Goal: Communication & Community: Answer question/provide support

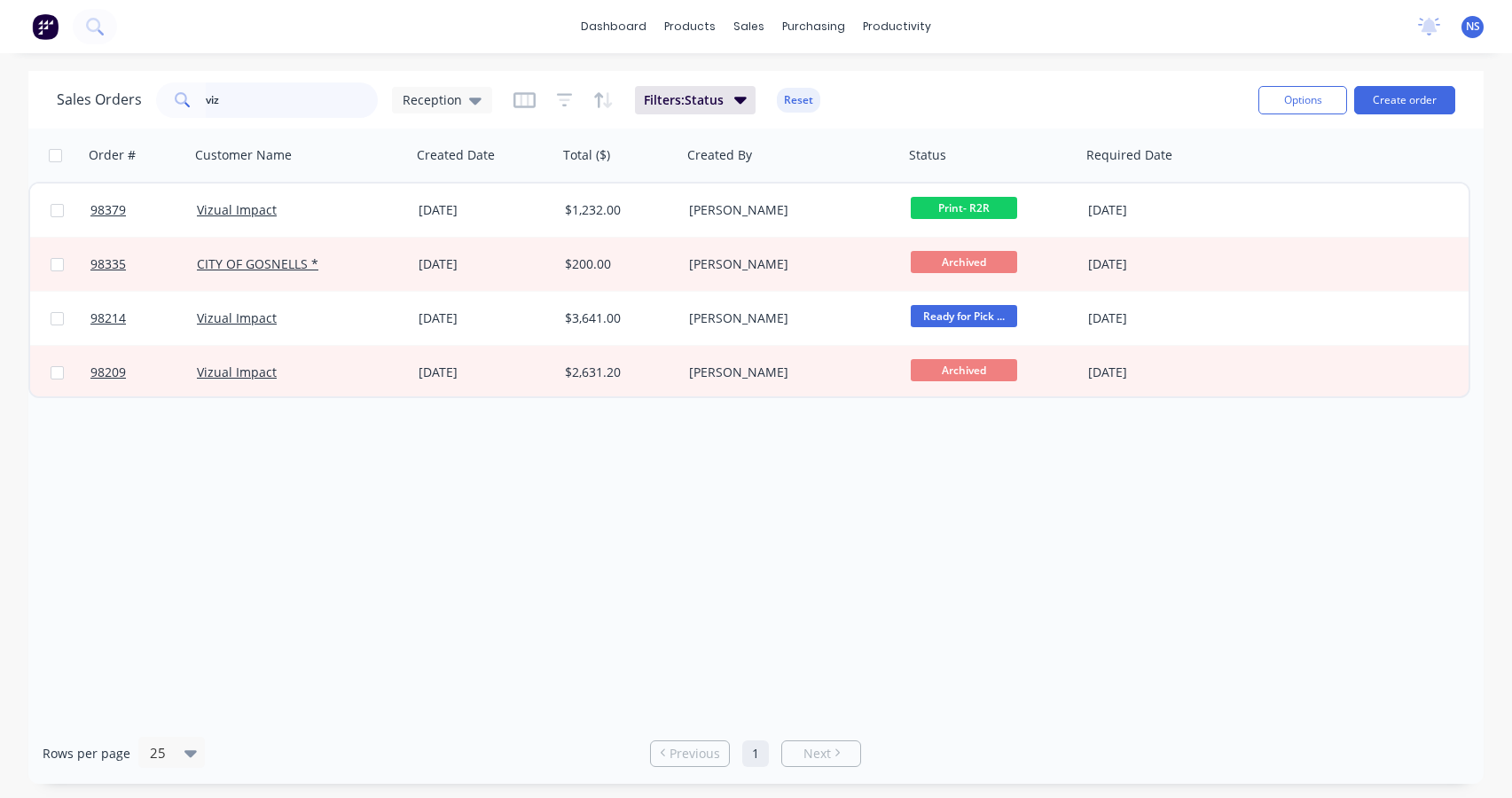
click at [265, 97] on input "viz" at bounding box center [292, 100] width 173 height 35
type input "v"
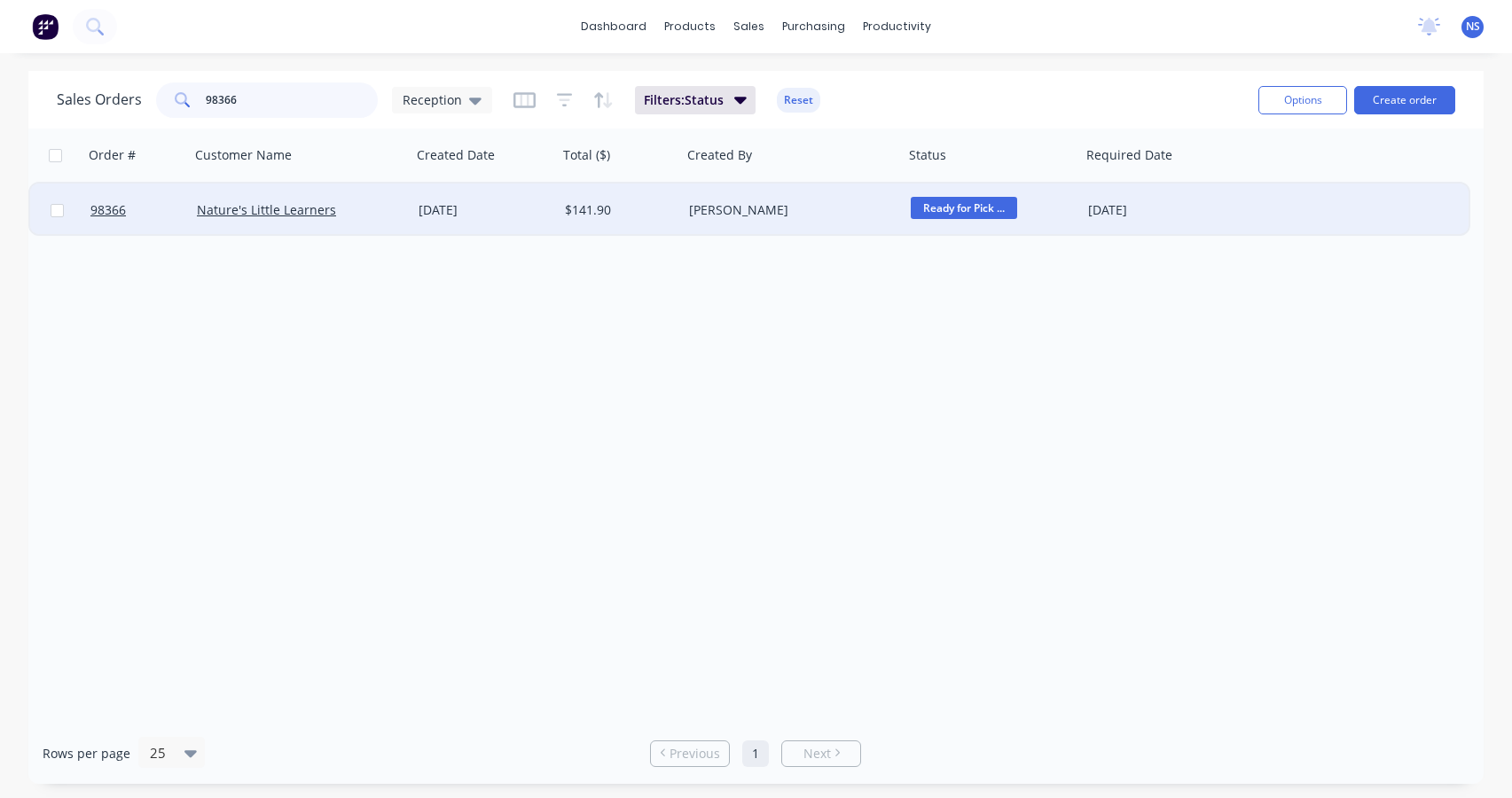
type input "98366"
click at [935, 214] on span "Ready for Pick ..." at bounding box center [964, 208] width 106 height 23
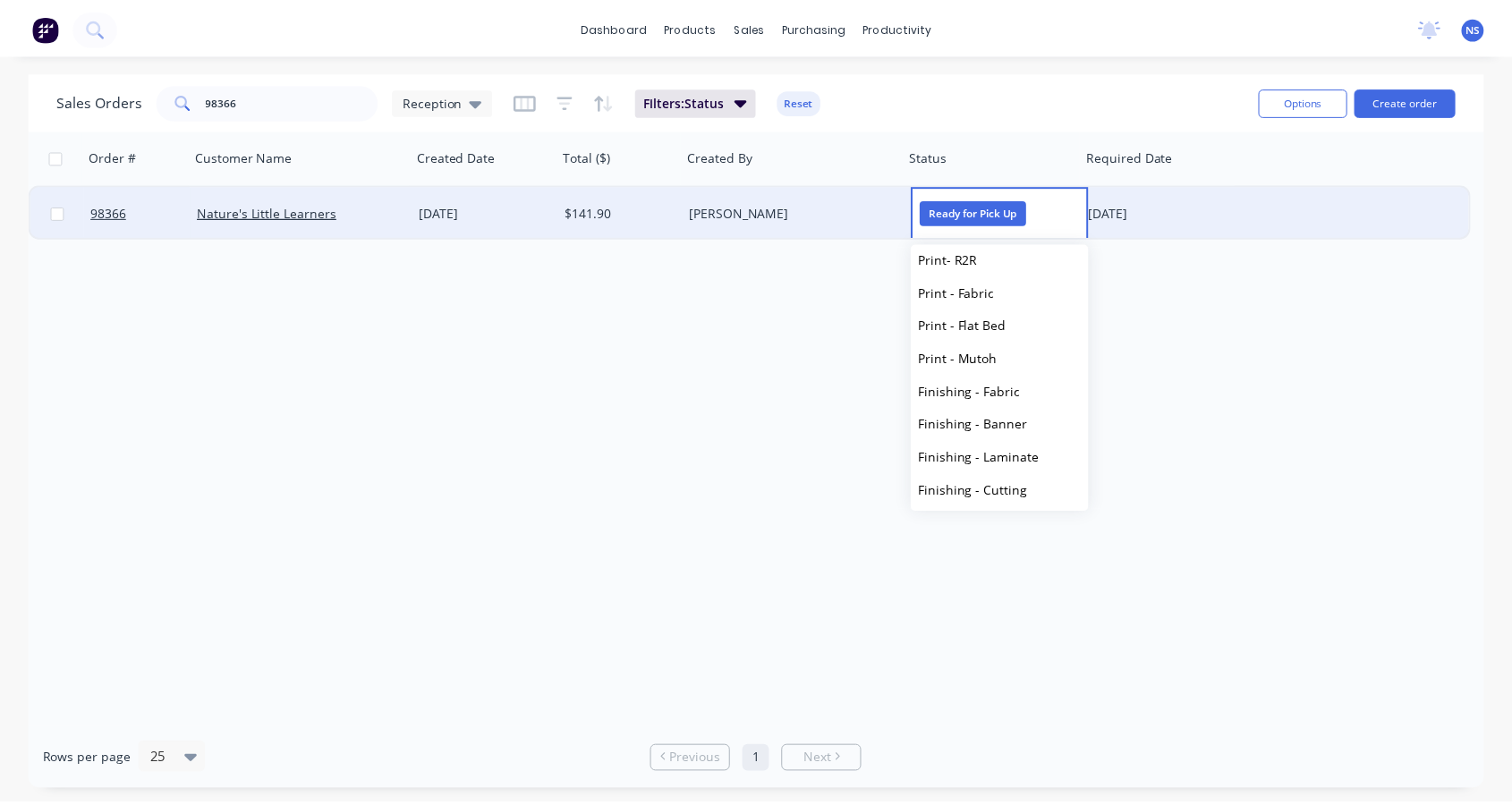
scroll to position [607, 0]
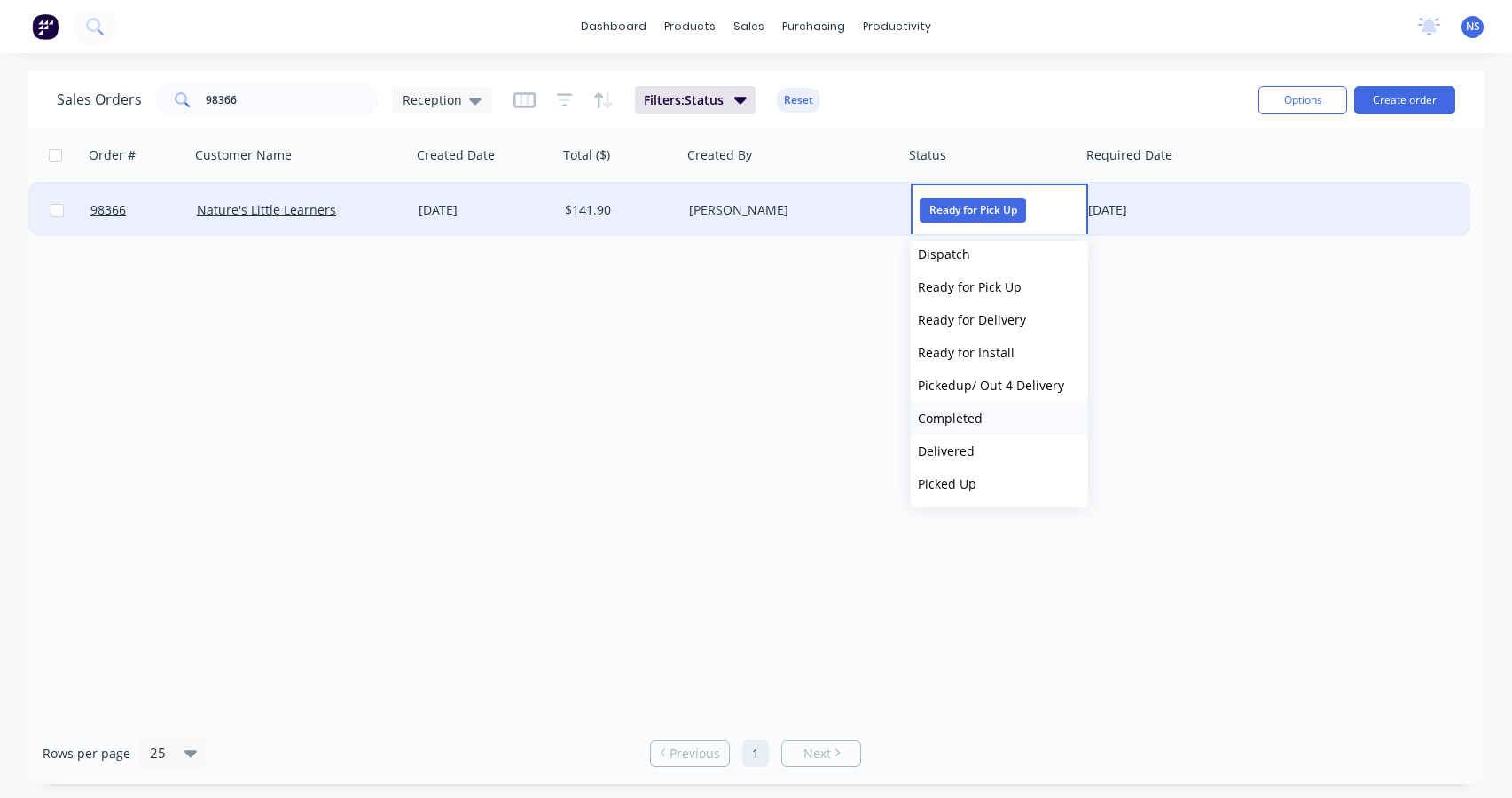
click at [974, 415] on span "Completed" at bounding box center [950, 418] width 65 height 17
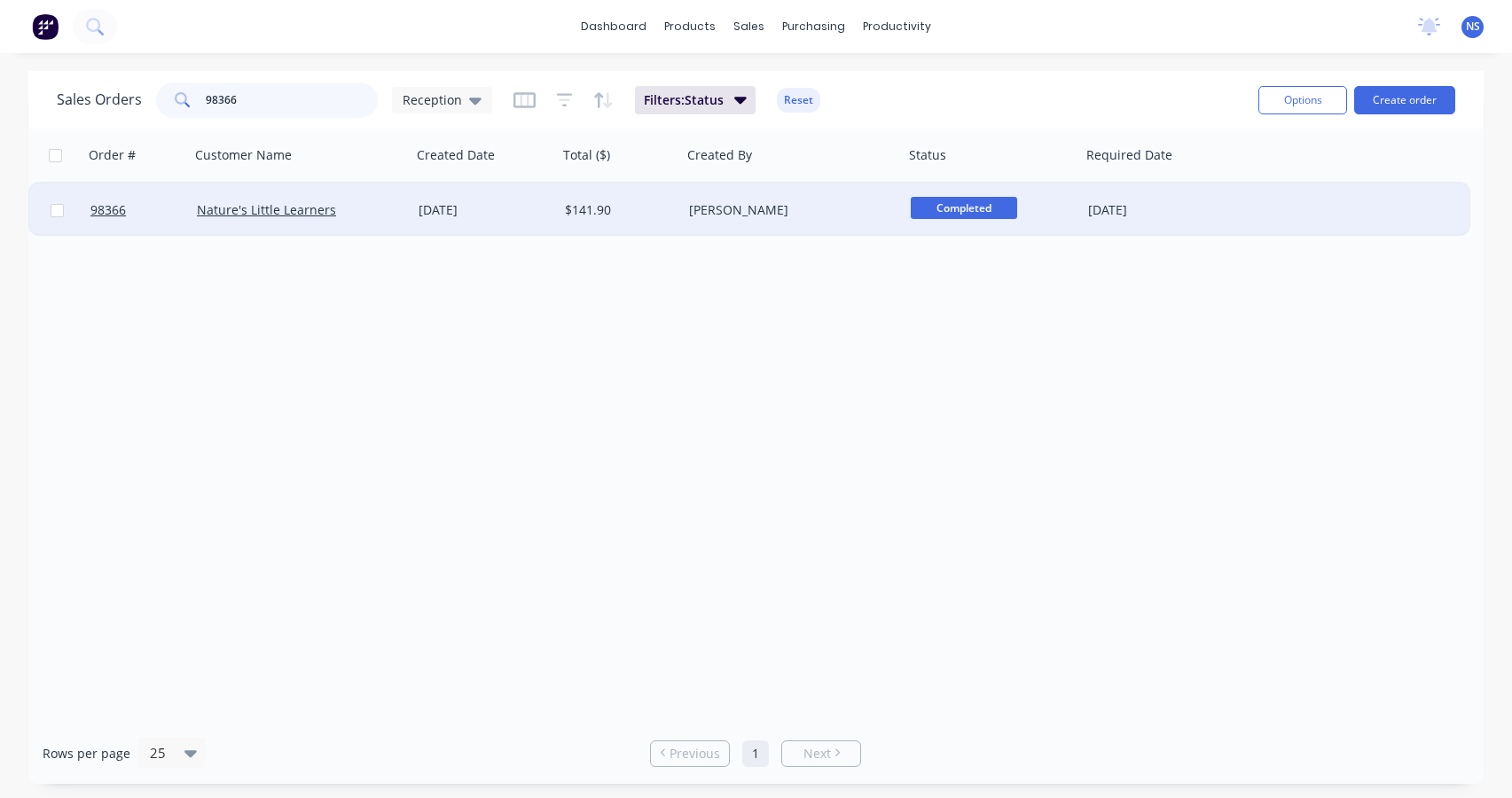
drag, startPoint x: 335, startPoint y: 102, endPoint x: 237, endPoint y: 89, distance: 98.9
click at [237, 89] on input "98366" at bounding box center [292, 100] width 173 height 35
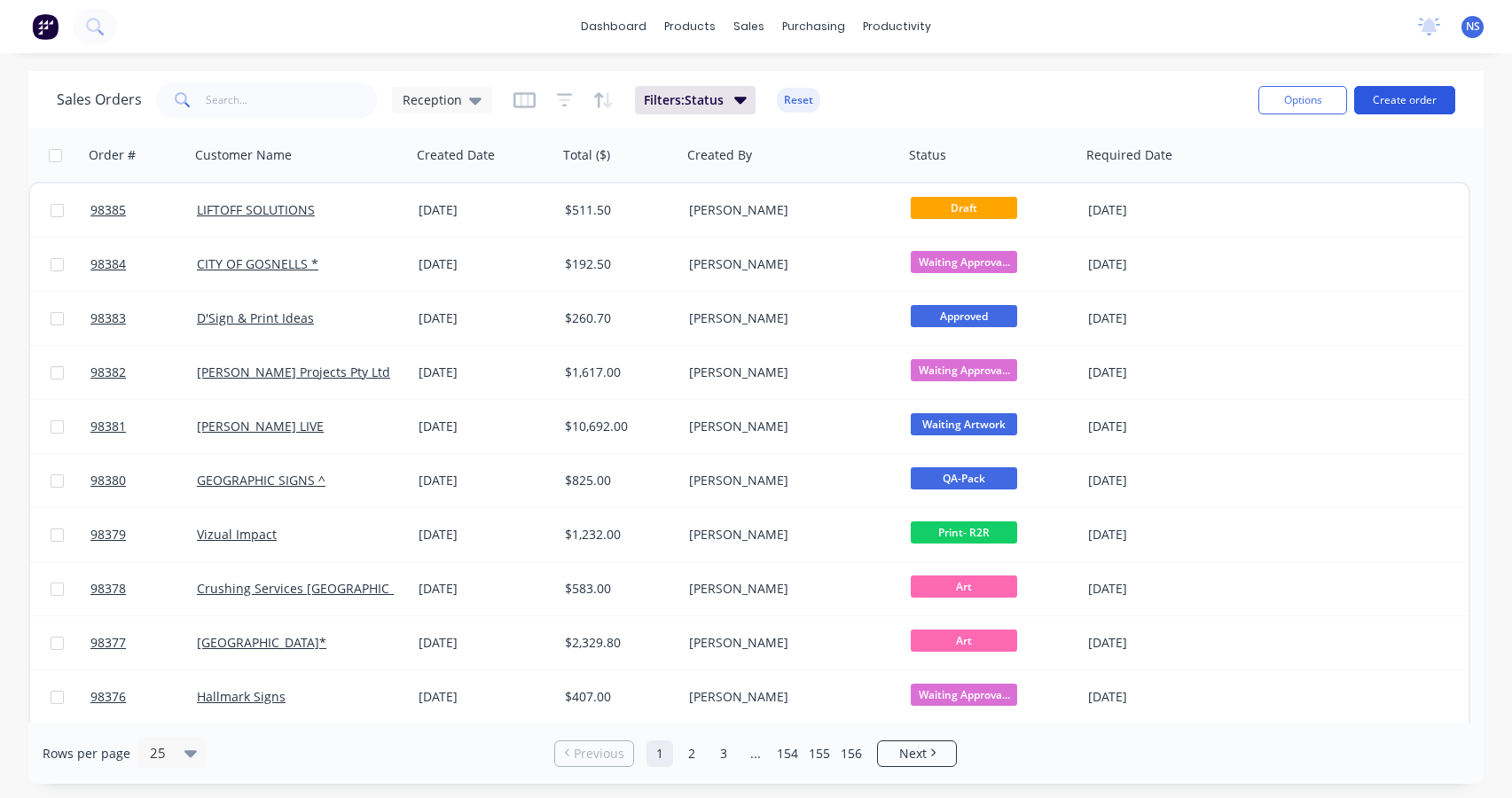
click at [1390, 97] on button "Create order" at bounding box center [1404, 100] width 101 height 29
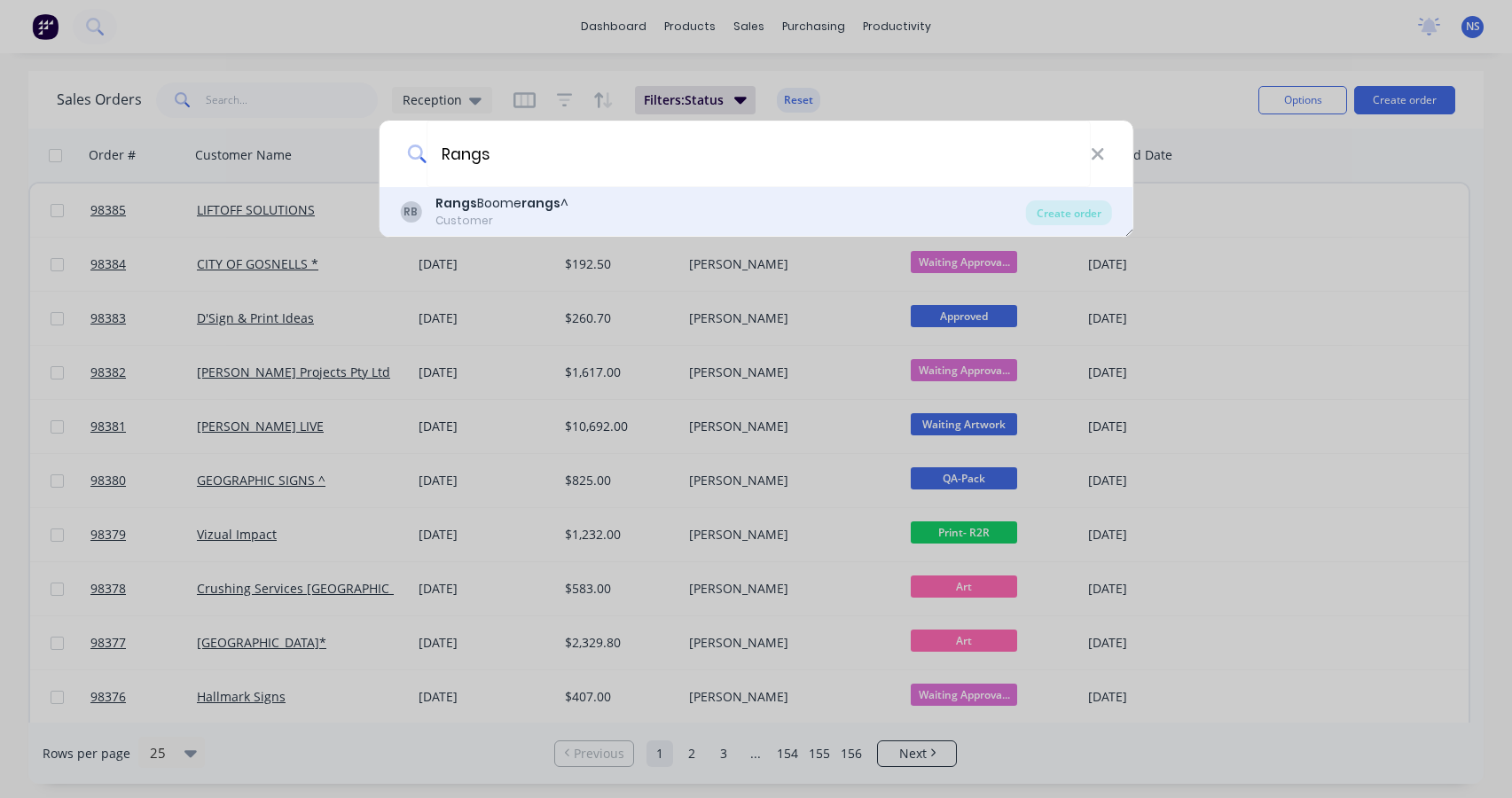
type input "Rangs"
click at [542, 215] on div "Customer" at bounding box center [502, 221] width 133 height 16
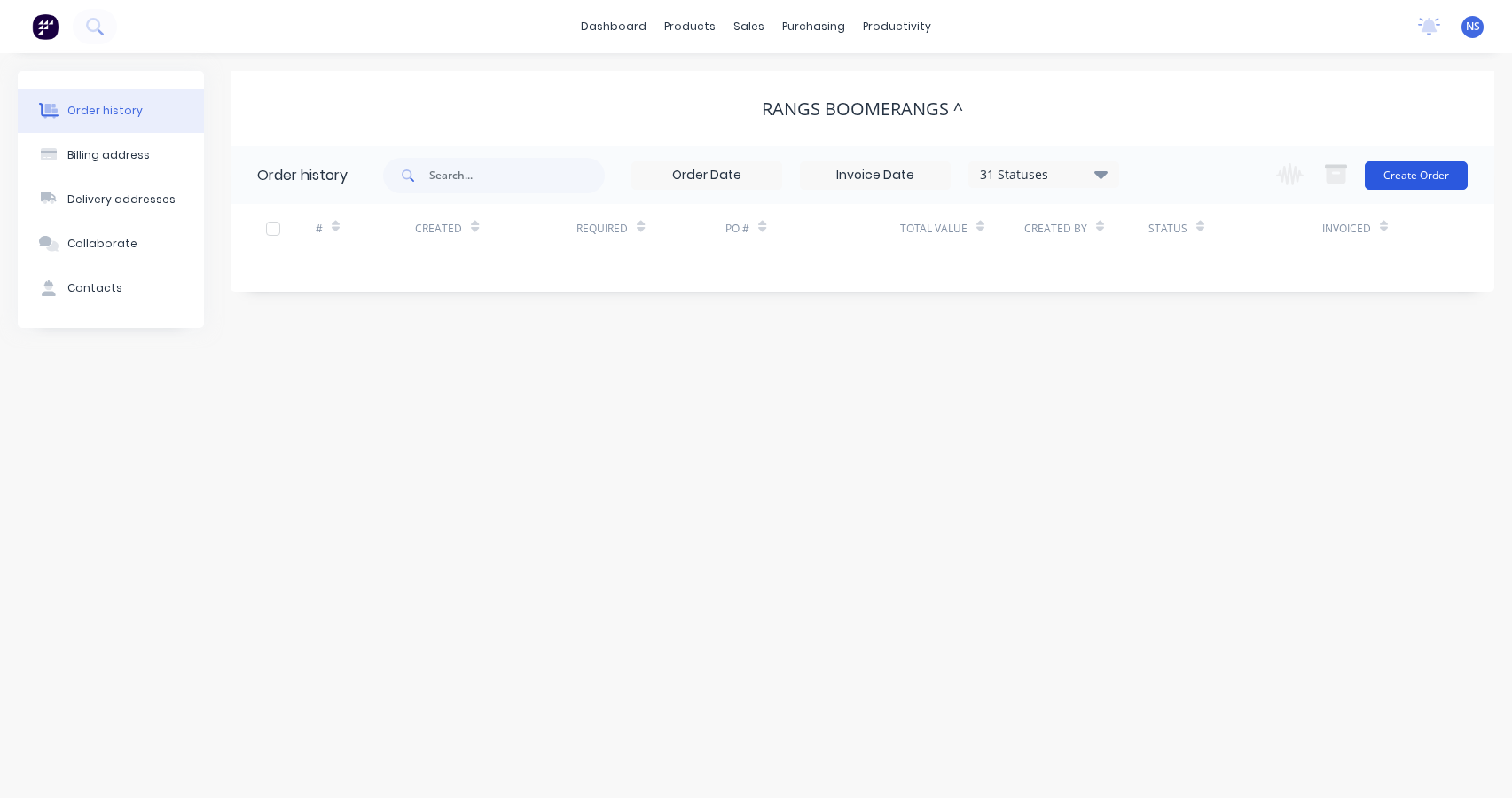
click at [1420, 168] on button "Create Order" at bounding box center [1416, 176] width 103 height 29
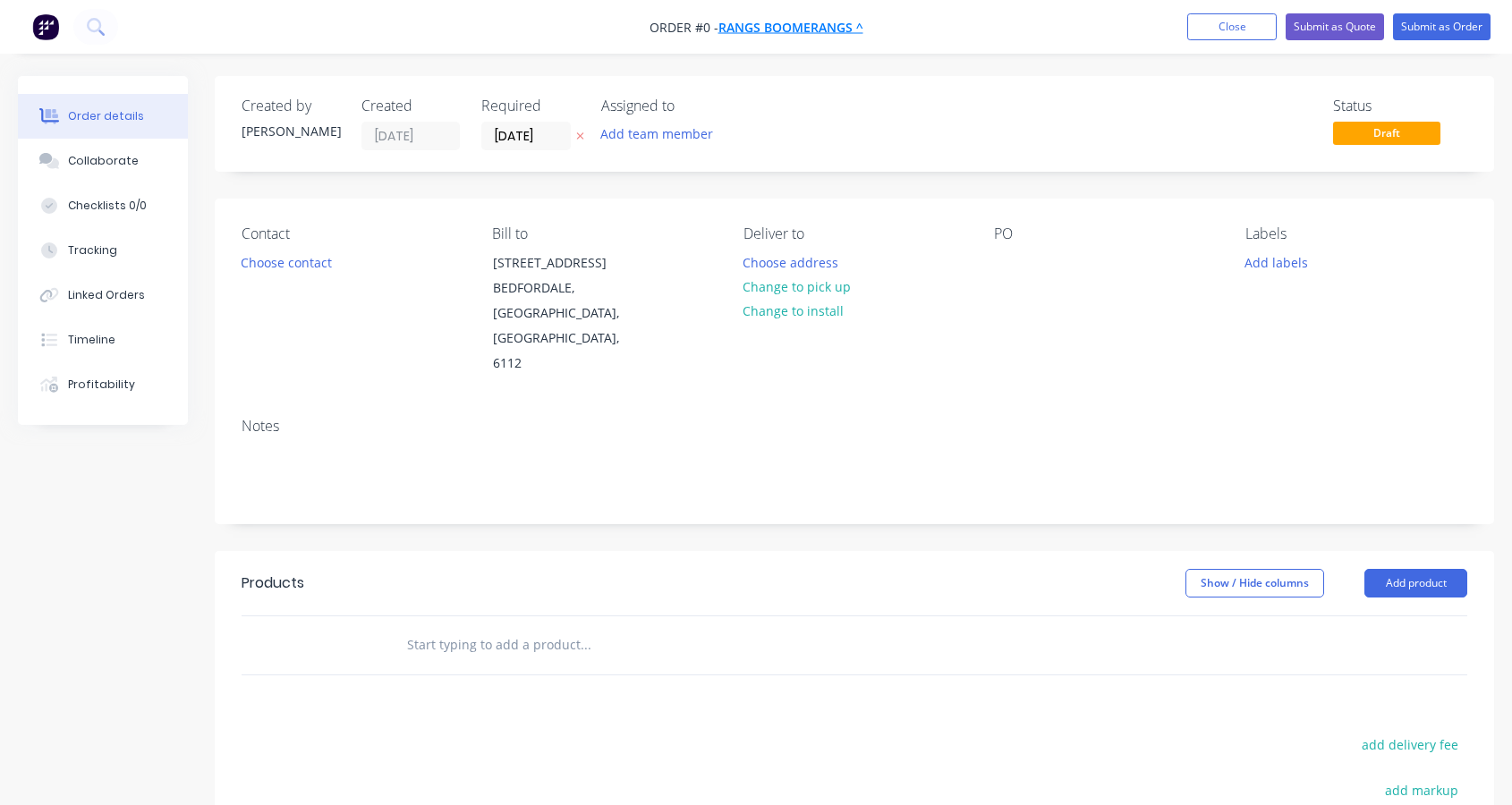
click at [783, 28] on span "Rangs Boomerangs ^" at bounding box center [791, 27] width 144 height 17
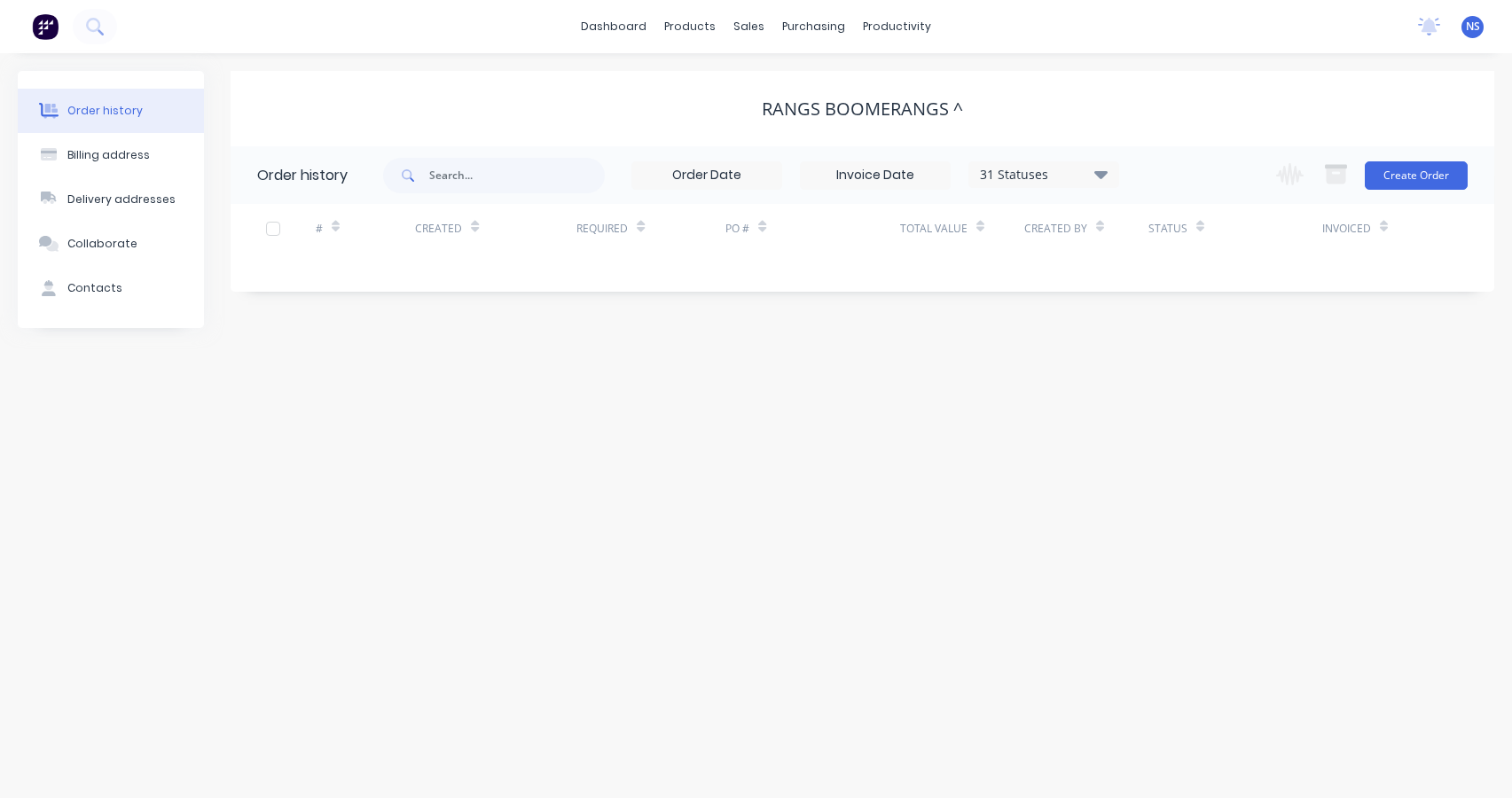
click at [1097, 175] on icon at bounding box center [1100, 174] width 14 height 22
click at [1190, 378] on label at bounding box center [1190, 378] width 0 height 0
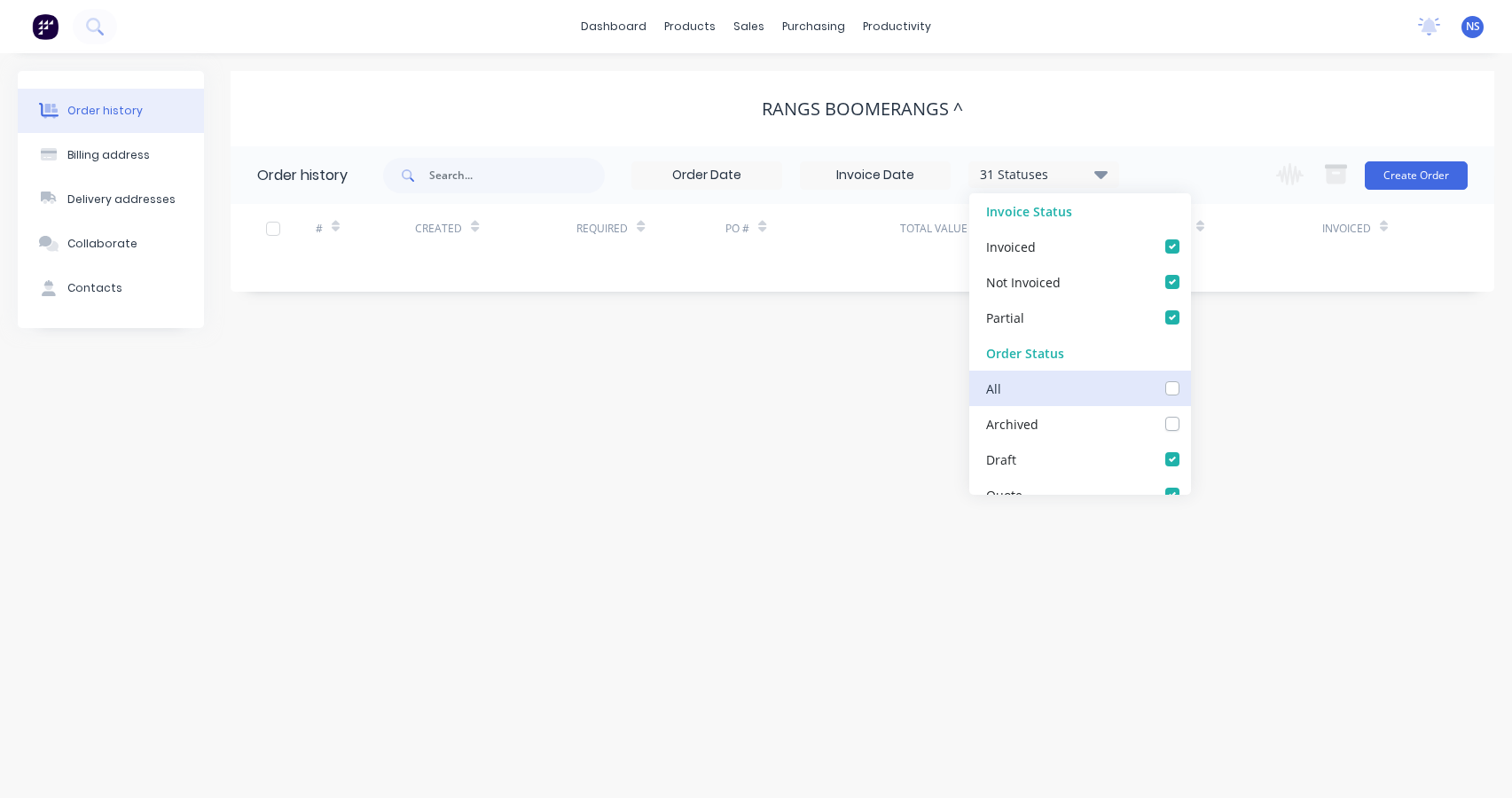
click at [1190, 385] on input "checkbox" at bounding box center [1197, 386] width 14 height 17
checkbox input "true"
click at [1190, 378] on label at bounding box center [1190, 378] width 0 height 0
click at [1190, 389] on input "checkbox" at bounding box center [1197, 386] width 14 height 17
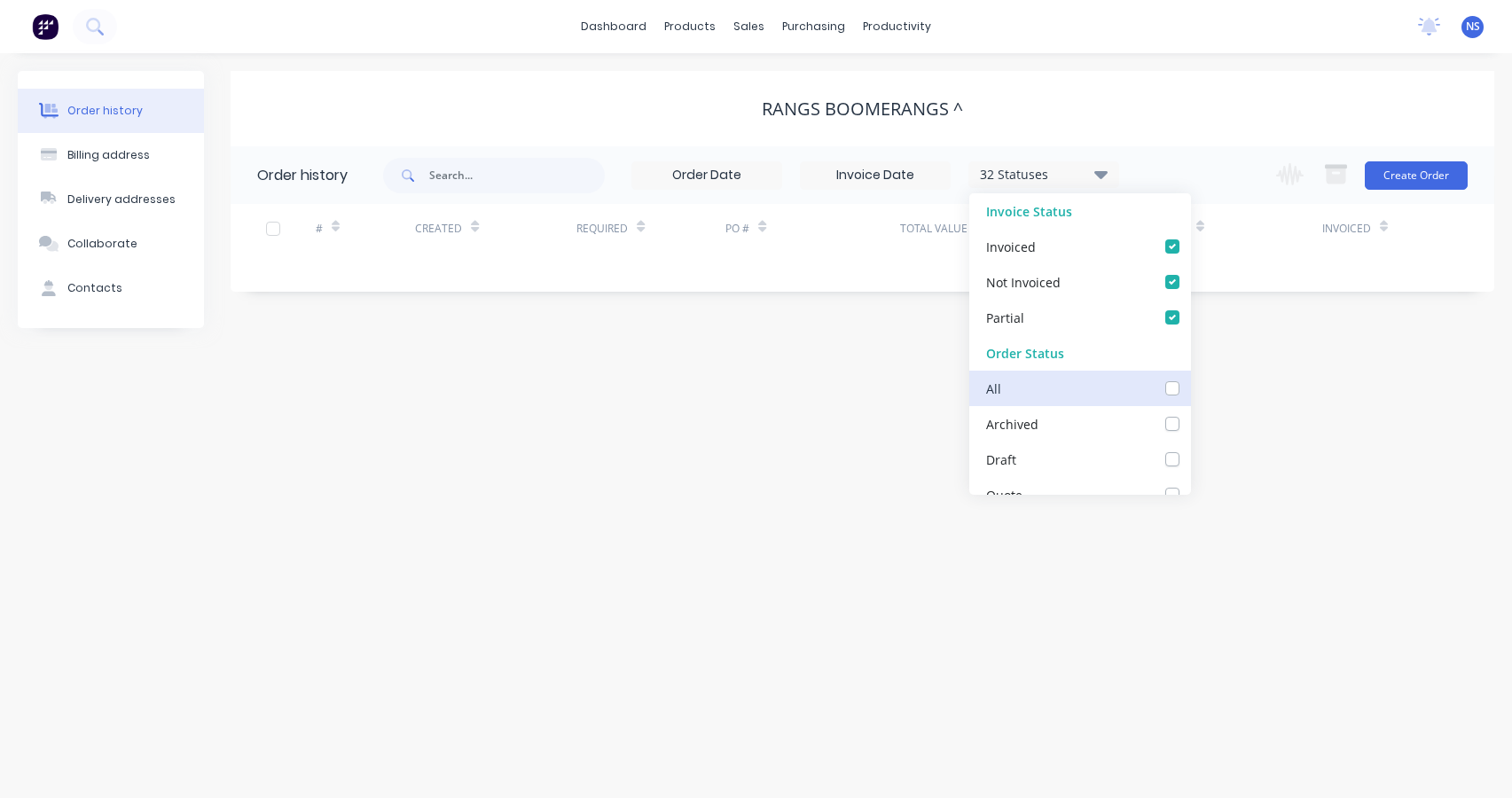
checkbox input "false"
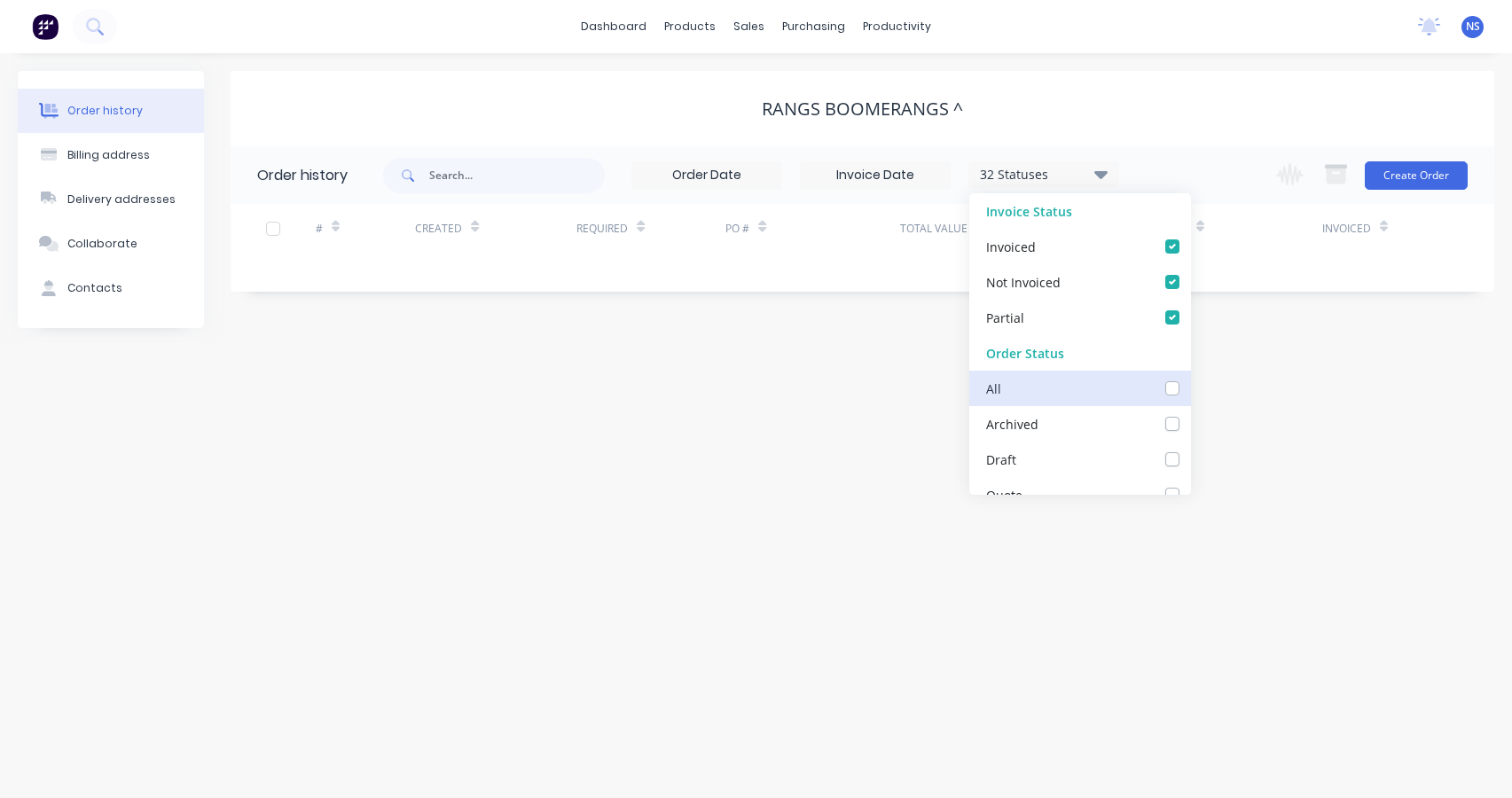
checkbox Jobs_checkbox_c0801e4e-4fc9-4b36-a41d-7ea4ee666c1dundefined "false"
checkbox input "false"
checkbox Supplier_checkbox_2c878738-848c-490f-a54b-dd37e2b28081undefined "false"
checkbox Artwork_checkbox_0b2469dd-ac43-4795-8278-5e6ca3352ee2undefined "false"
checkbox input "false"
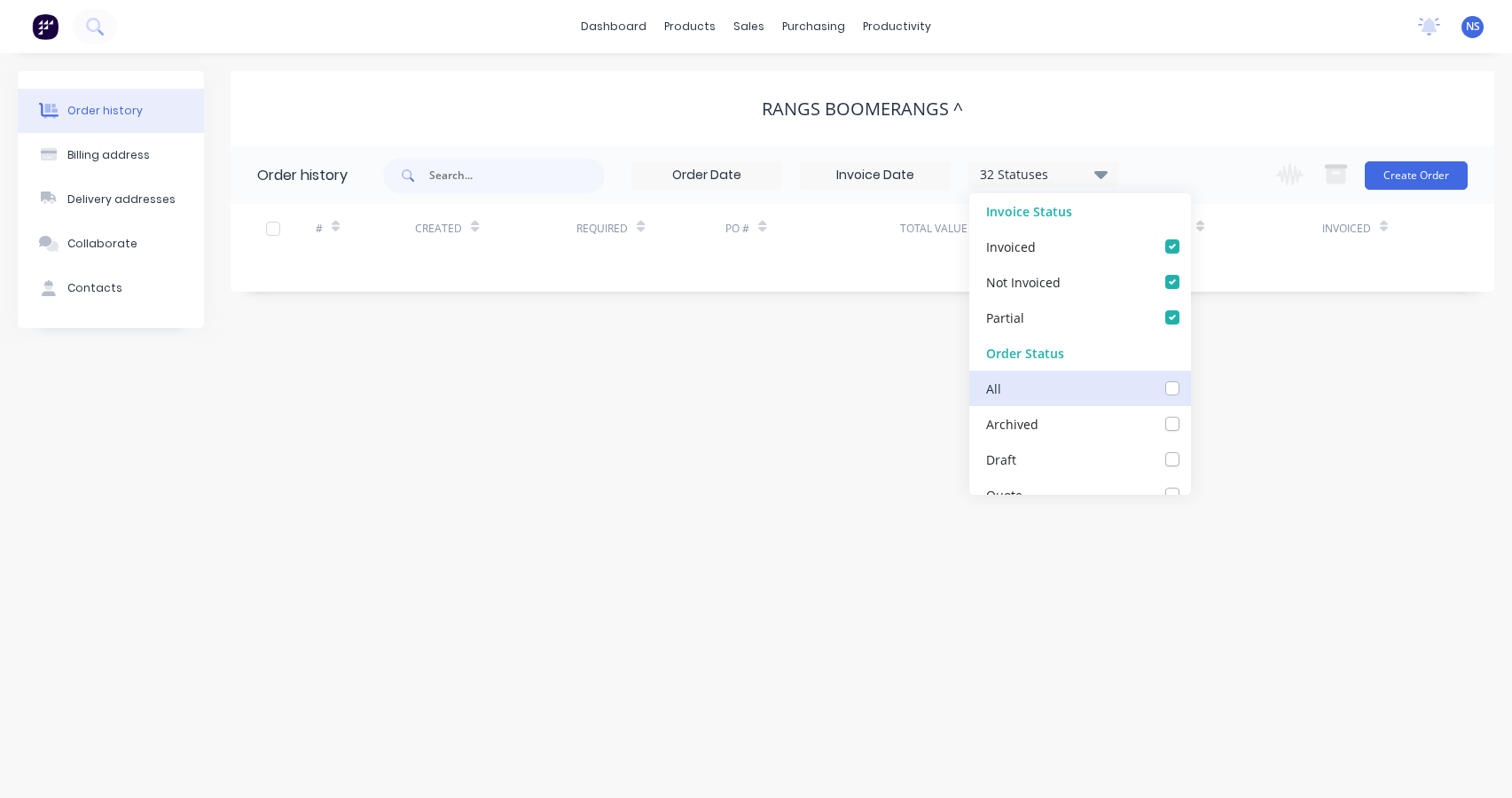
checkbox Approval_checkbox_200e87bf-e931-4815-a771-66c6195c917fundefined "false"
checkbox input "false"
checkbox R2R_checkbox_49f5e610-77c8-4db2-bd98-9aed6b3ea447undefined "false"
checkbox Fabric_checkbox_b2567874-13e2-4dff-bb90-b8a7e1f5e46aundefined "false"
checkbox Bed_checkbox_c6dcbc71-9351-432c-8054-4f6518efee0cundefined "false"
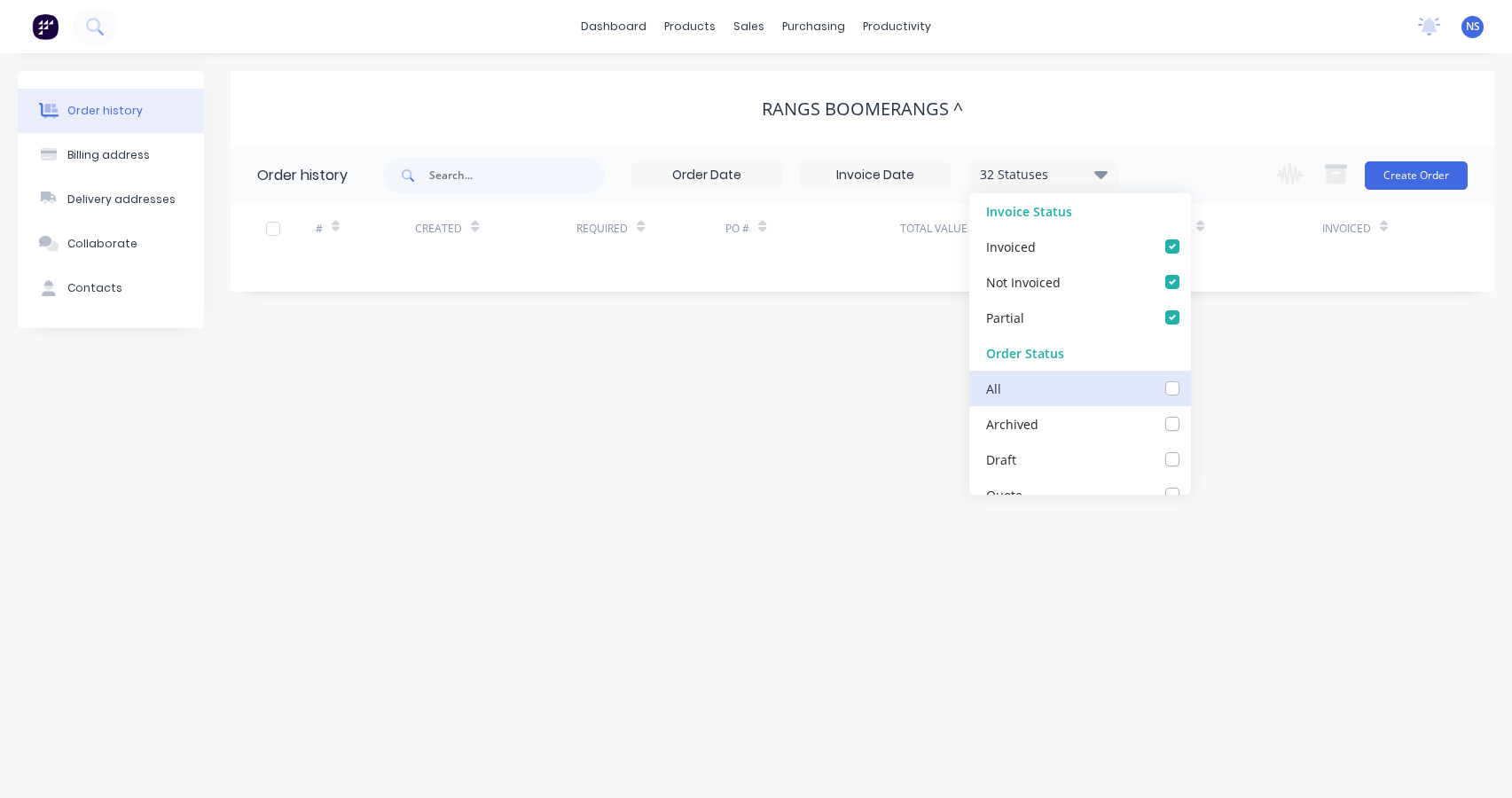
checkbox Mutoh_checkbox_1d5f3740-9181-442f-8503-814ccb95de99undefined "false"
checkbox Fabric_checkbox_e1ac2940-380d-4e62-bb97-bfb6a5181781undefined "false"
checkbox Banner_checkbox_40d380b3-395c-4473-88e9-1c2de890b017undefined "false"
checkbox Laminate_checkbox_e9482baa-610e-4272-b427-14c29d6d3506undefined "false"
checkbox Cutting_checkbox_7adedfd6-2a87-432c-84bd-321801017b4eundefined "false"
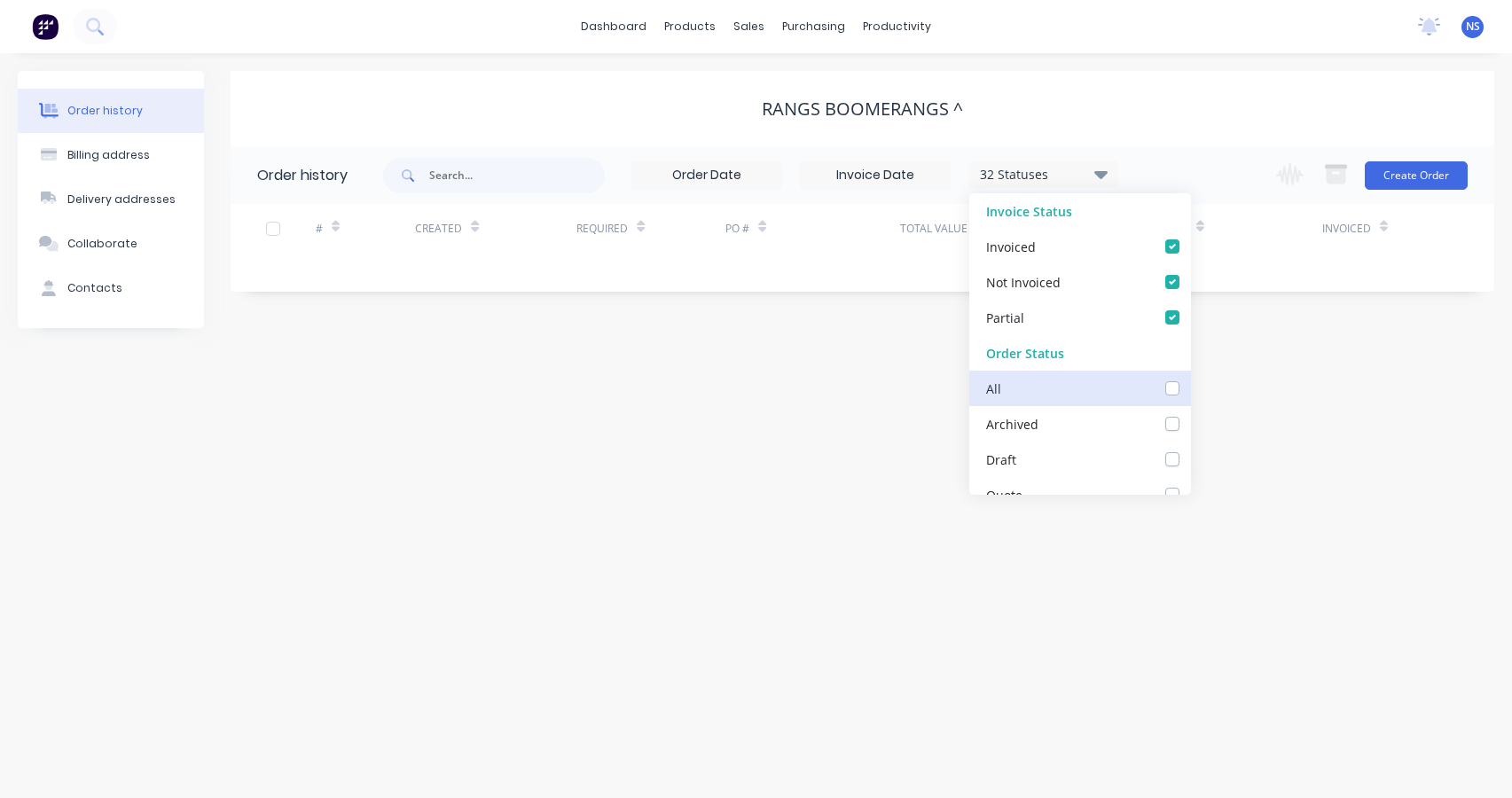
checkbox Fabrication_checkbox_1bb4d993-e59e-40f2-abd1-5558f5685915undefined "false"
checkbox input "false"
checkbox Up_checkbox_eb4589ad-6340-44b2-8ca0-9f8df4d659a2undefined "false"
checkbox Delivery_checkbox_50954fb1-200e-4d67-a13d-32e11aba908fundefined "false"
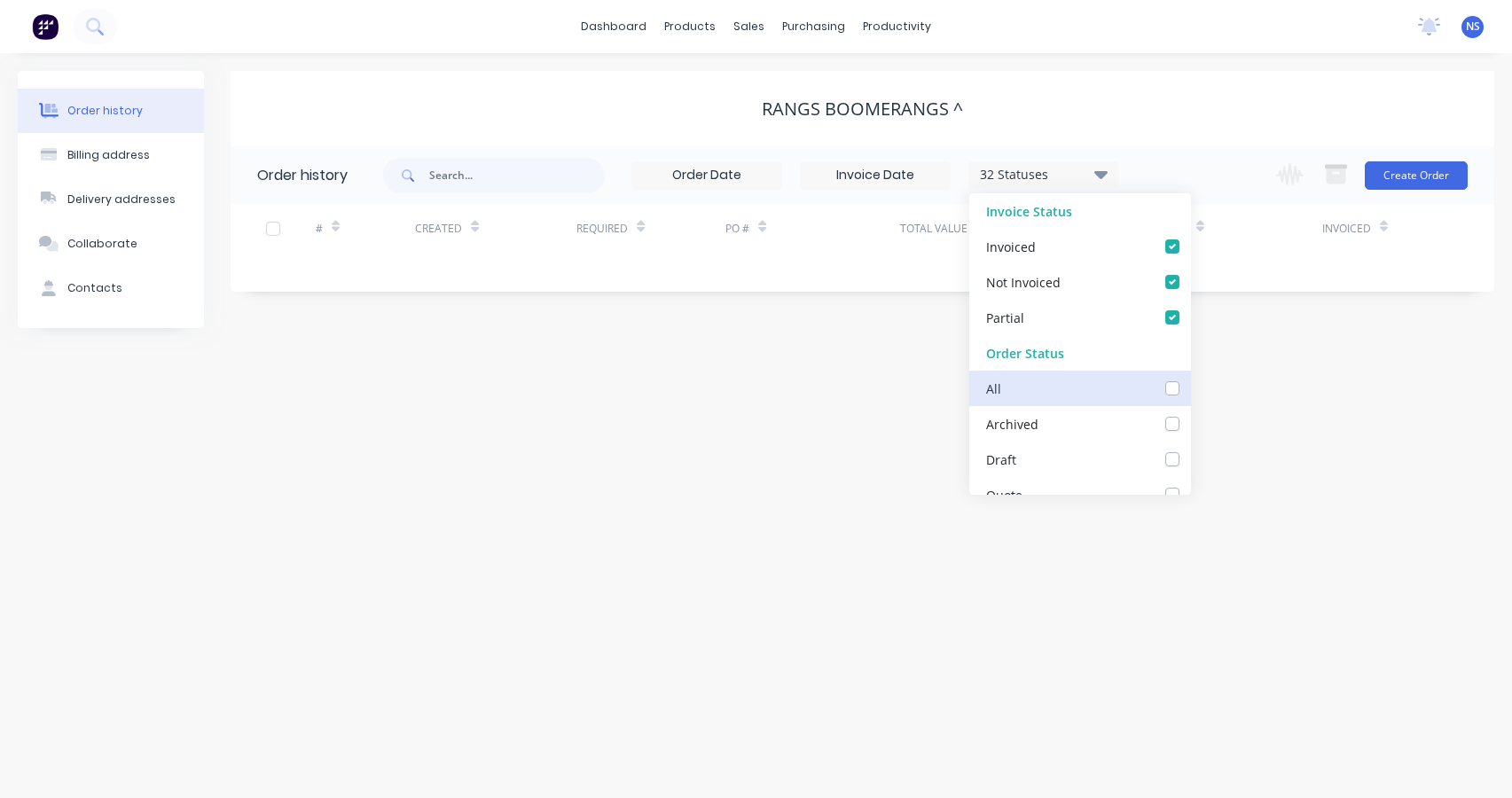
checkbox Install_checkbox_eee8c1f4-320a-41c2-9009-5745e1e40341undefined "false"
checkbox Delivery_checkbox_022b4c75-63f0-4cd1-888a-a21f337d5185undefined "false"
checkbox input "false"
checkbox Up_checkbox_wu18xundefined "false"
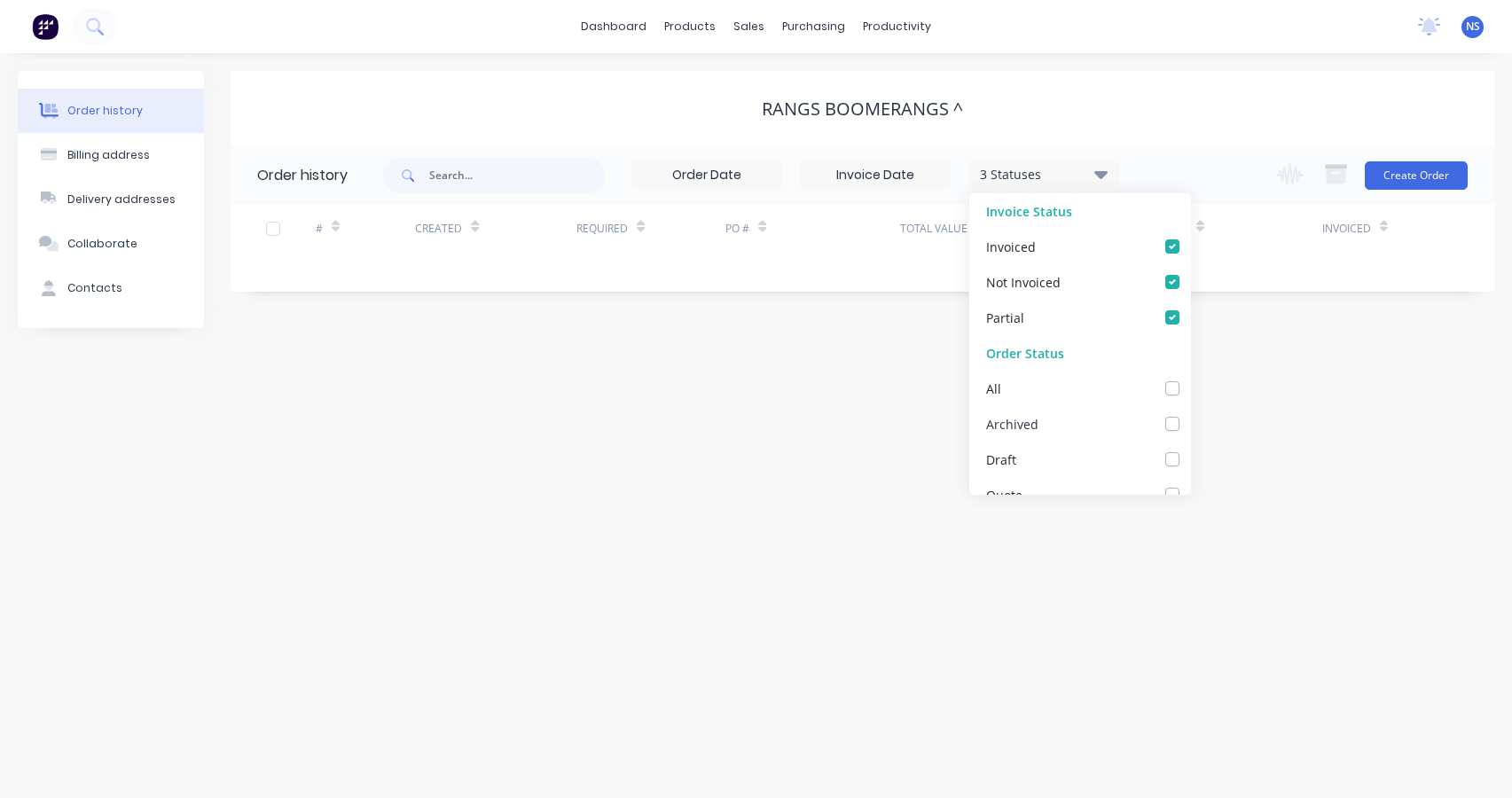
click at [1190, 414] on label at bounding box center [1190, 414] width 0 height 0
click at [1190, 424] on input "checkbox" at bounding box center [1197, 422] width 14 height 17
checkbox input "true"
click at [1213, 370] on div "Order history Billing address Delivery addresses Collaborate Contacts Rangs Boo…" at bounding box center [756, 425] width 1512 height 745
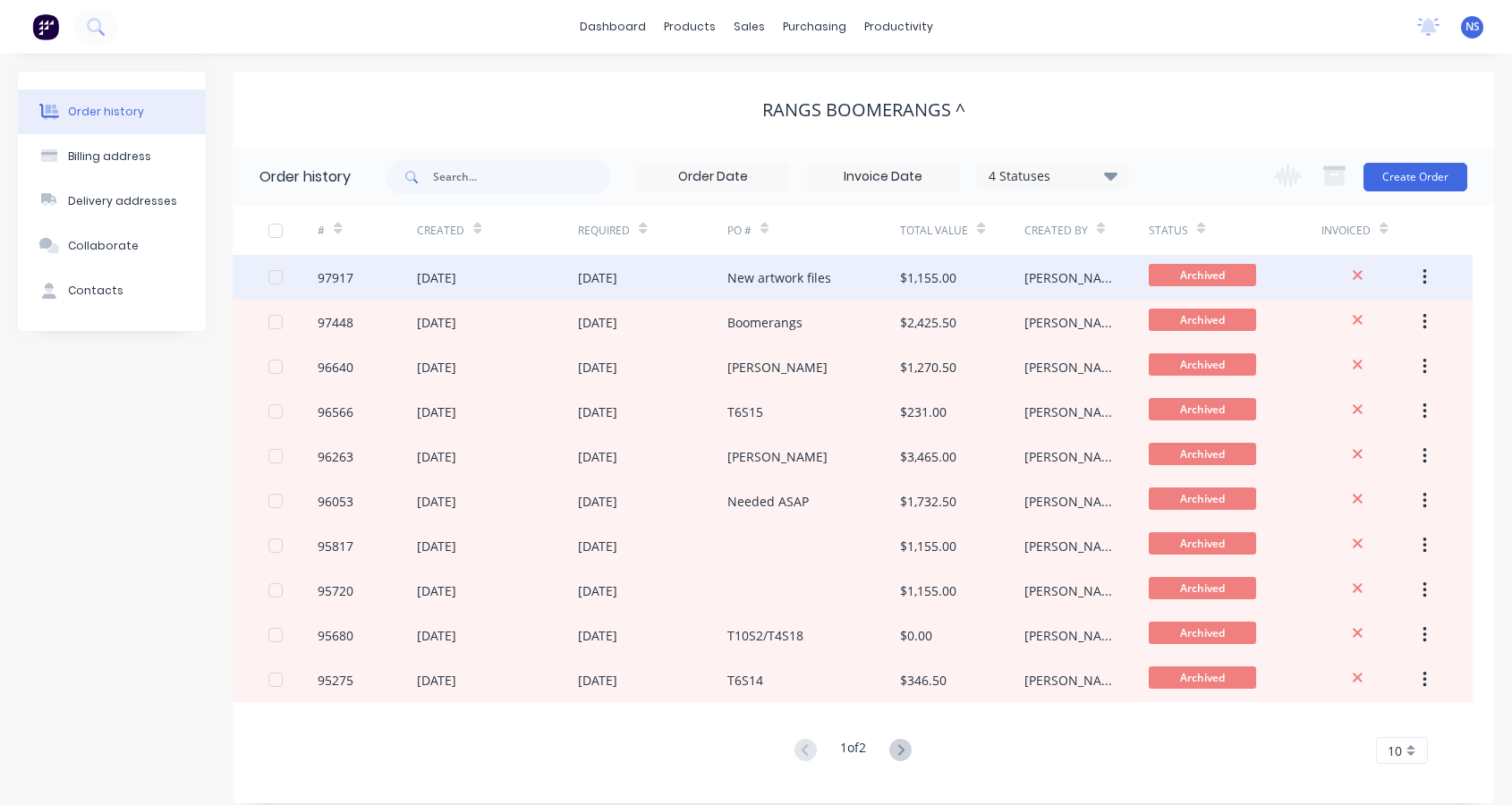
click at [855, 275] on div "New artwork files" at bounding box center [813, 277] width 174 height 45
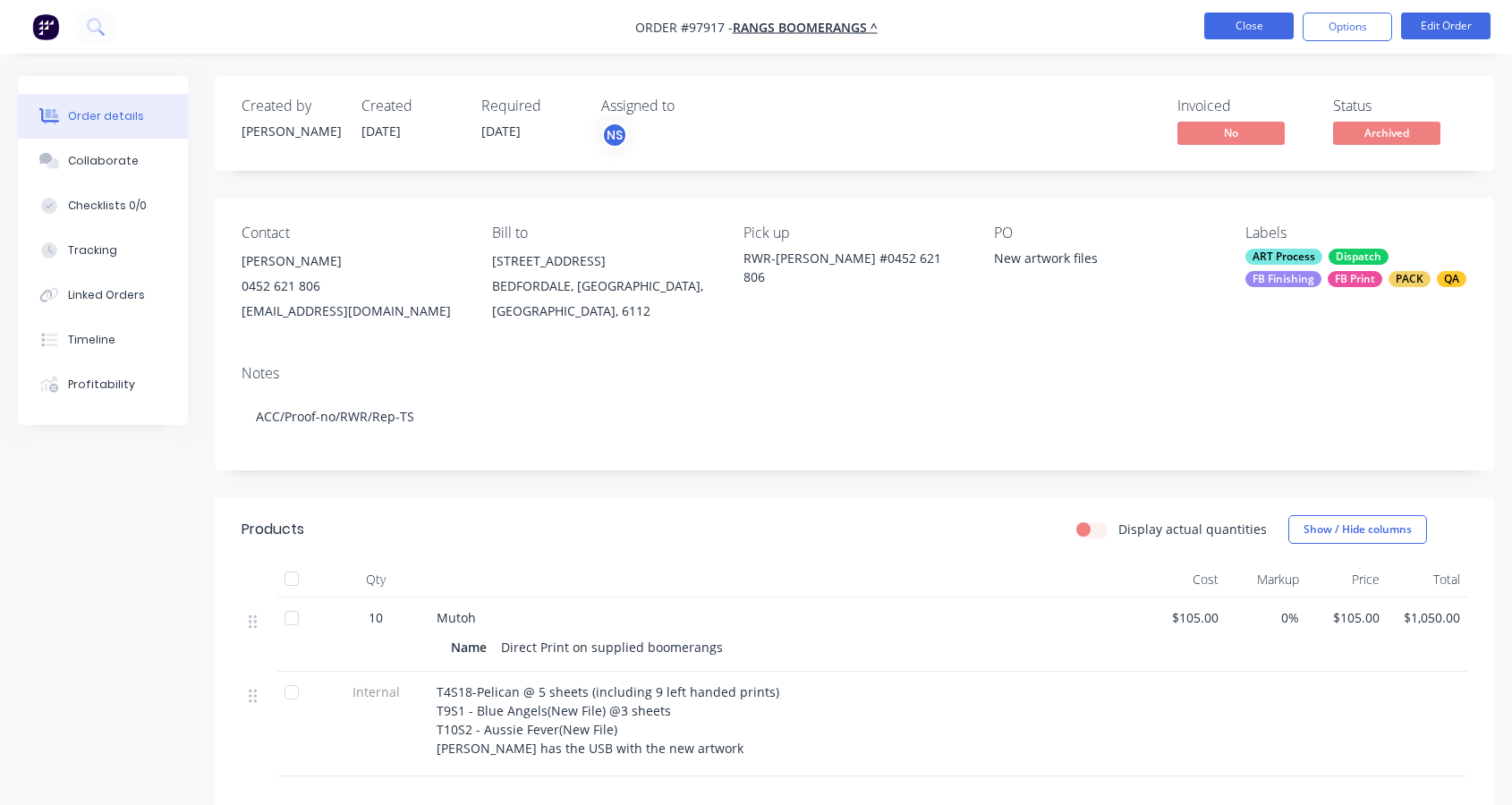
click at [1239, 29] on button "Close" at bounding box center [1248, 26] width 89 height 27
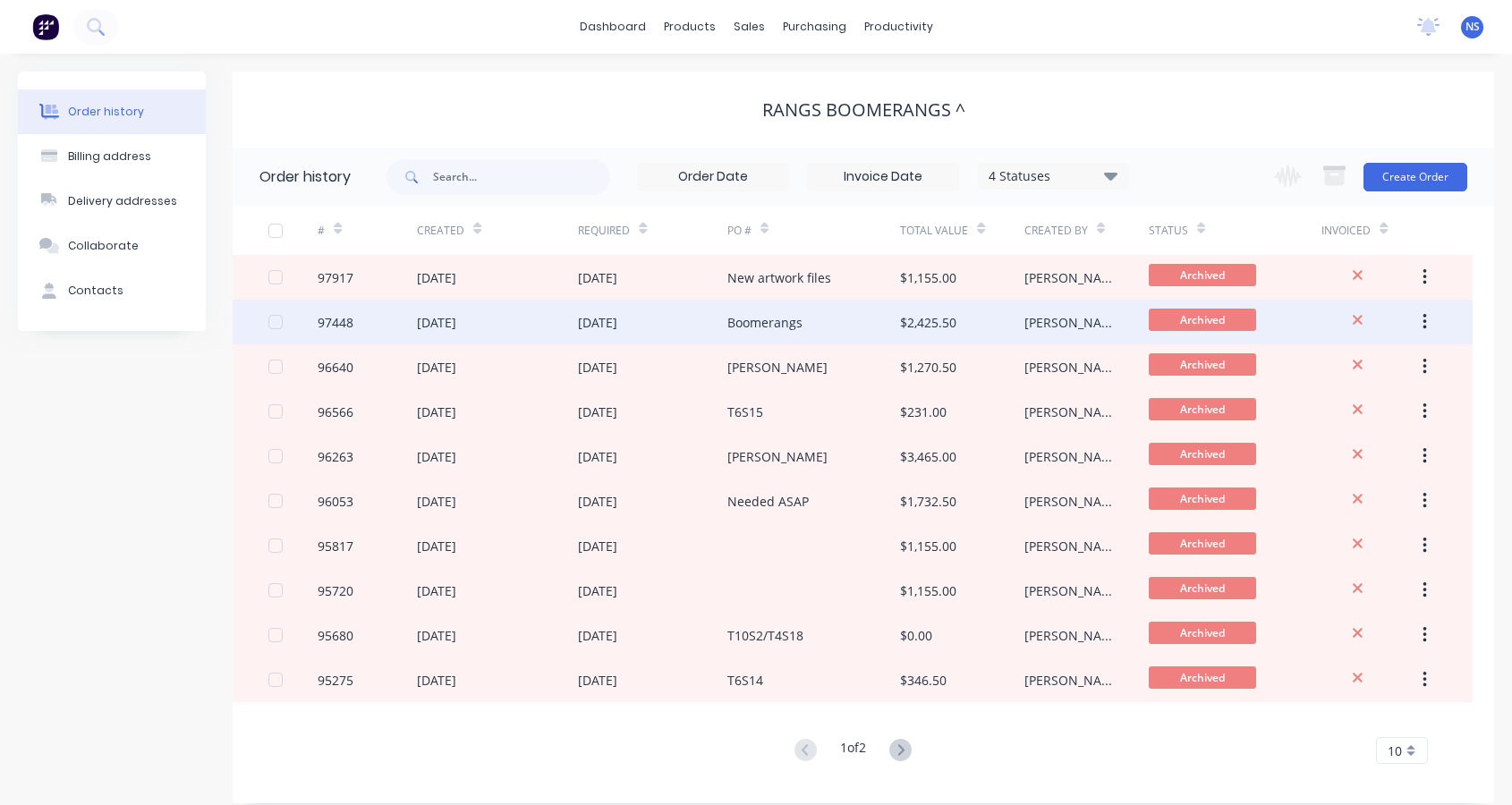
click at [839, 326] on div "Boomerangs" at bounding box center [813, 322] width 174 height 45
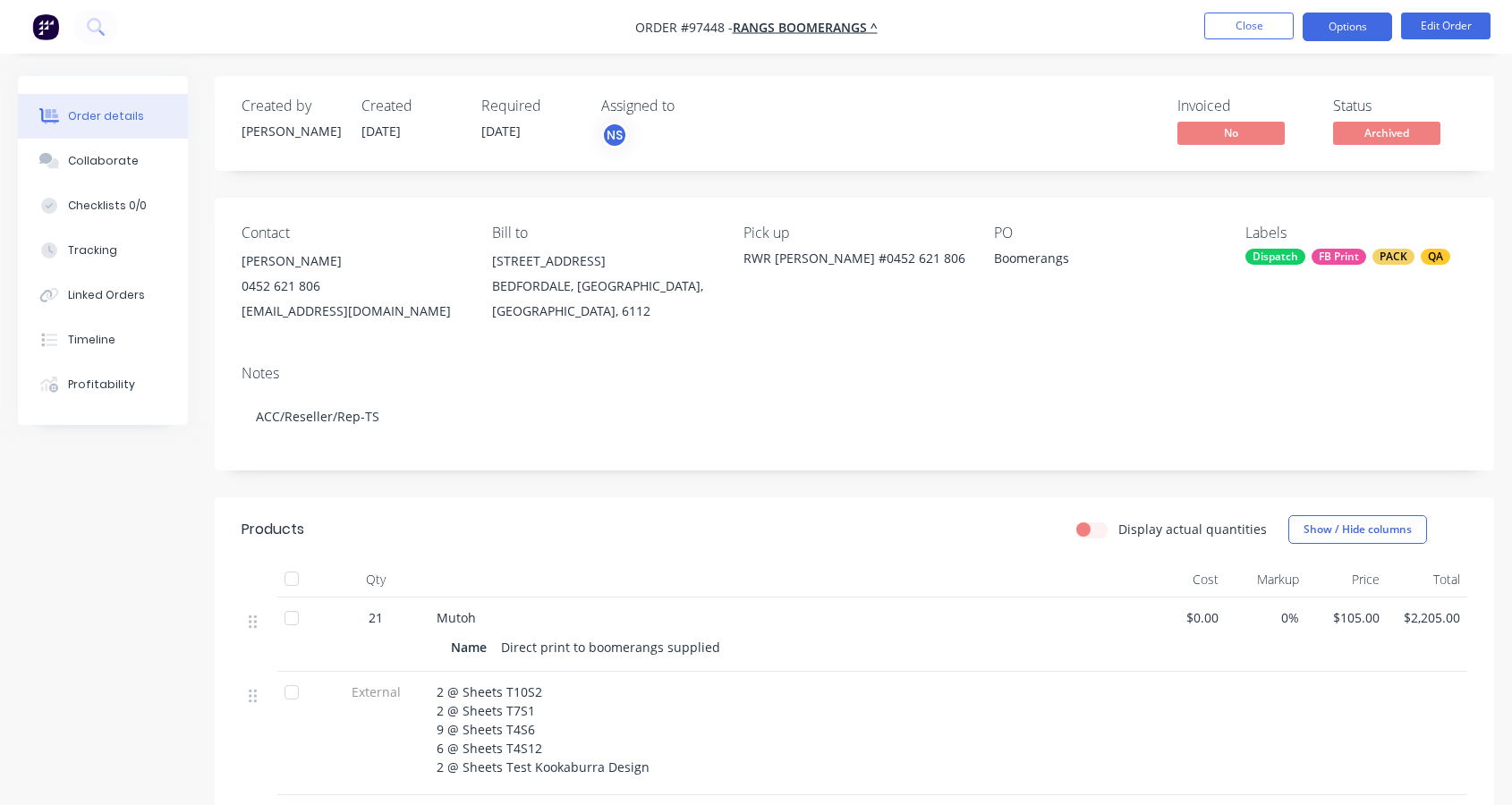
click at [1356, 33] on button "Options" at bounding box center [1347, 27] width 89 height 29
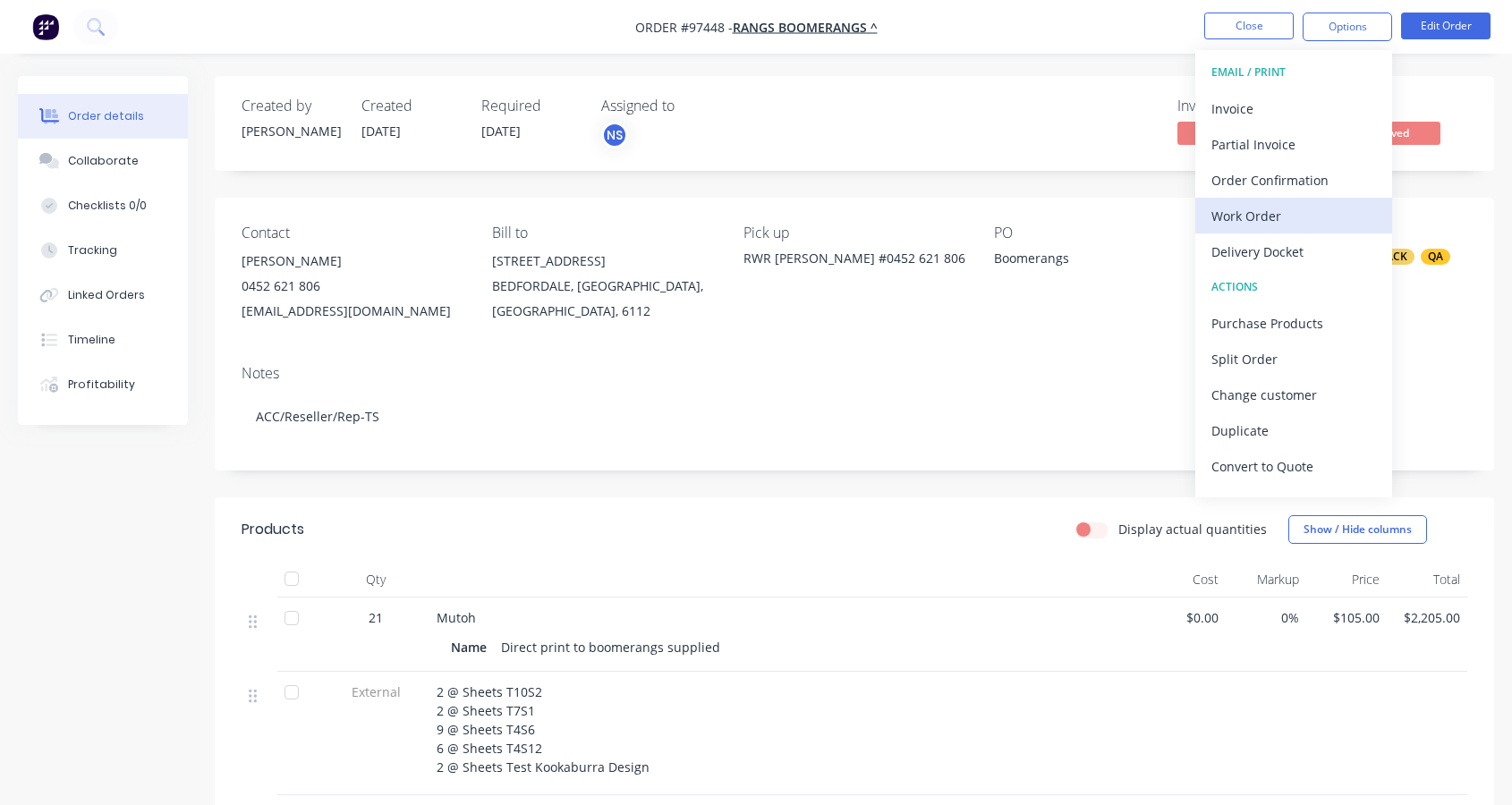
click at [1288, 218] on div "Work Order" at bounding box center [1293, 215] width 164 height 26
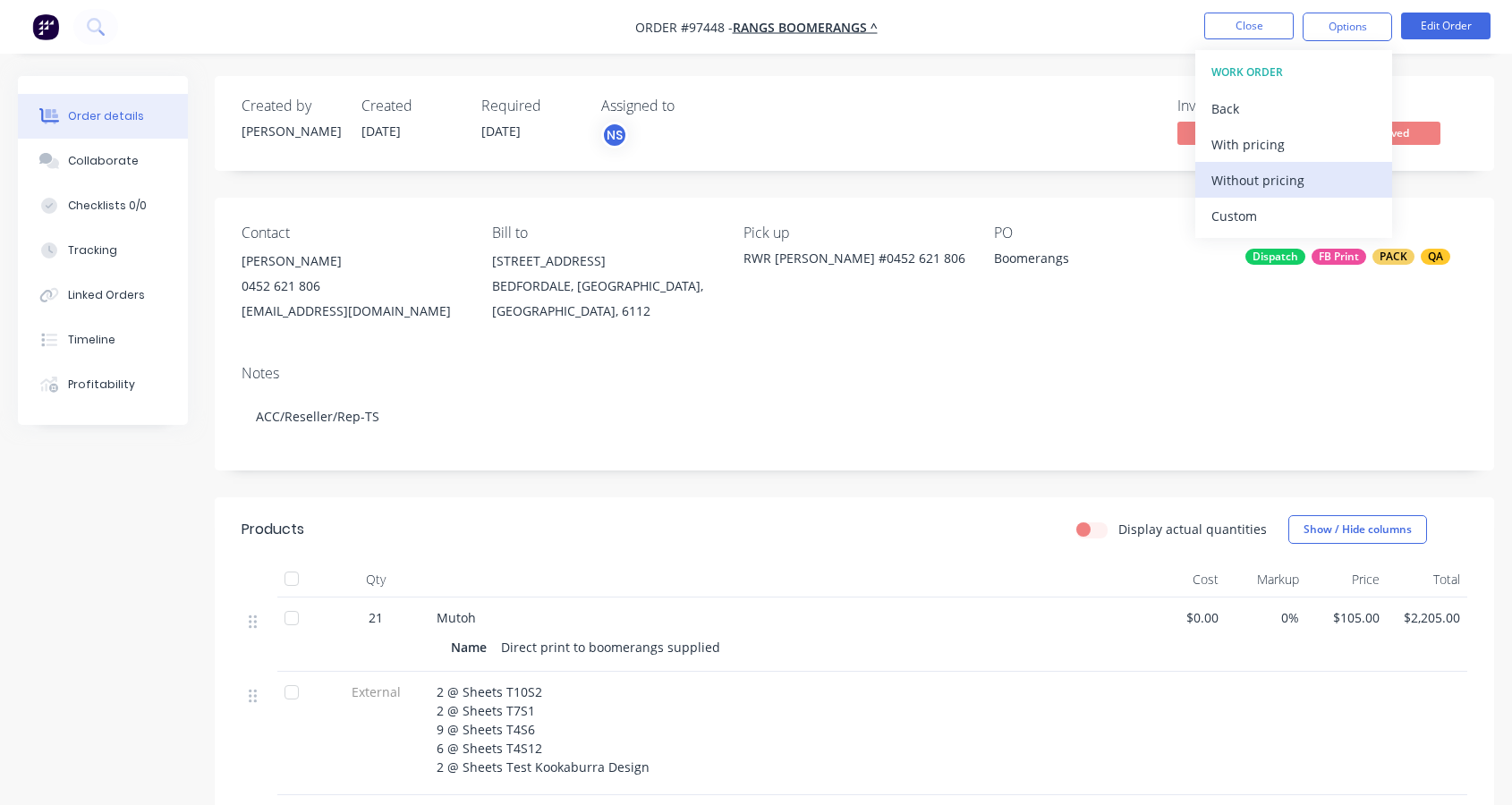
click at [1265, 177] on div "Without pricing" at bounding box center [1293, 180] width 164 height 26
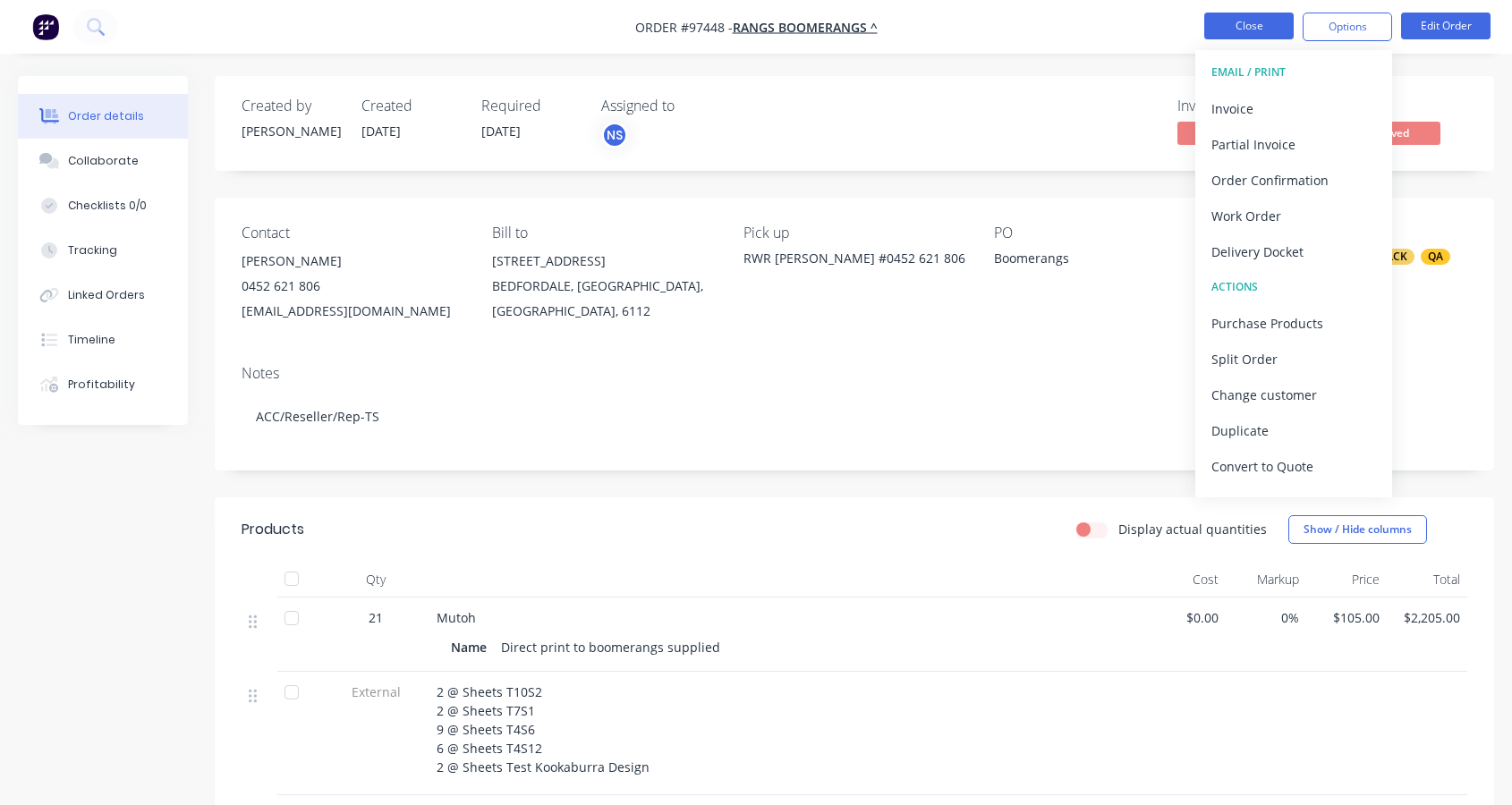
click at [1268, 18] on button "Close" at bounding box center [1248, 26] width 89 height 27
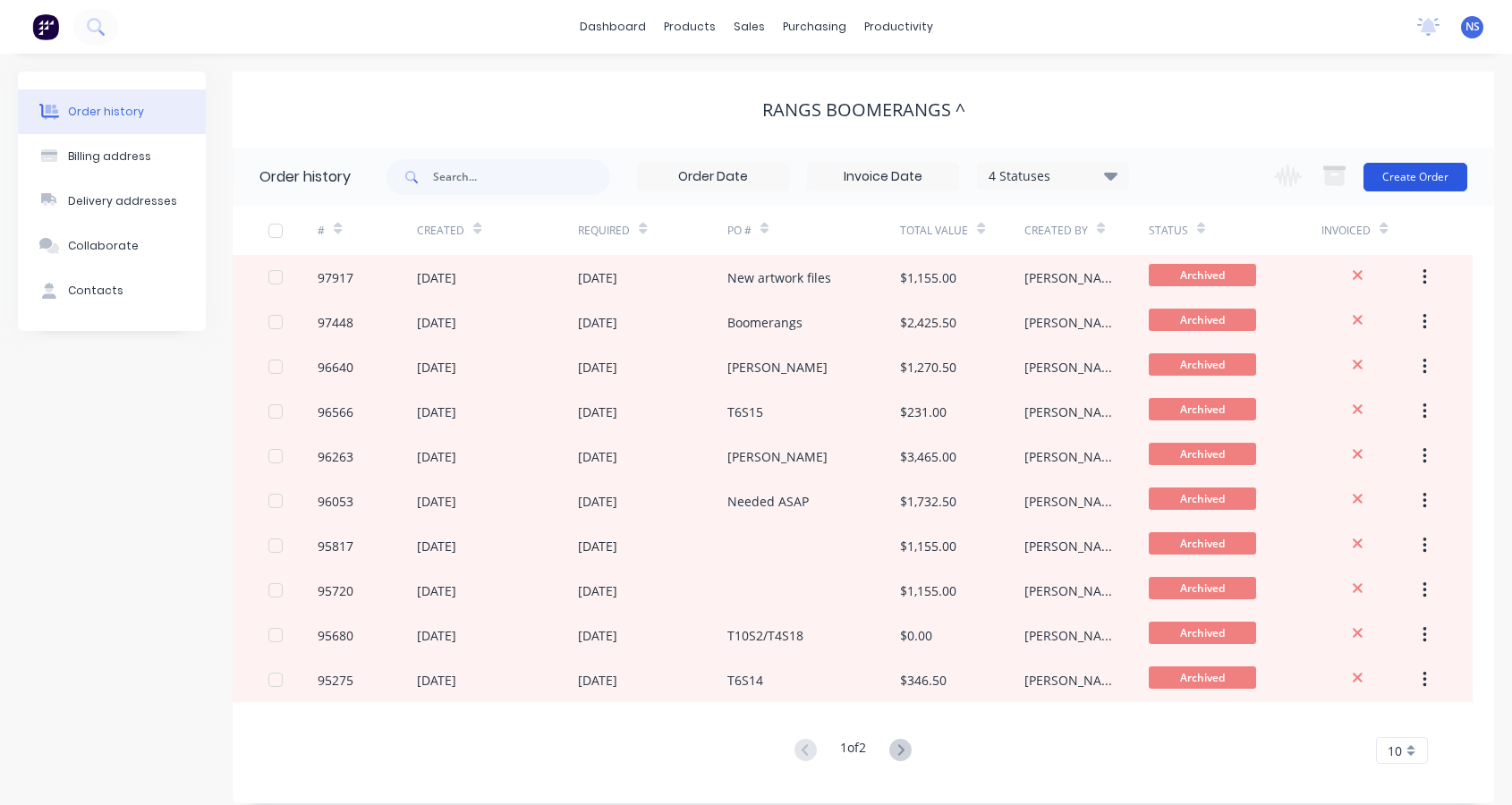
click at [1424, 170] on button "Create Order" at bounding box center [1415, 177] width 104 height 29
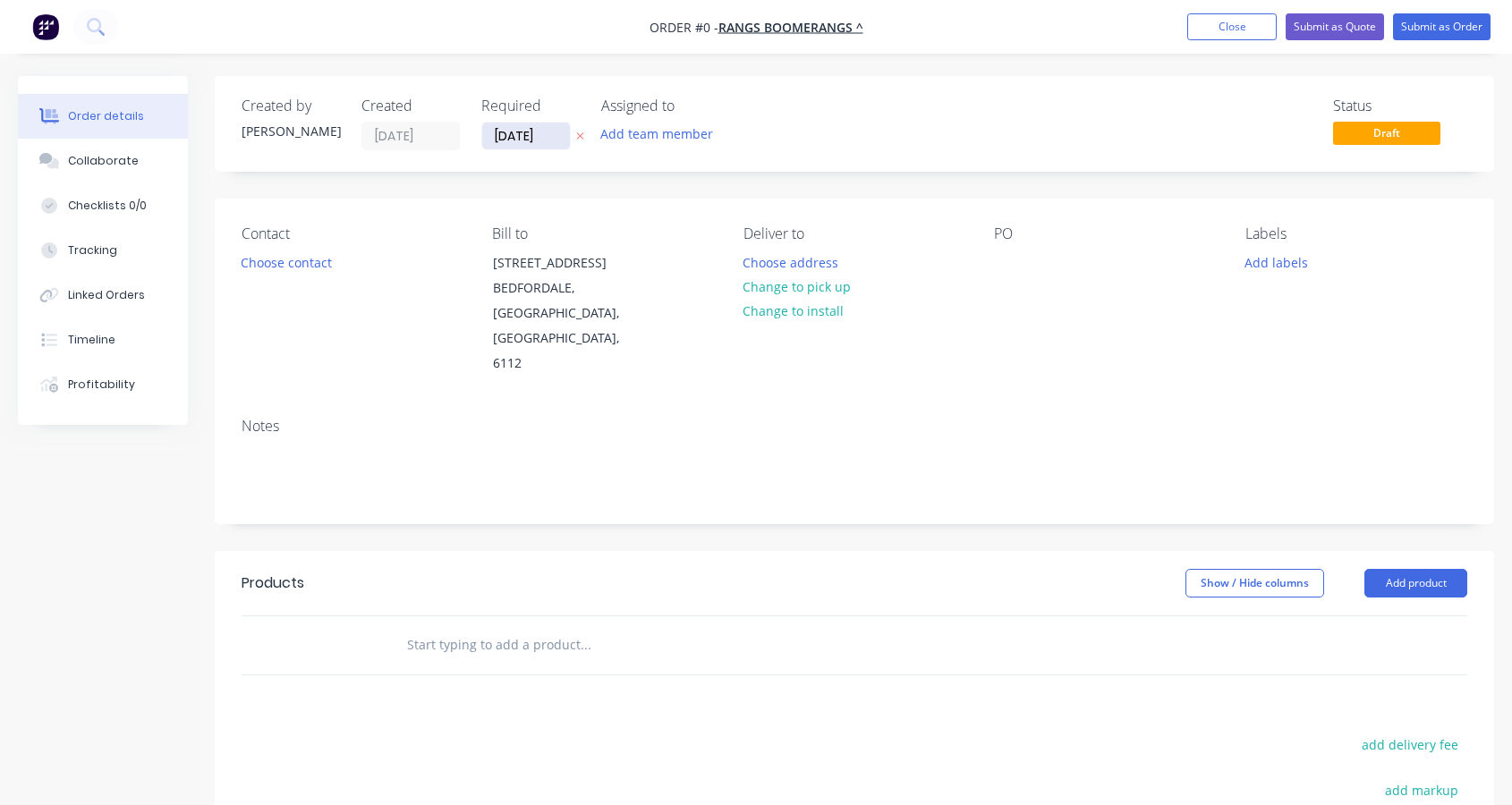
click at [508, 134] on input "[DATE]" at bounding box center [526, 136] width 87 height 27
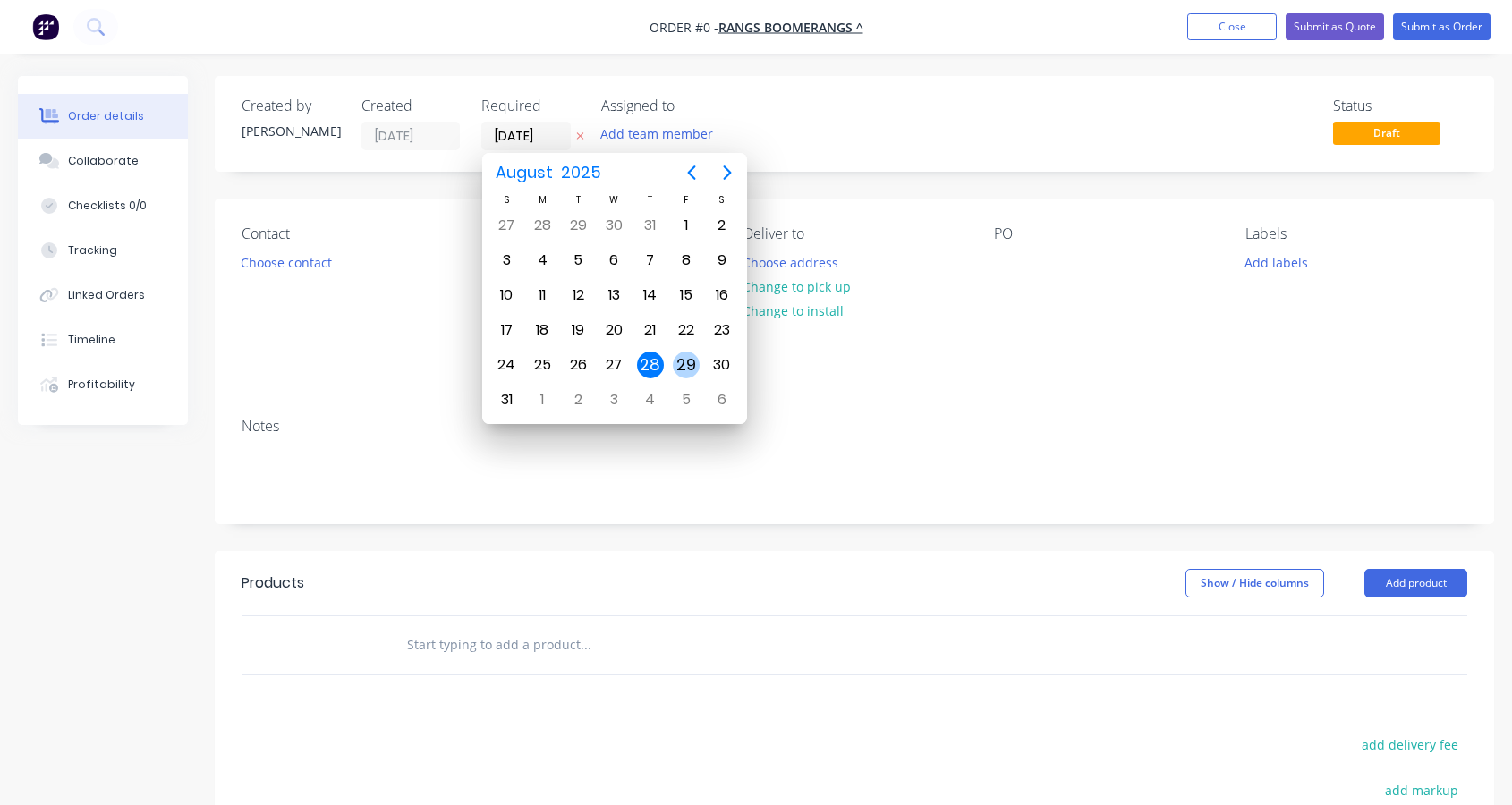
click at [686, 363] on div "29" at bounding box center [686, 365] width 27 height 27
type input "[DATE]"
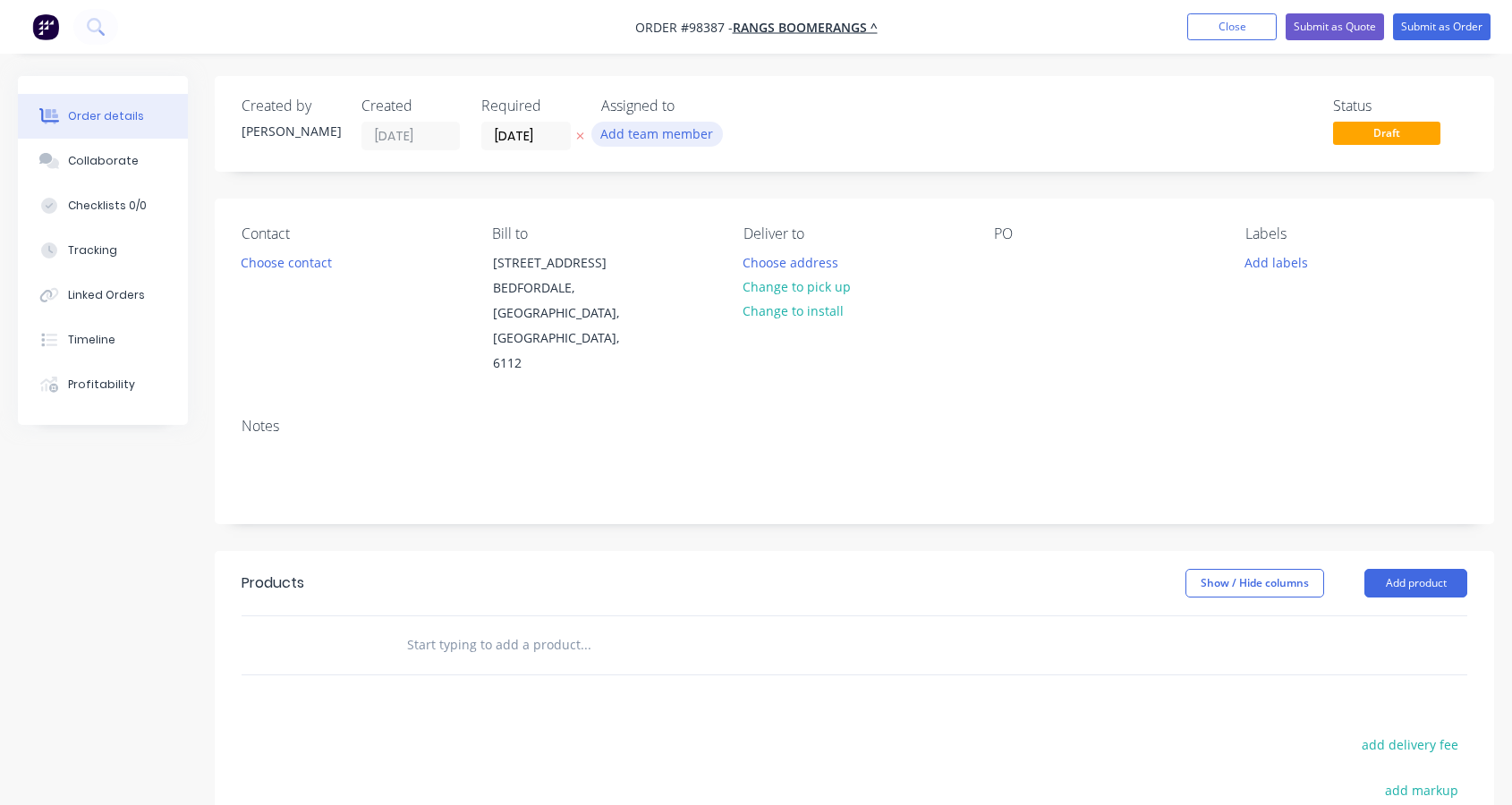
click at [671, 135] on button "Add team member" at bounding box center [657, 134] width 132 height 25
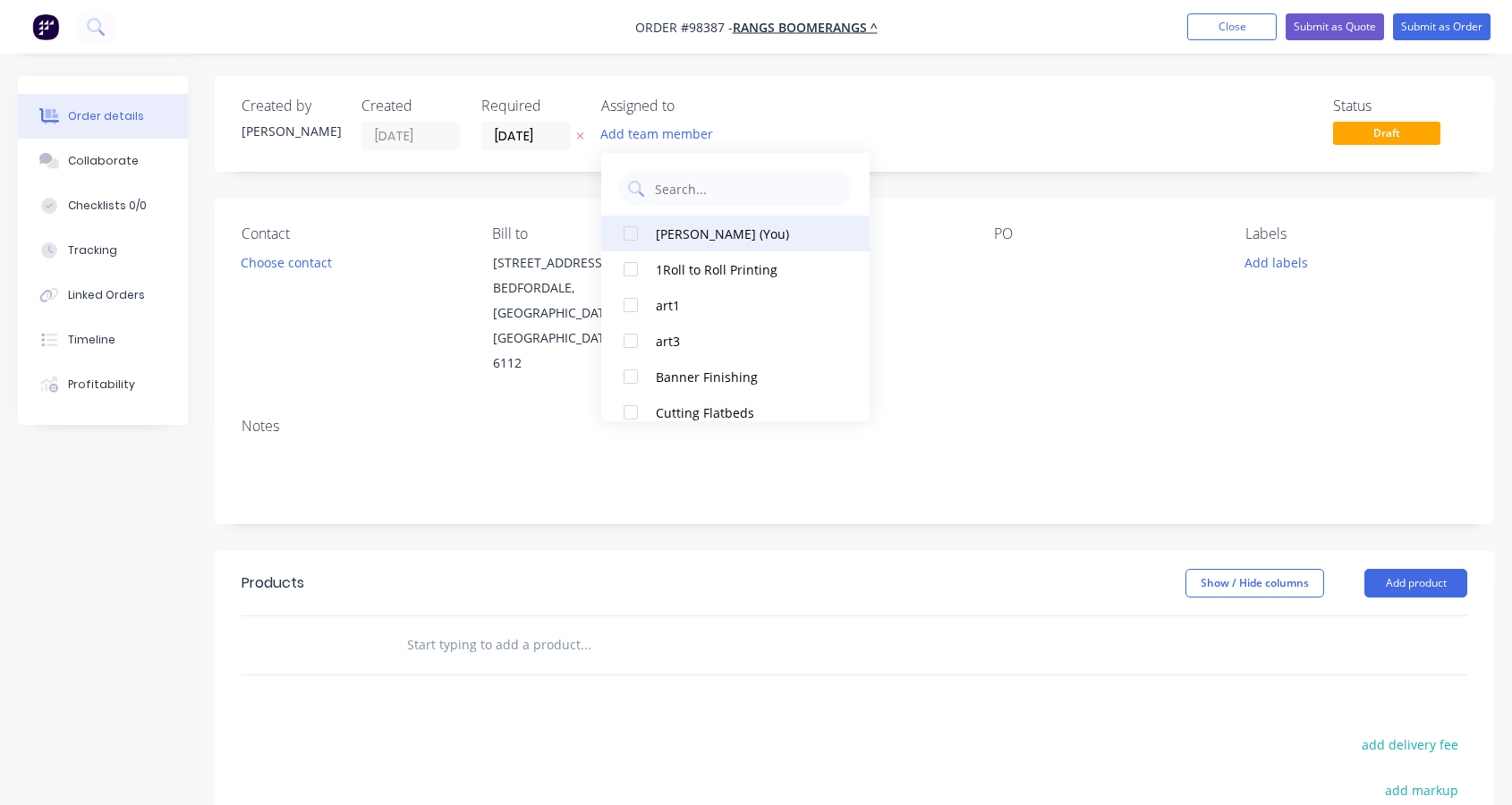
click at [683, 236] on div "[PERSON_NAME] (You)" at bounding box center [745, 234] width 179 height 19
click at [287, 263] on button "Choose contact" at bounding box center [286, 262] width 110 height 25
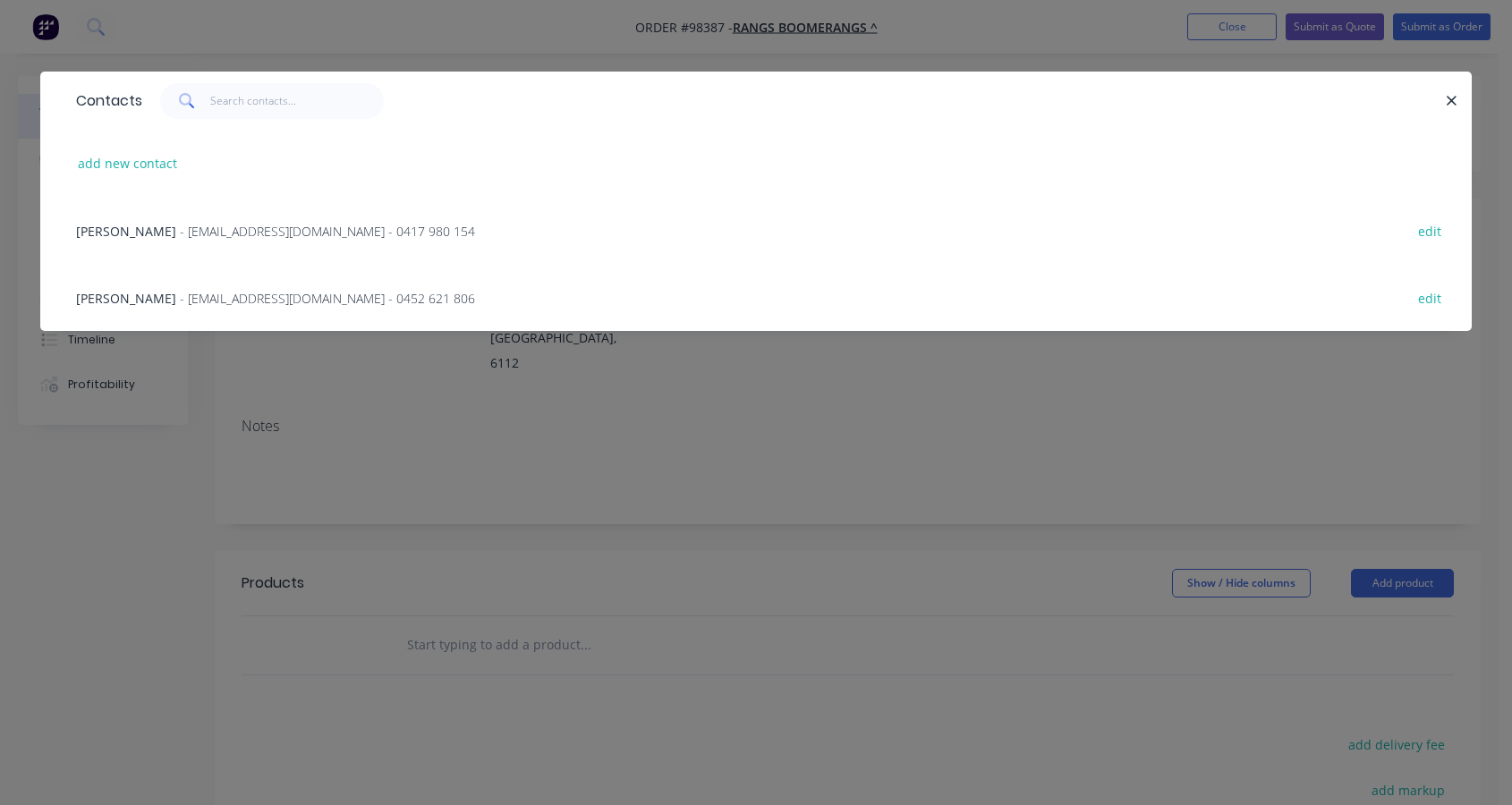
click at [300, 300] on span "- [EMAIL_ADDRESS][DOMAIN_NAME] - 0452 621 806" at bounding box center [327, 298] width 295 height 17
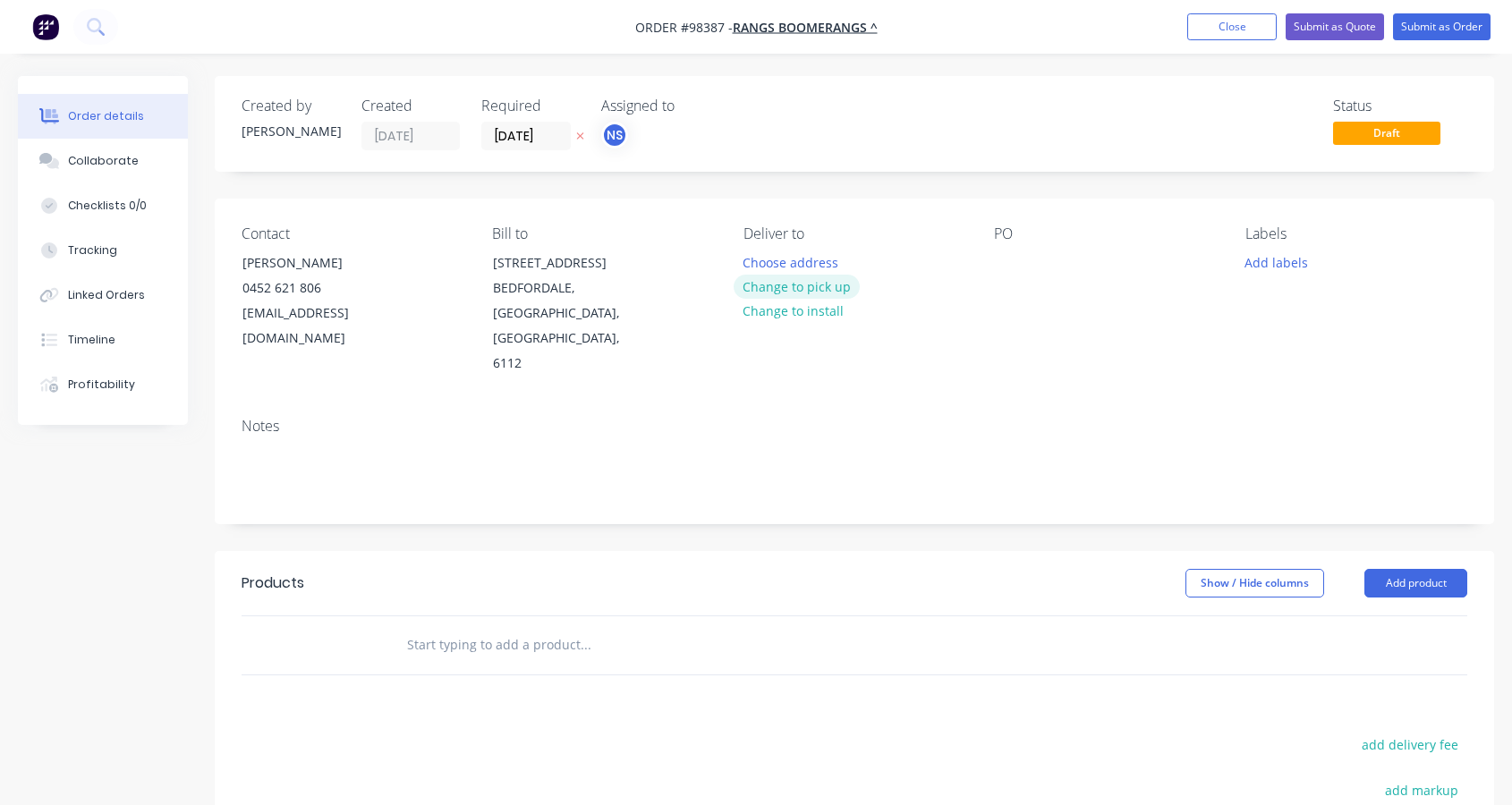
click at [778, 285] on button "Change to pick up" at bounding box center [797, 286] width 127 height 25
click at [762, 257] on div at bounding box center [758, 263] width 29 height 26
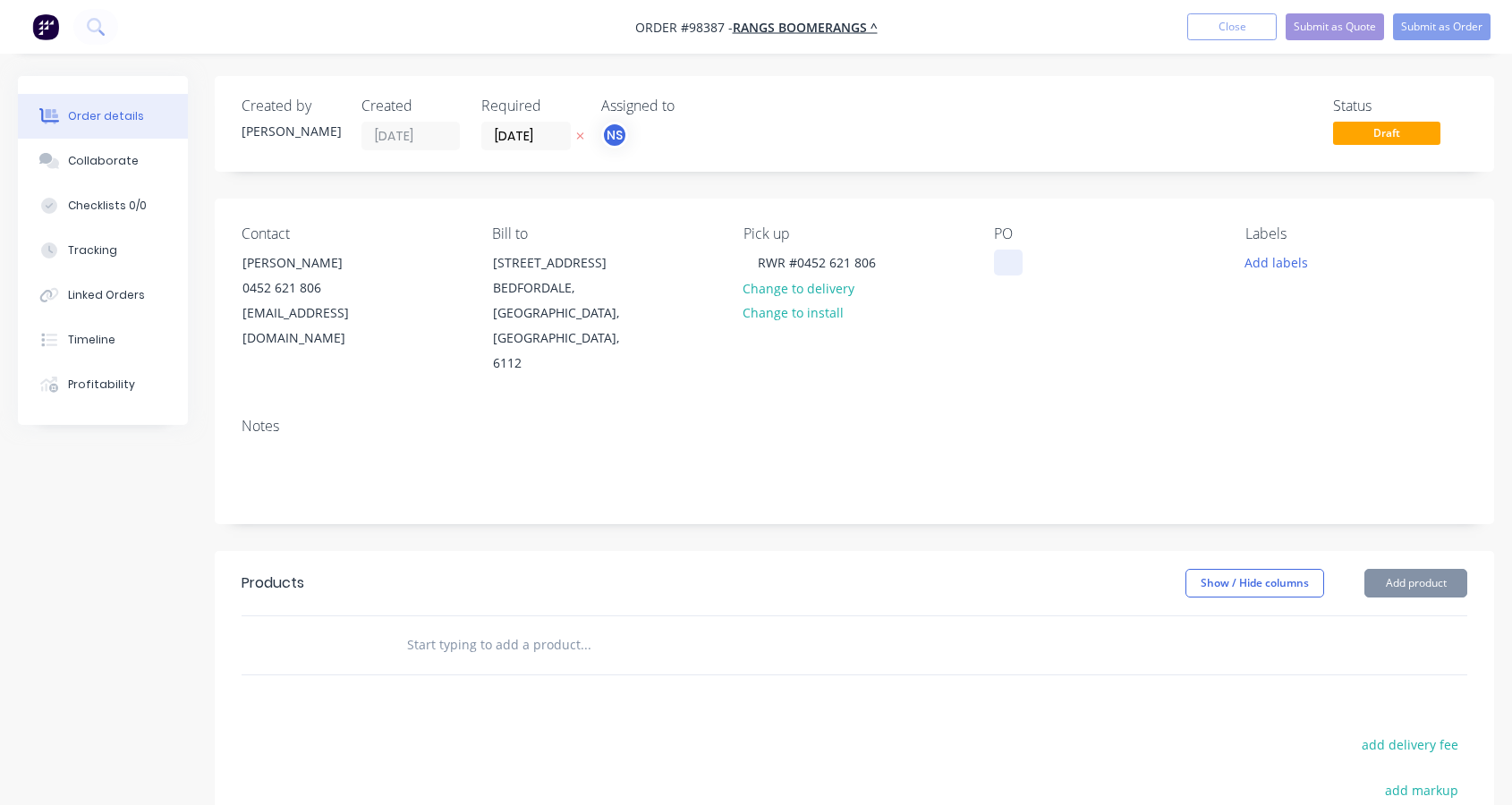
click at [1001, 258] on div at bounding box center [1009, 263] width 29 height 26
click at [1287, 262] on button "Add labels" at bounding box center [1276, 262] width 83 height 25
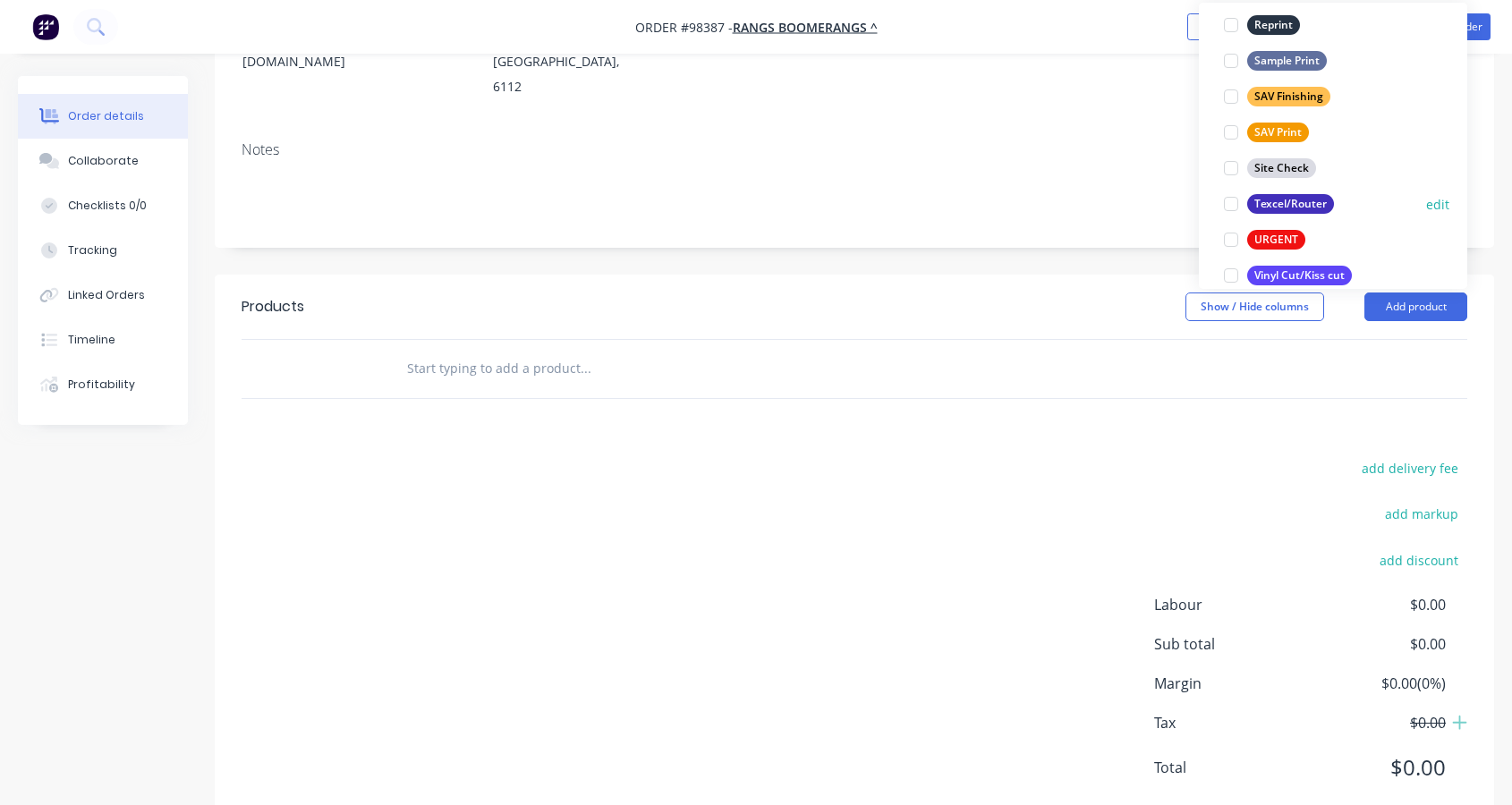
scroll to position [835, 0]
click at [1229, 241] on div at bounding box center [1230, 241] width 35 height 35
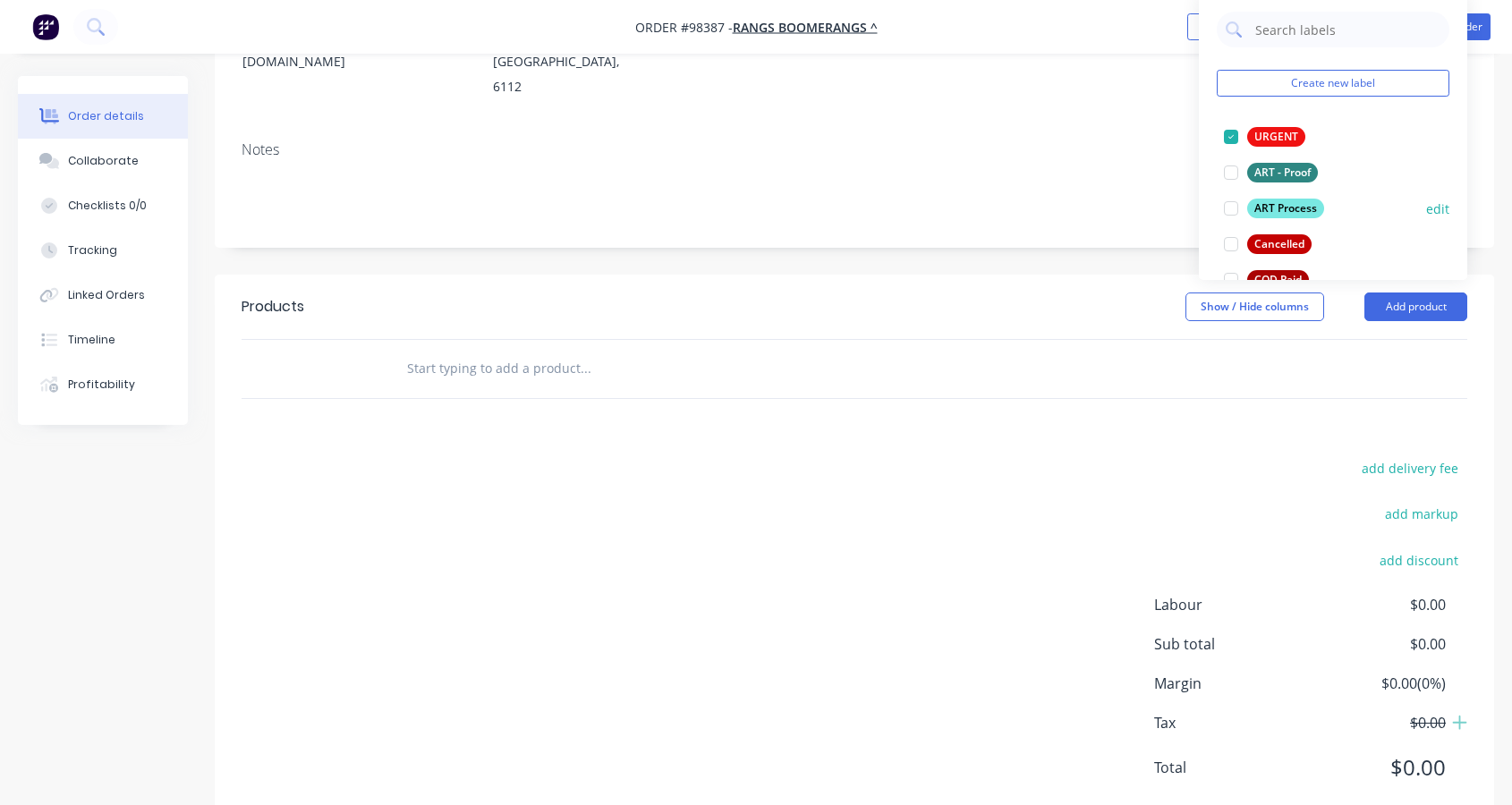
scroll to position [146, 0]
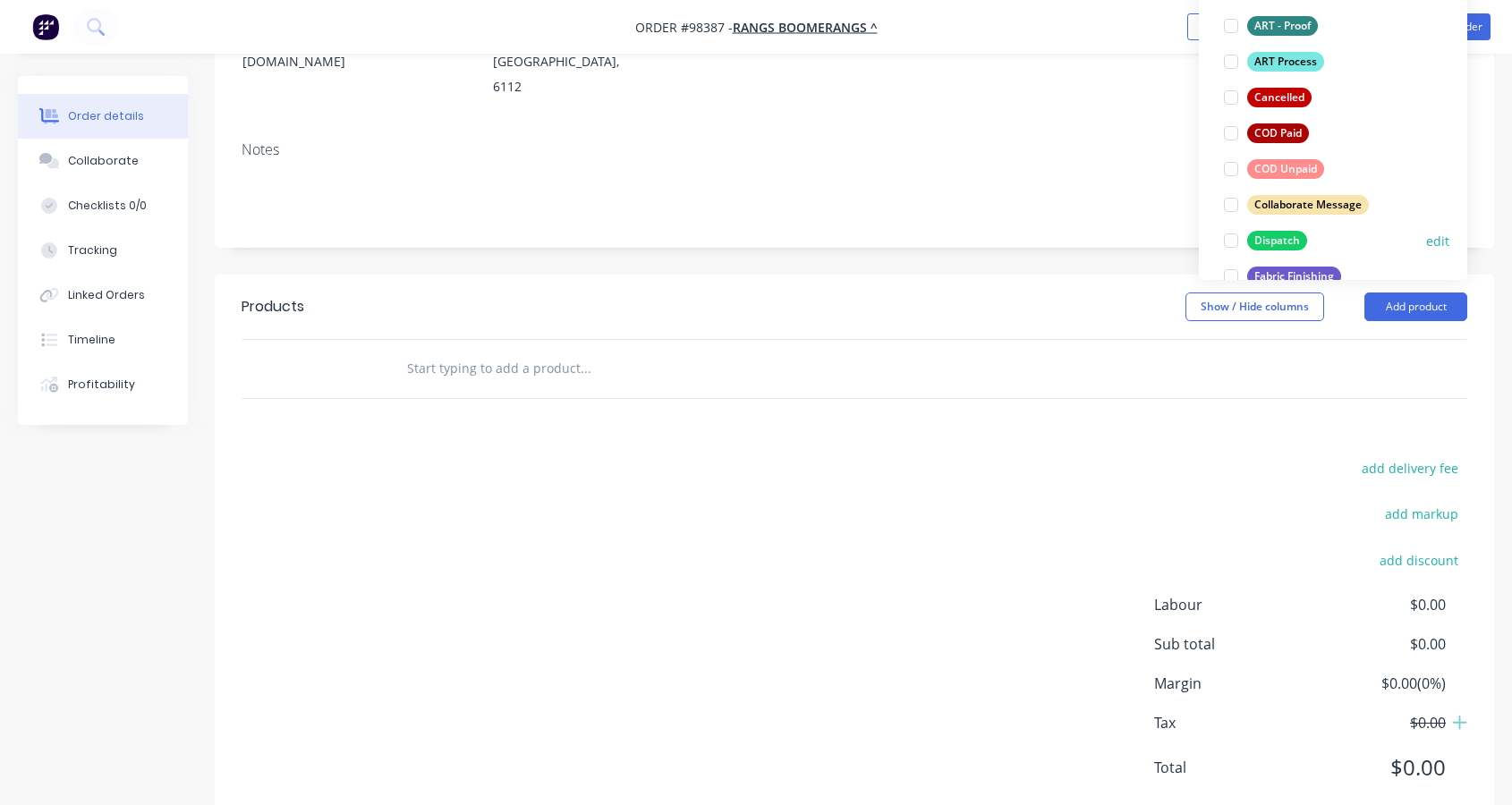
click at [1231, 240] on div at bounding box center [1230, 240] width 35 height 35
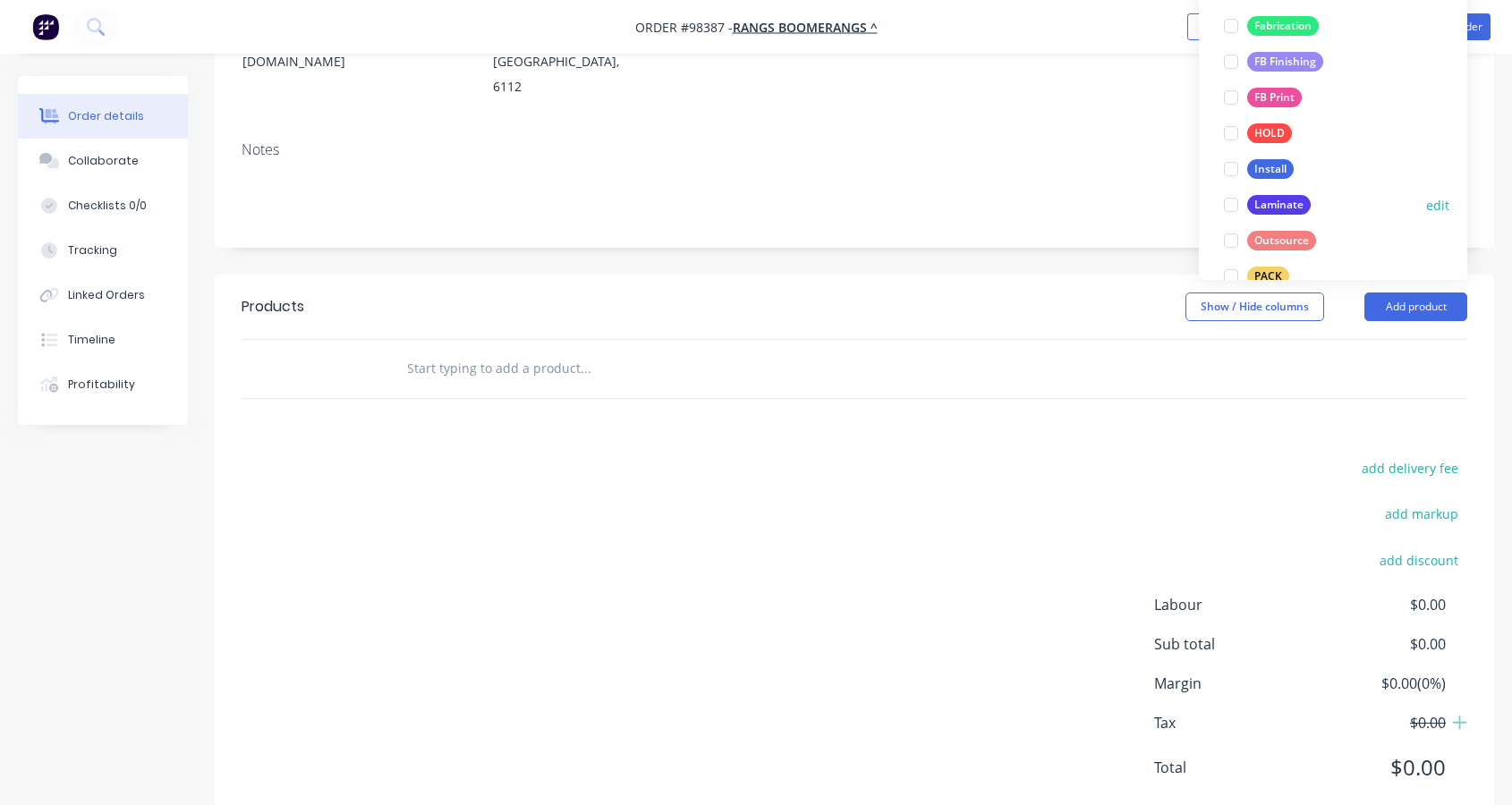
scroll to position [448, 0]
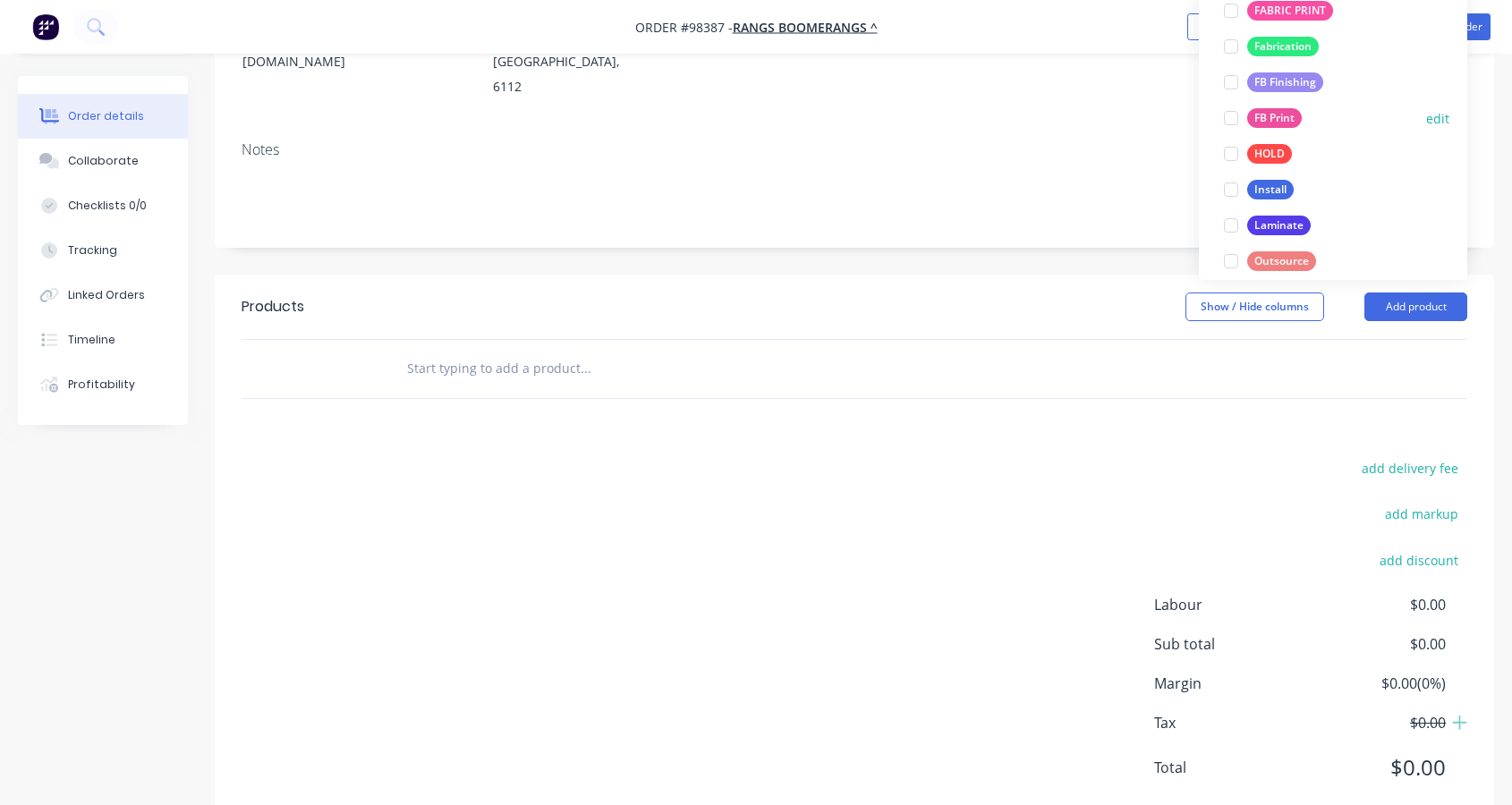
click at [1230, 116] on div at bounding box center [1230, 117] width 35 height 35
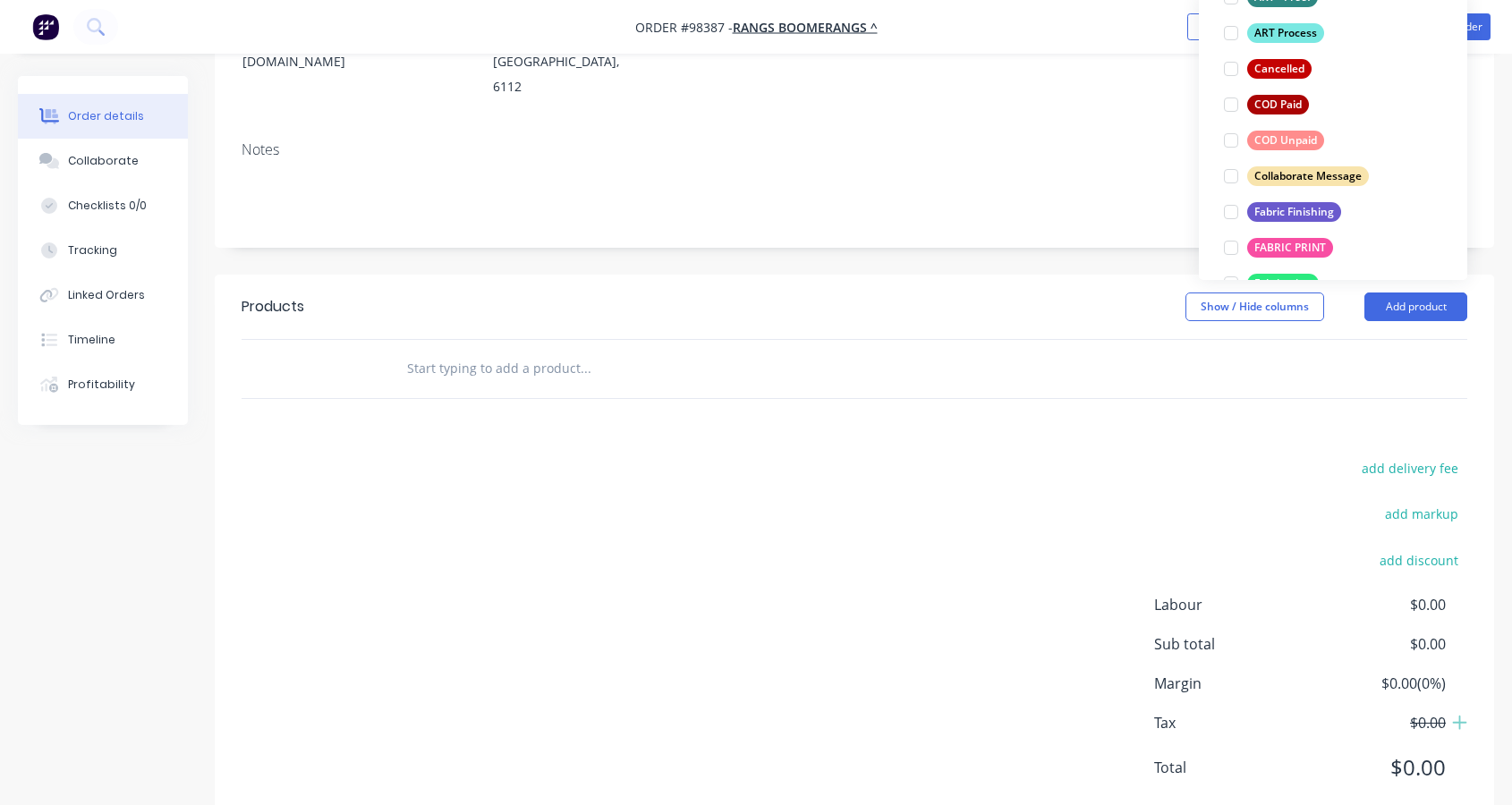
scroll to position [327, 0]
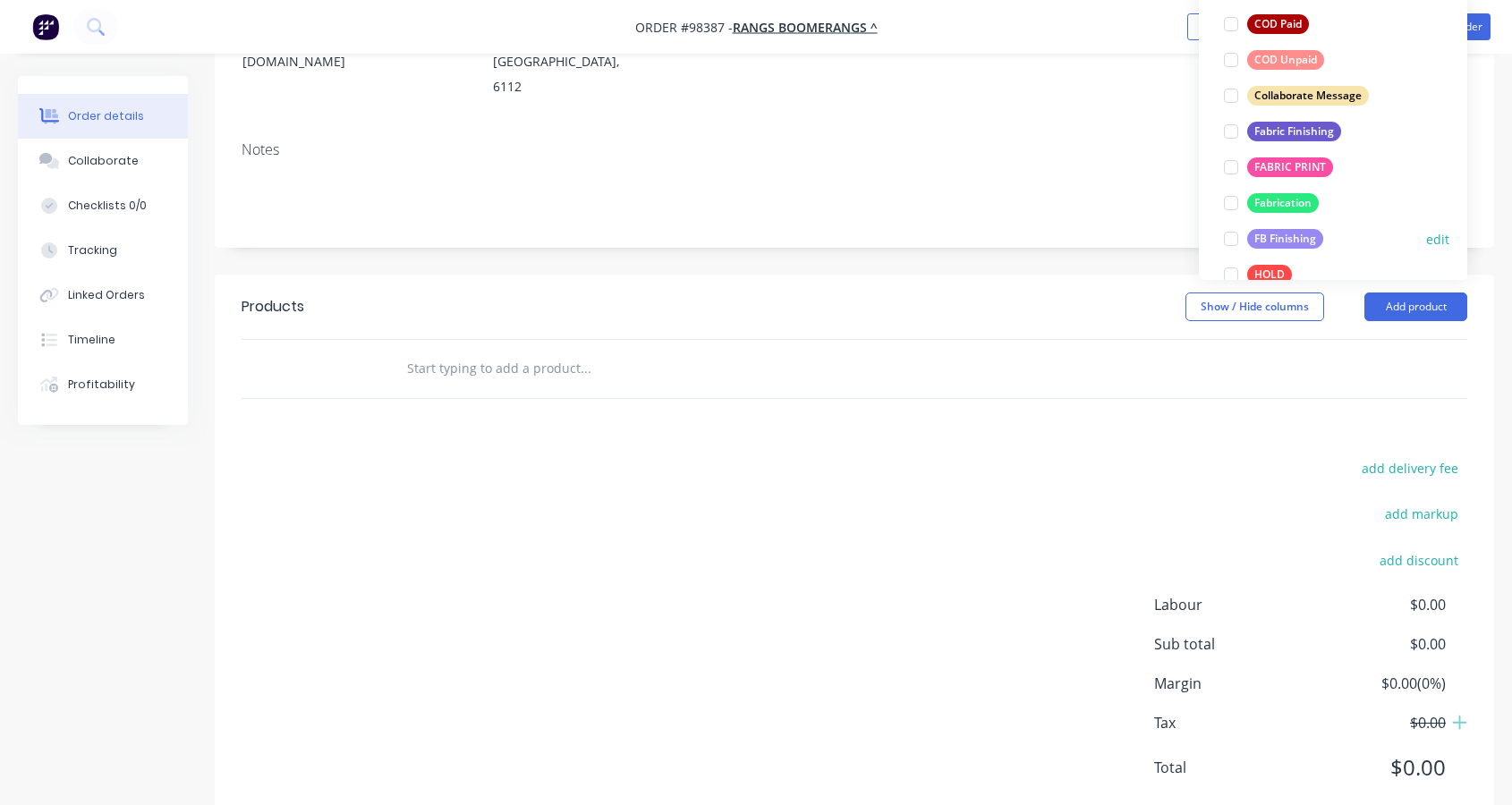
click at [1229, 238] on div at bounding box center [1230, 238] width 35 height 35
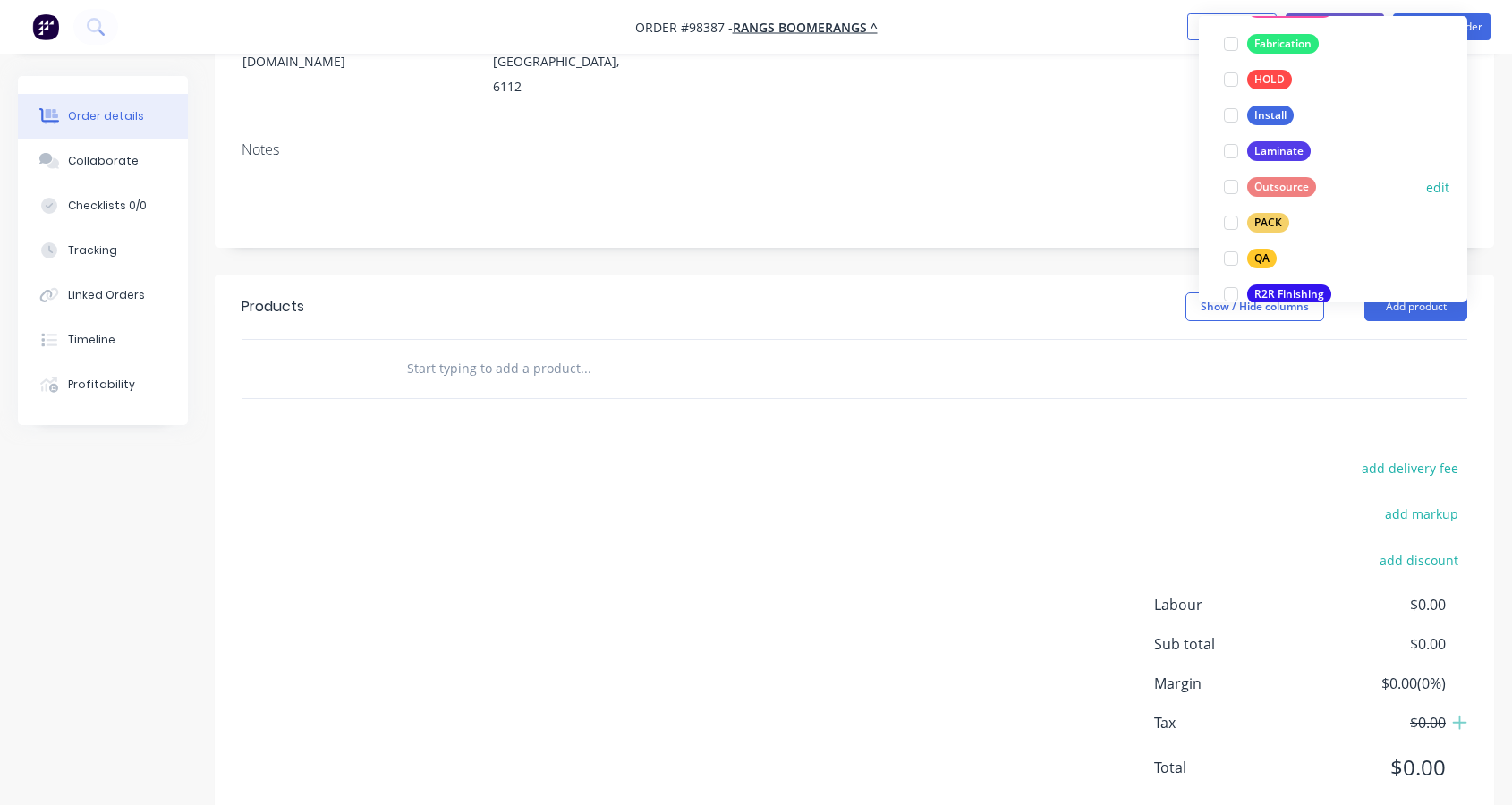
scroll to position [562, 0]
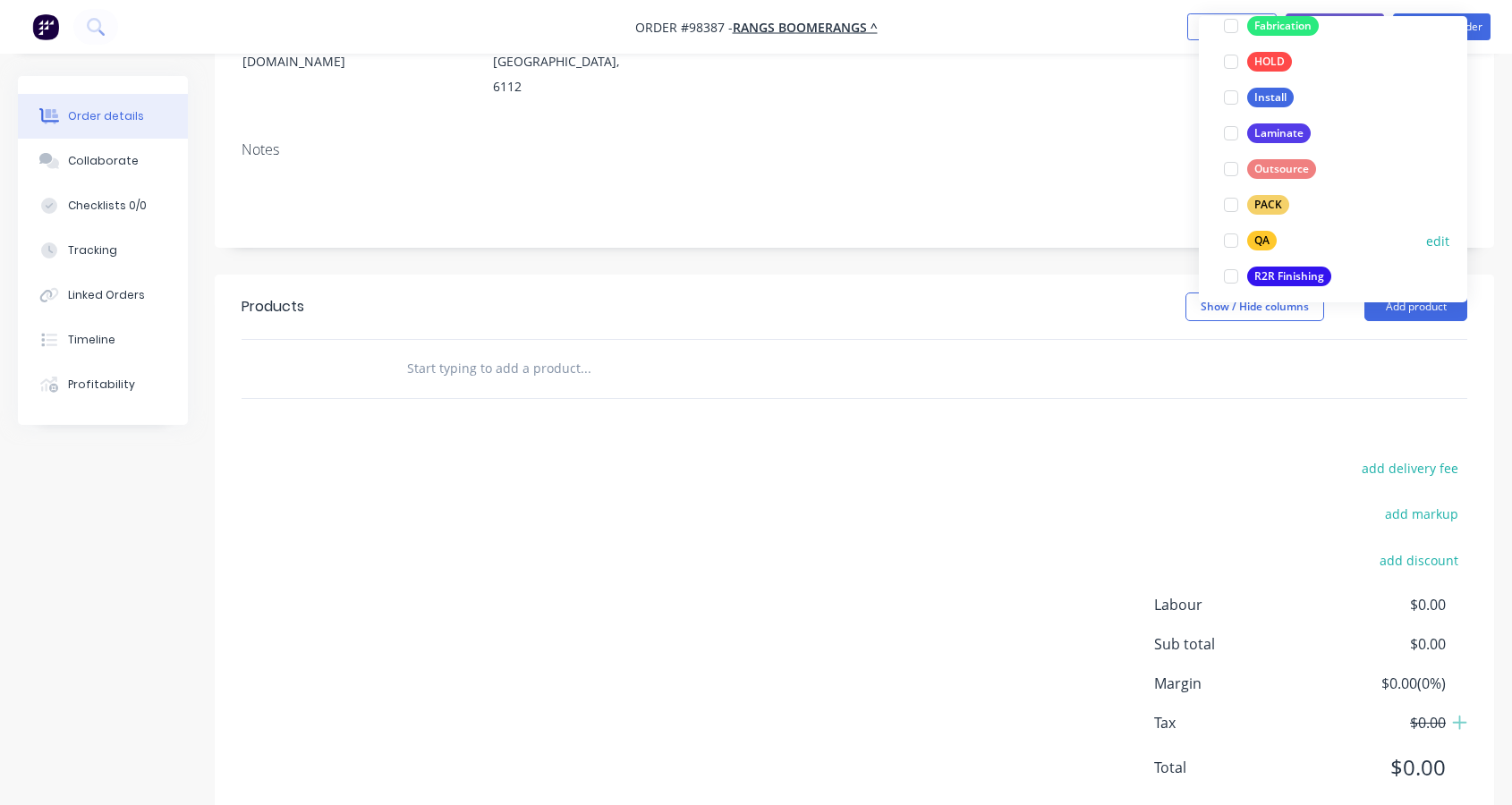
click at [1231, 240] on div at bounding box center [1230, 240] width 35 height 35
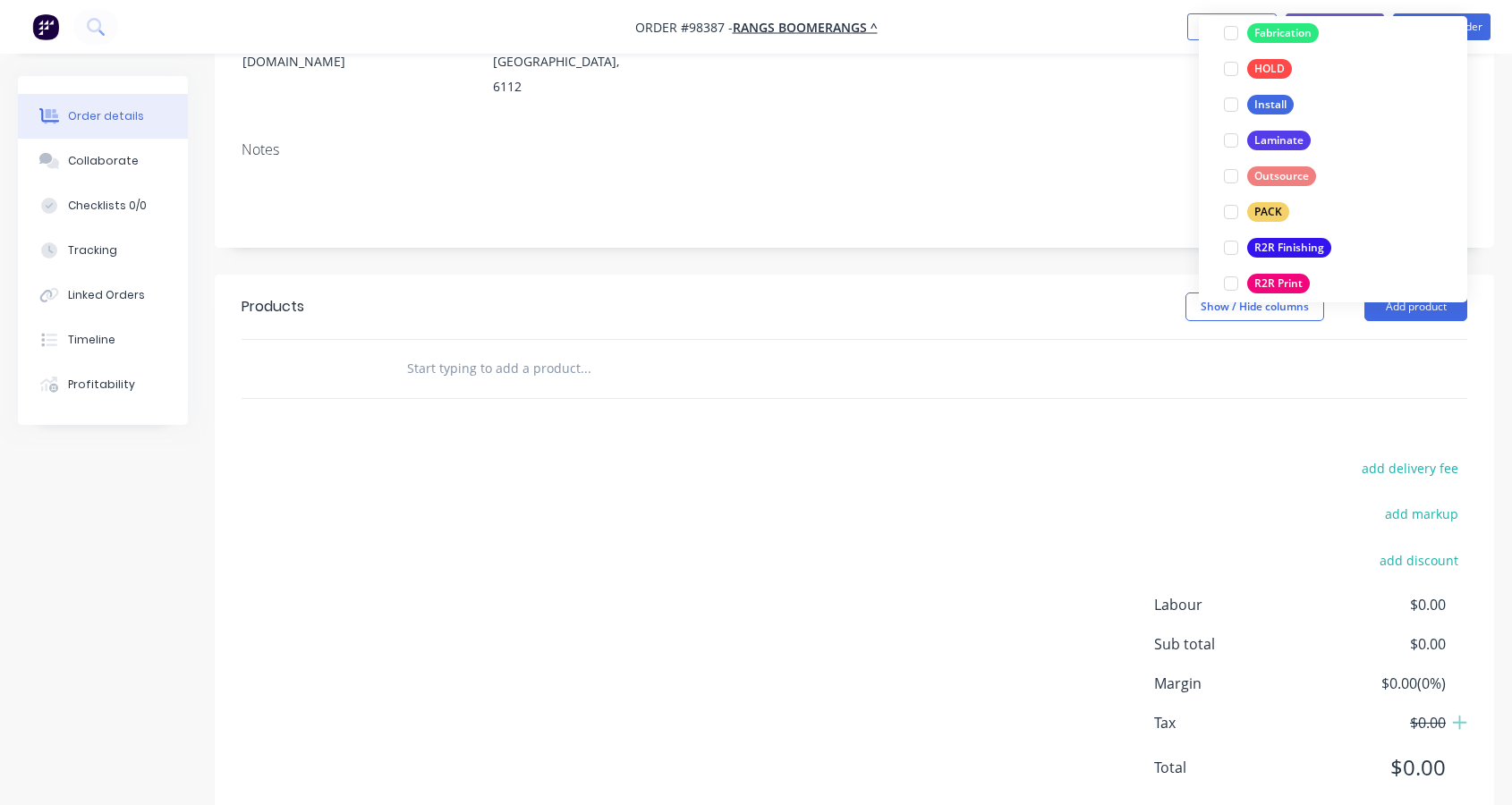
scroll to position [591, 0]
click at [1230, 214] on div at bounding box center [1230, 213] width 35 height 35
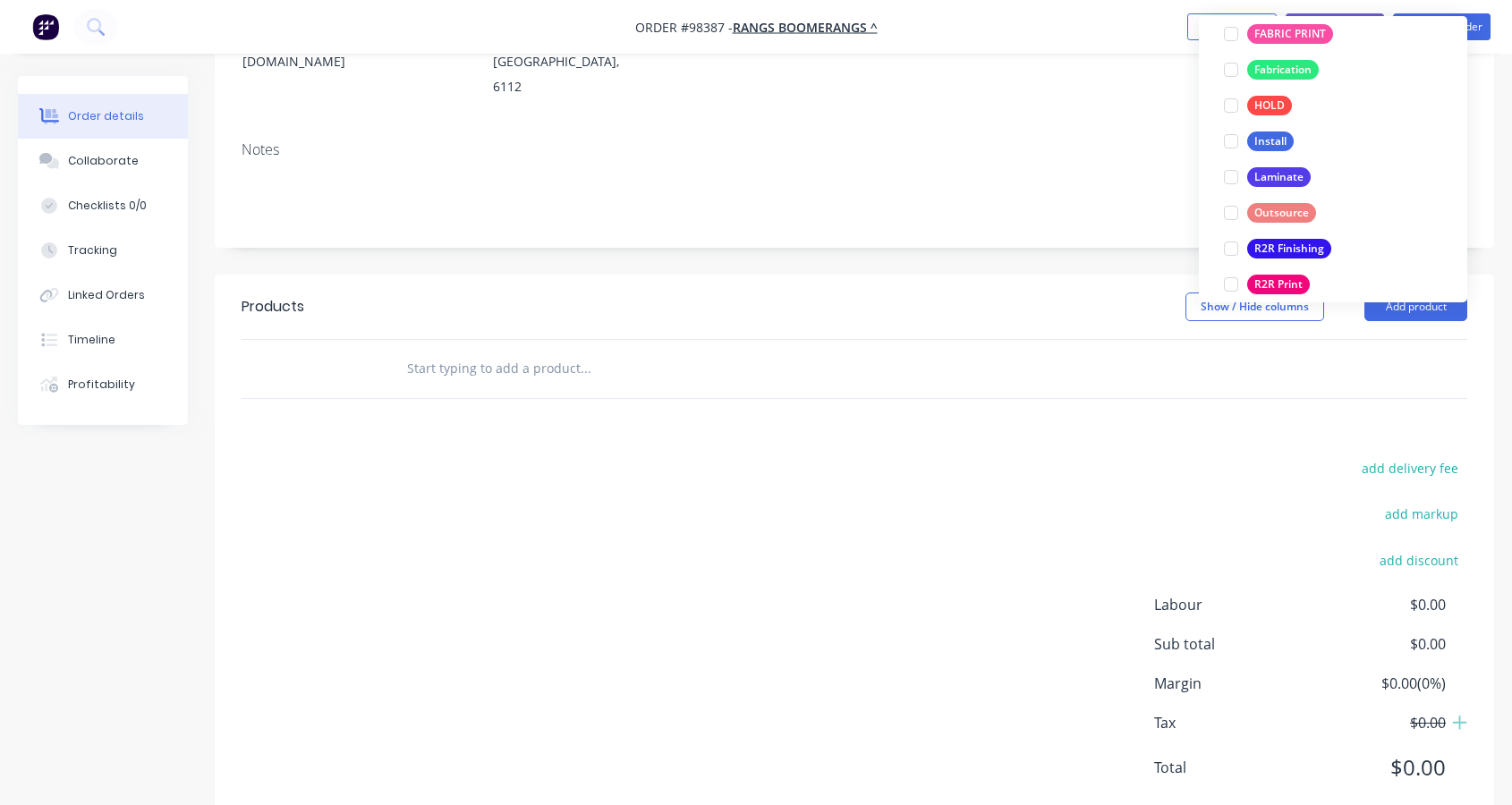
scroll to position [54, 0]
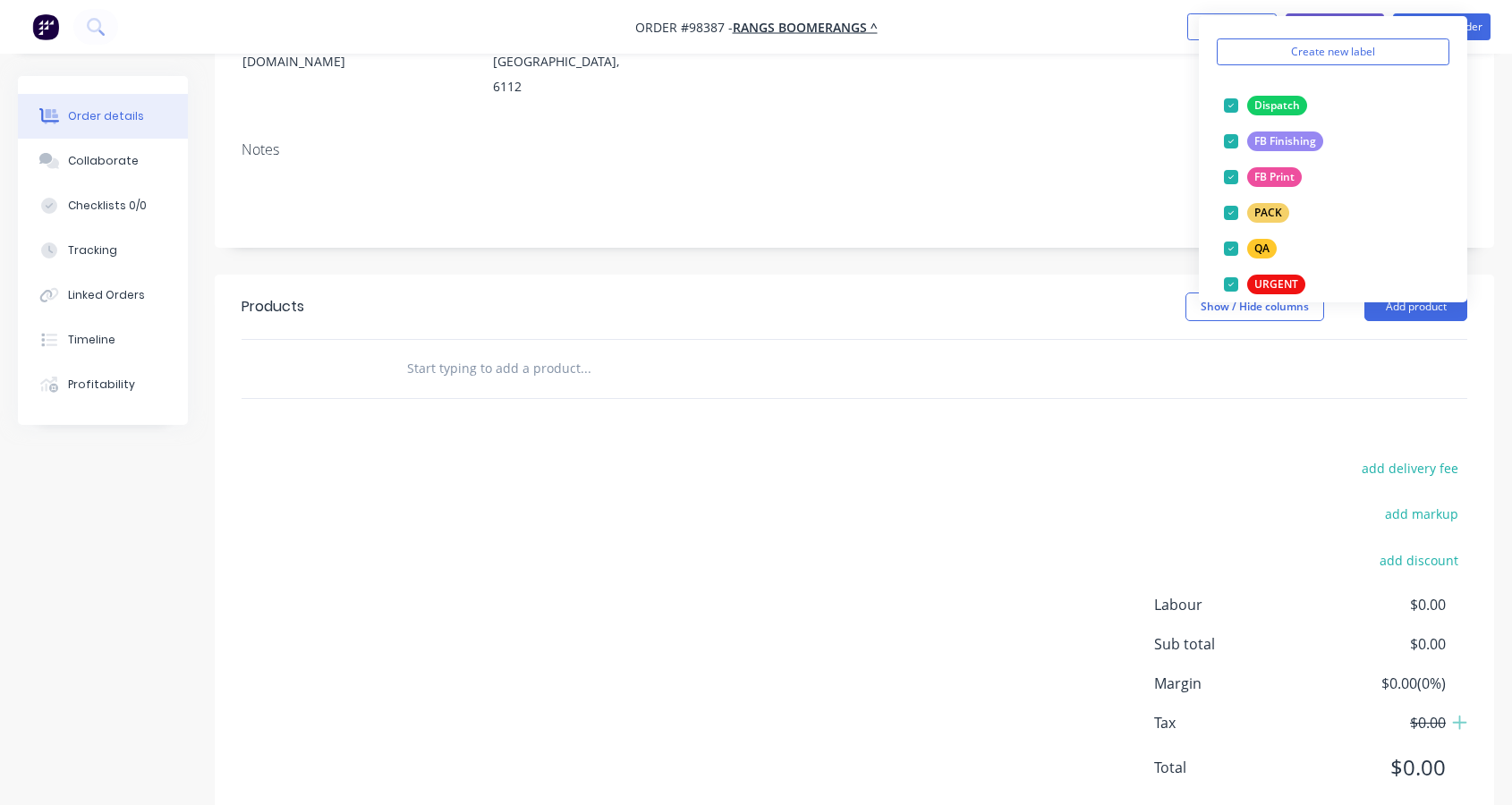
click at [942, 209] on div "Created by [PERSON_NAME] Created [DATE] Required [DATE] Assigned to NS Status D…" at bounding box center [854, 313] width 1279 height 1029
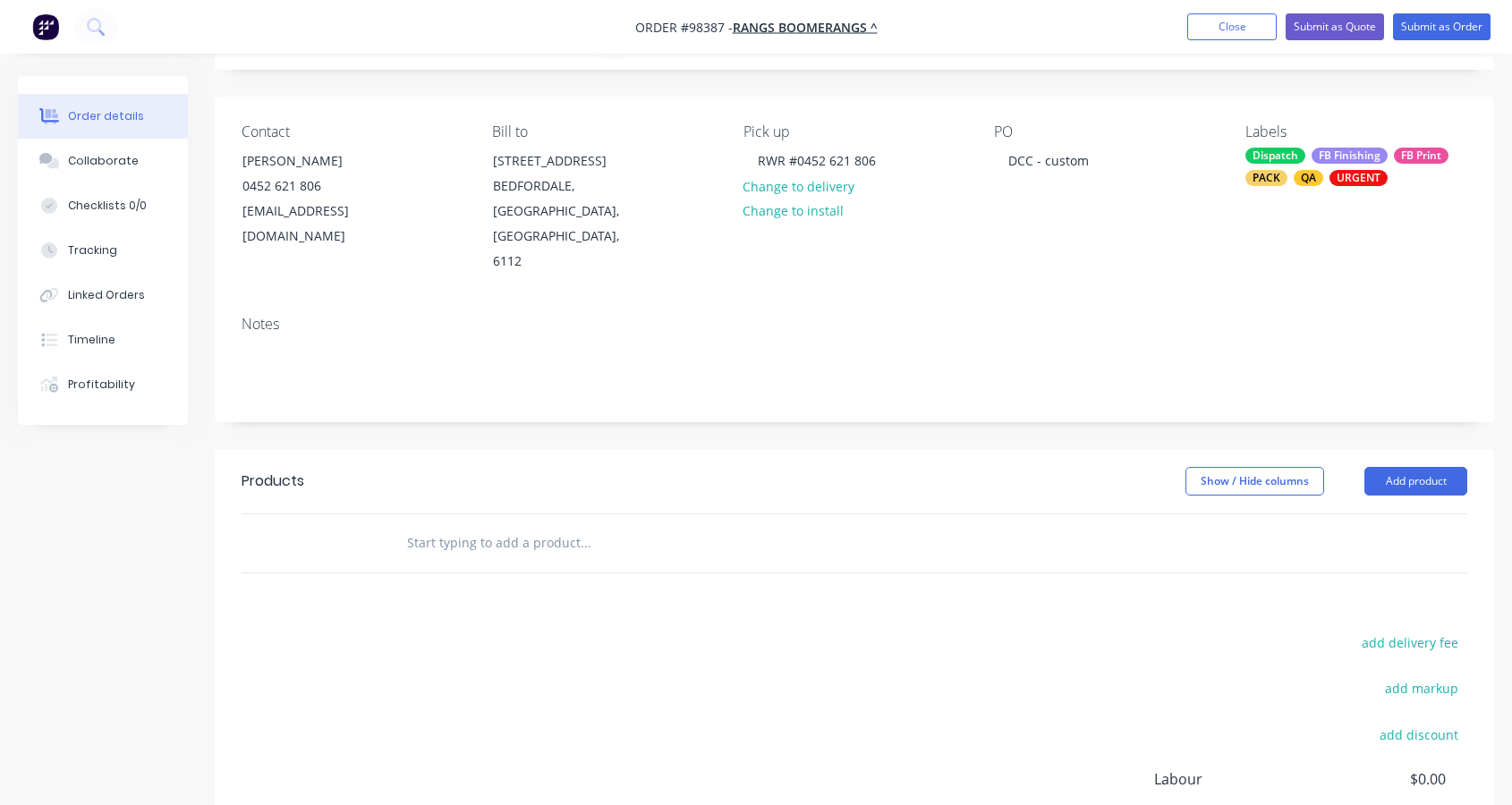
scroll to position [0, 0]
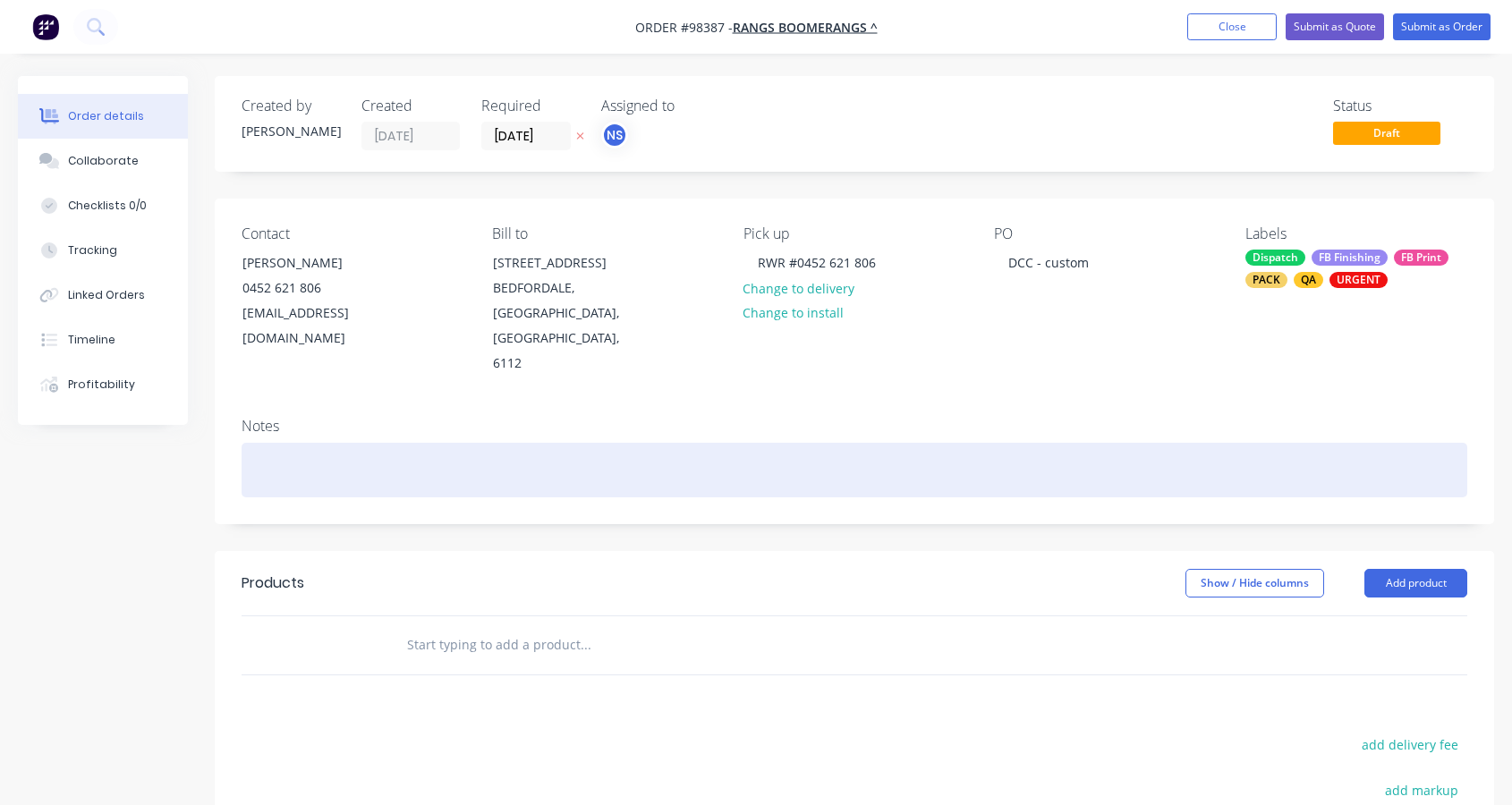
click at [274, 442] on div at bounding box center [854, 470] width 1226 height 55
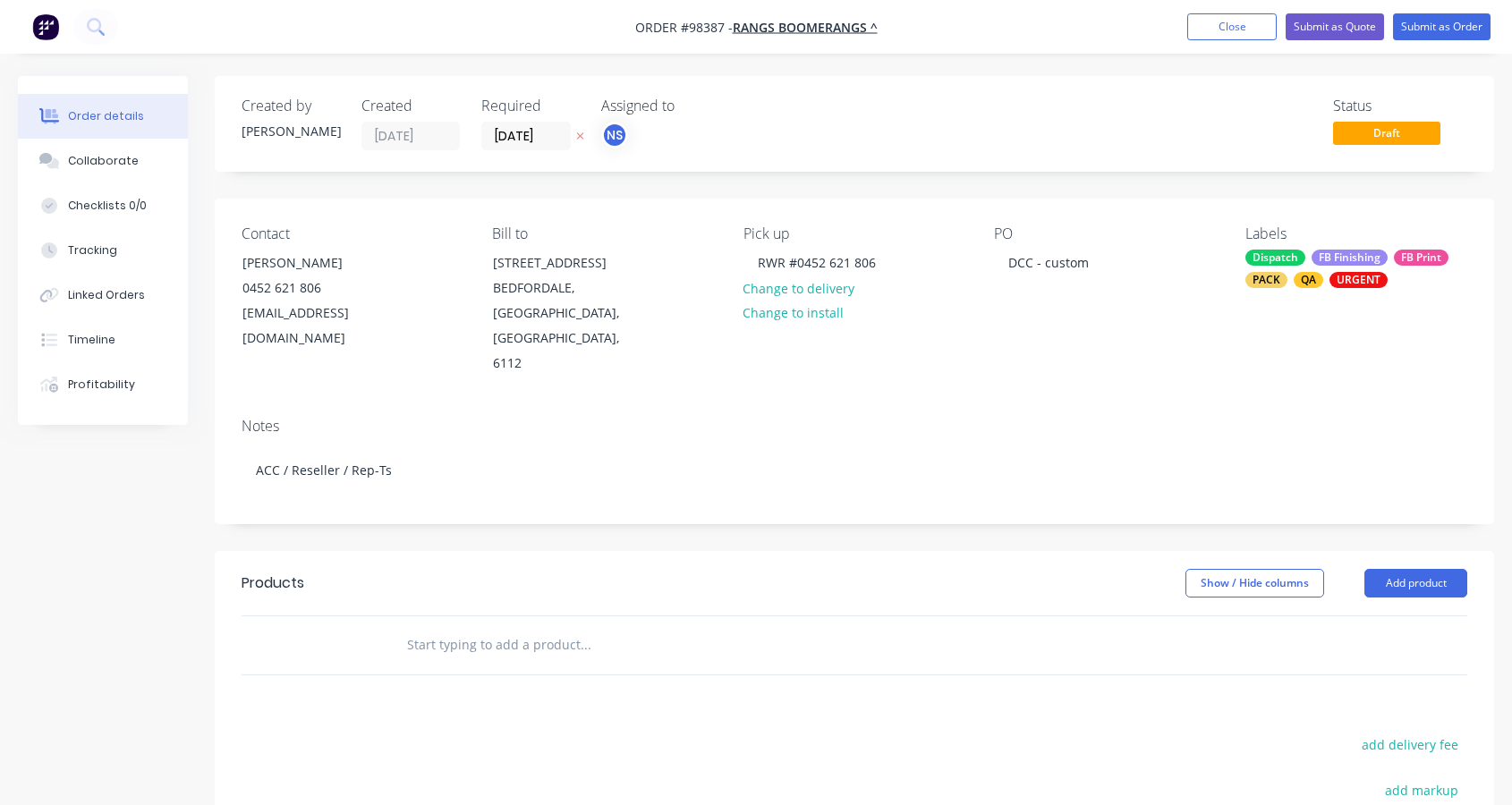
click at [441, 627] on input "text" at bounding box center [585, 644] width 358 height 35
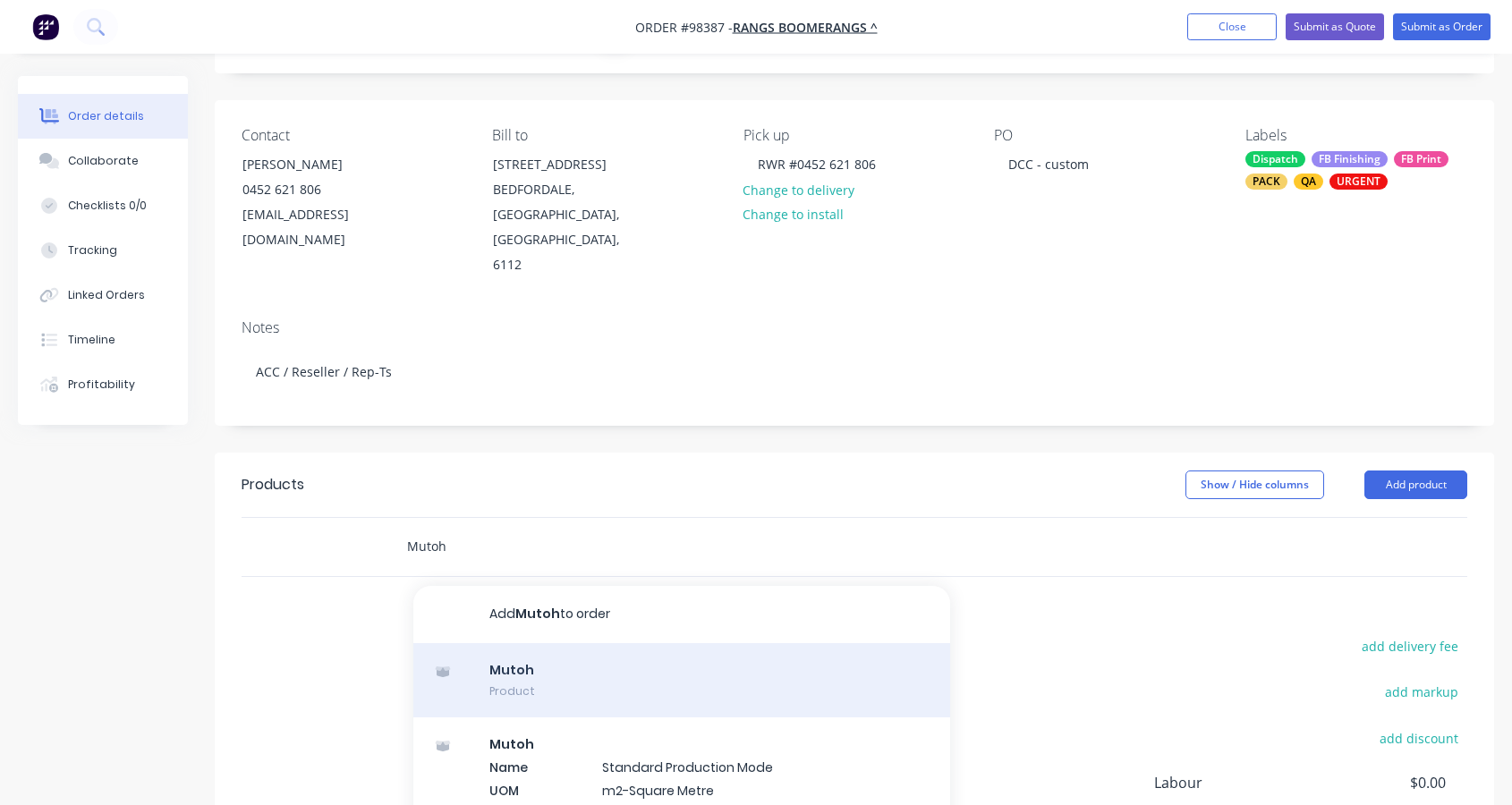
scroll to position [171, 0]
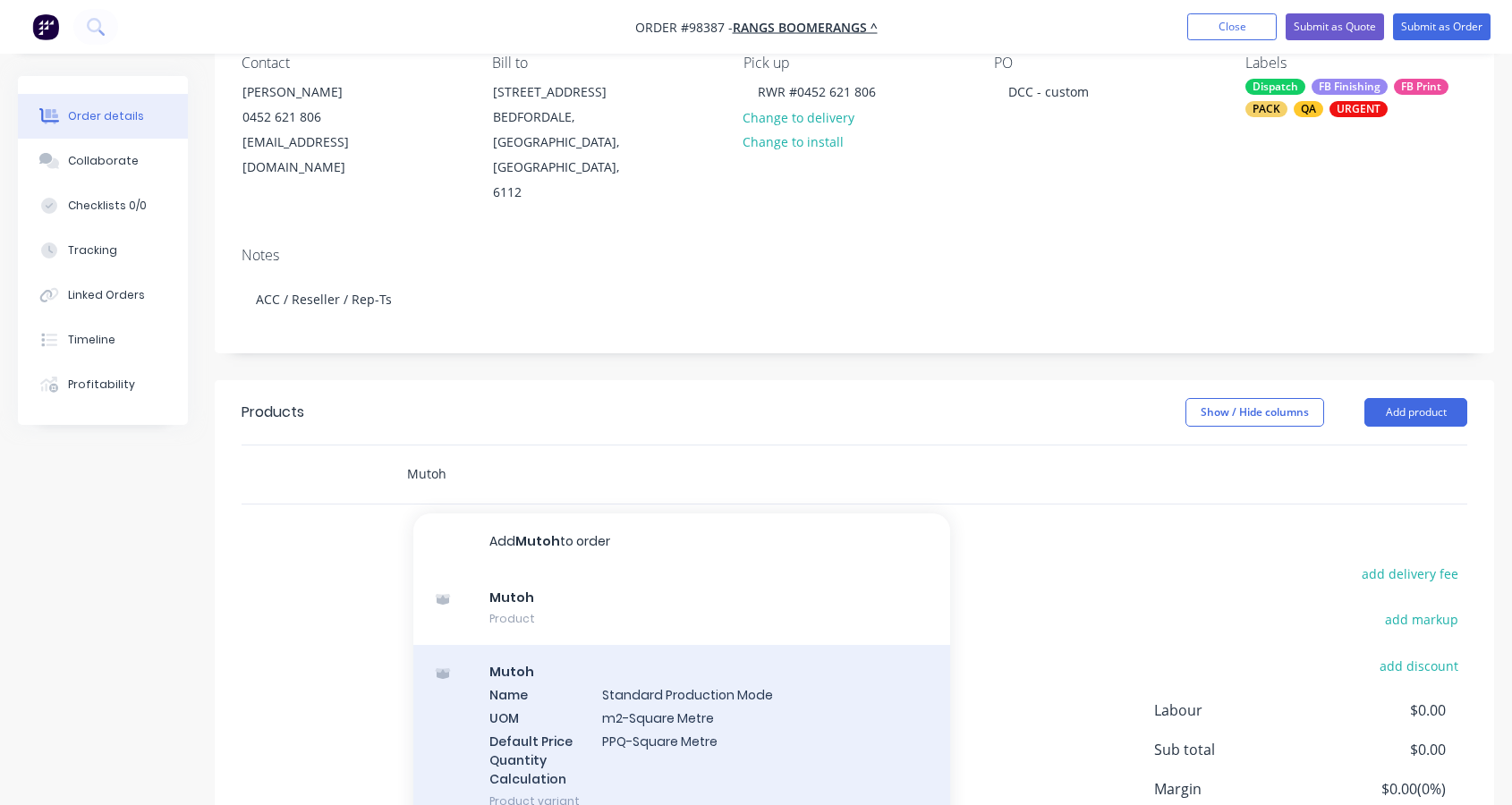
type input "Mutoh"
click at [695, 665] on div "Mutoh Name Standard Production Mode UOM m2-Square Metre Default Price Quantity …" at bounding box center [681, 736] width 537 height 182
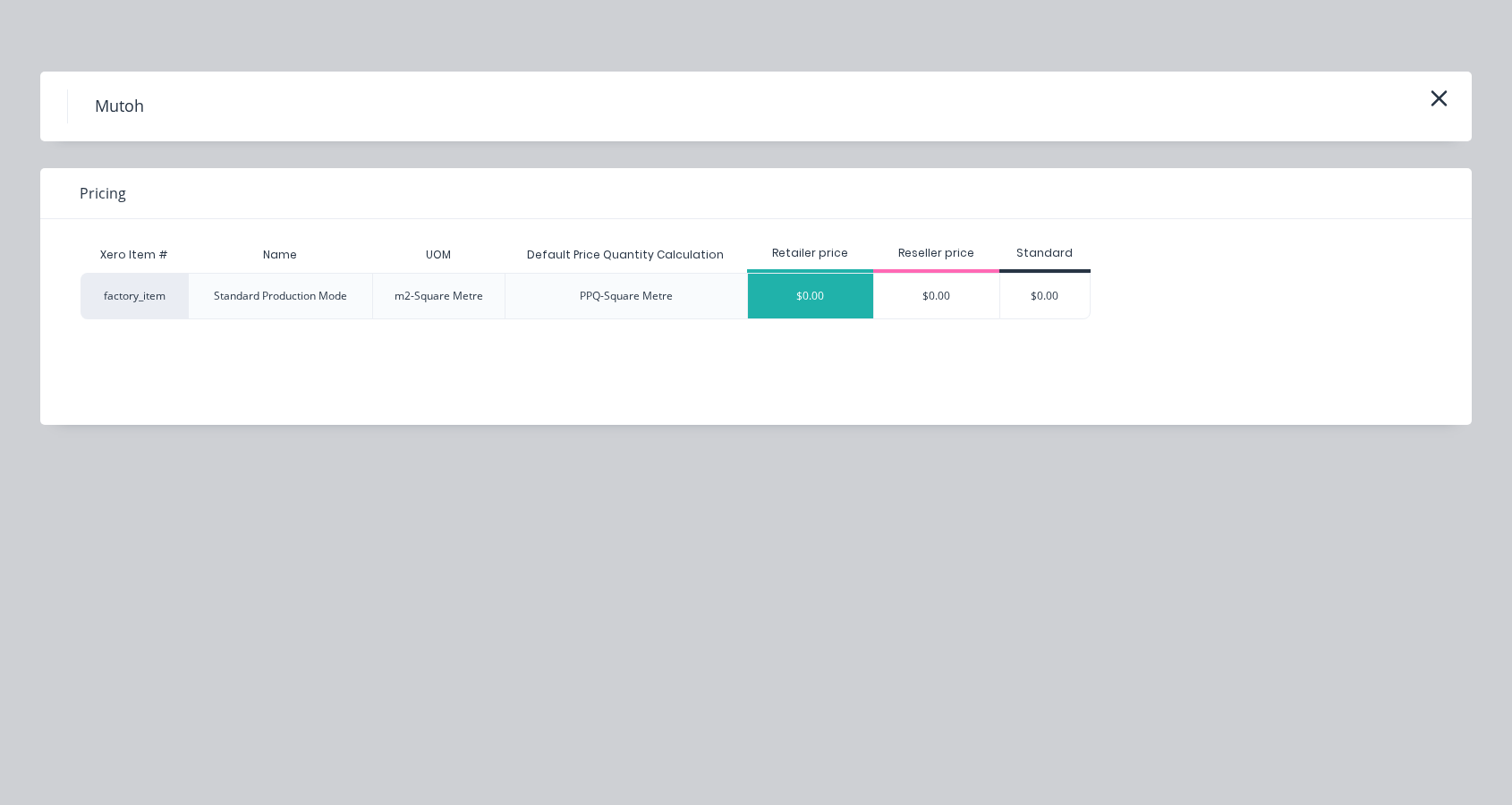
click at [830, 288] on div "$0.00" at bounding box center [811, 295] width 125 height 45
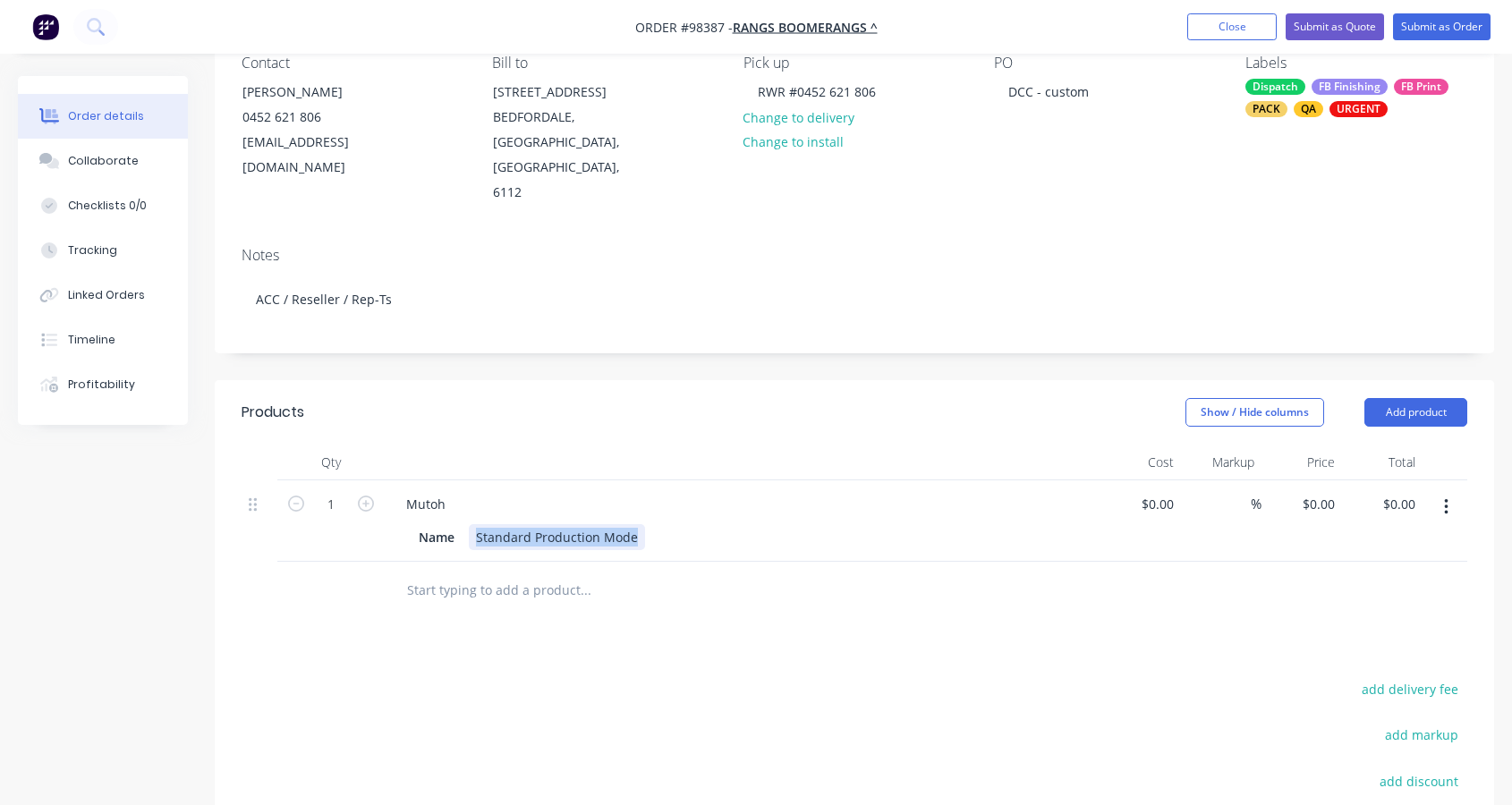
drag, startPoint x: 482, startPoint y: 487, endPoint x: 661, endPoint y: 493, distance: 179.1
click at [661, 524] on div "Name Standard Production Mode" at bounding box center [739, 537] width 655 height 26
click at [530, 524] on div "Direct prit to boomerangs supplied" at bounding box center [582, 537] width 225 height 26
click at [1308, 481] on div "0 0" at bounding box center [1301, 522] width 81 height 82
type input "$105.00"
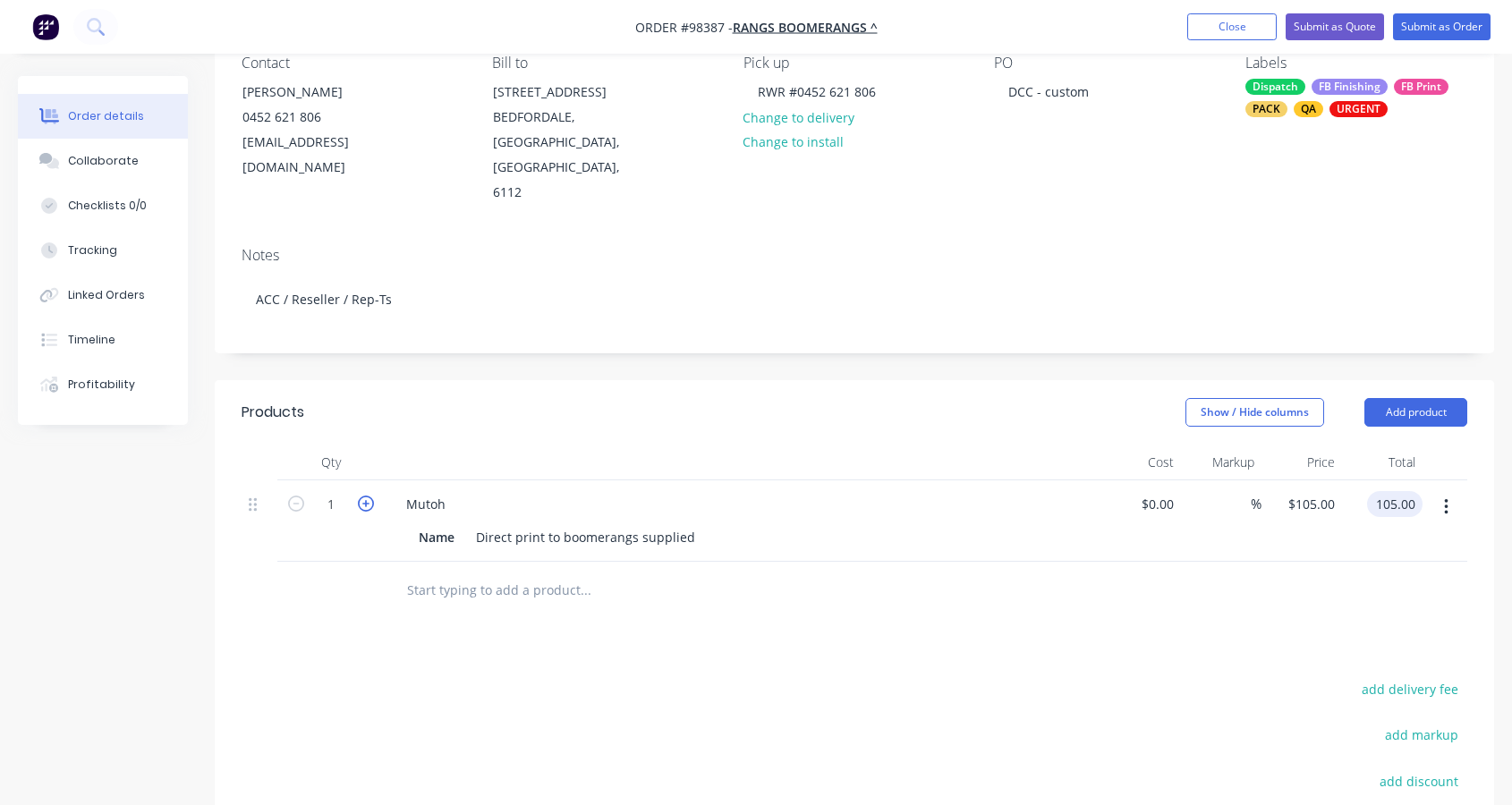
type input "$105.00"
click at [366, 495] on icon "button" at bounding box center [366, 503] width 16 height 16
type input "2"
type input "$210.00"
click at [366, 495] on icon "button" at bounding box center [366, 503] width 16 height 16
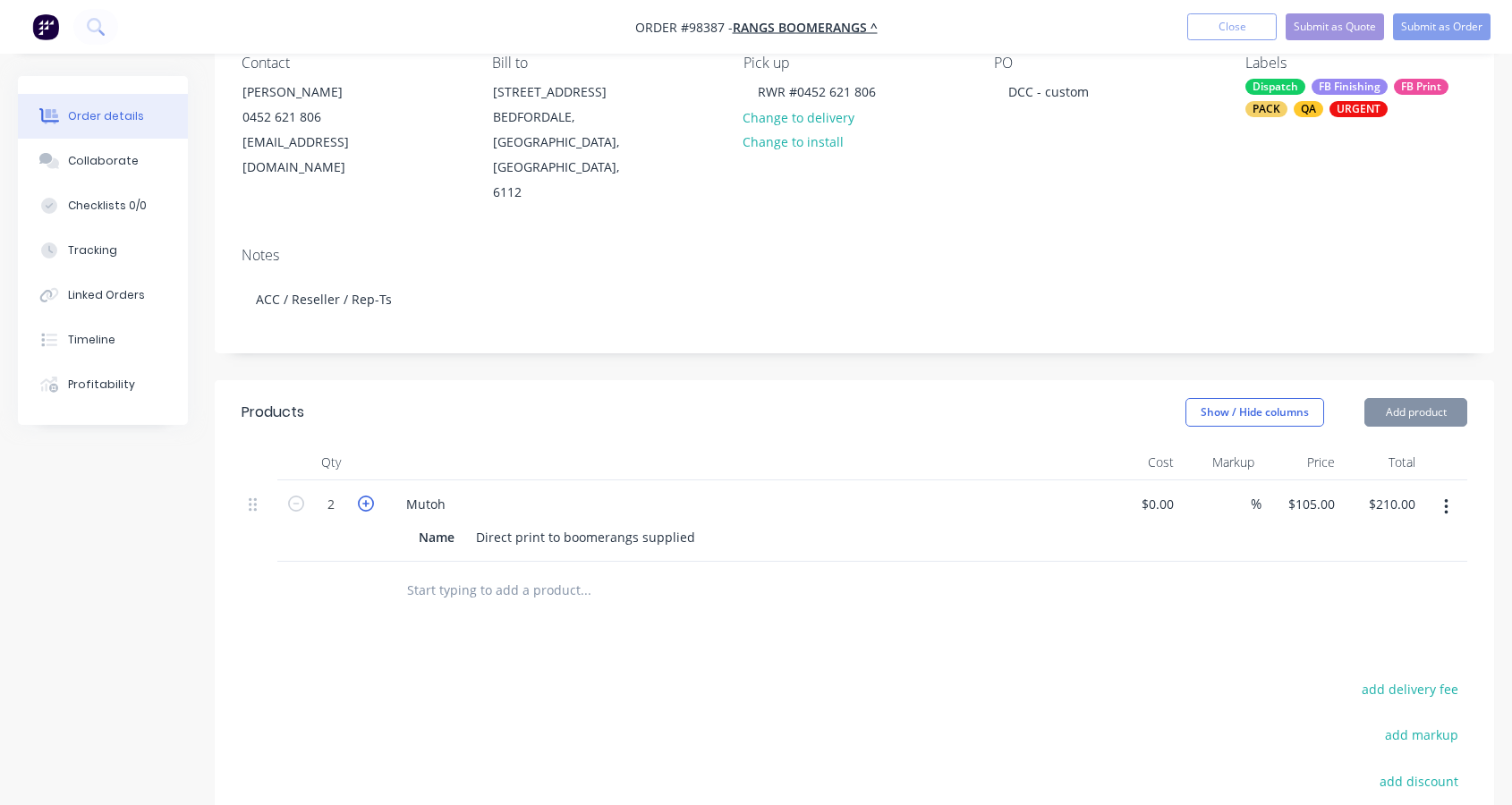
type input "3"
type input "$315.00"
click at [366, 495] on icon "button" at bounding box center [366, 503] width 16 height 16
type input "4"
type input "$420.00"
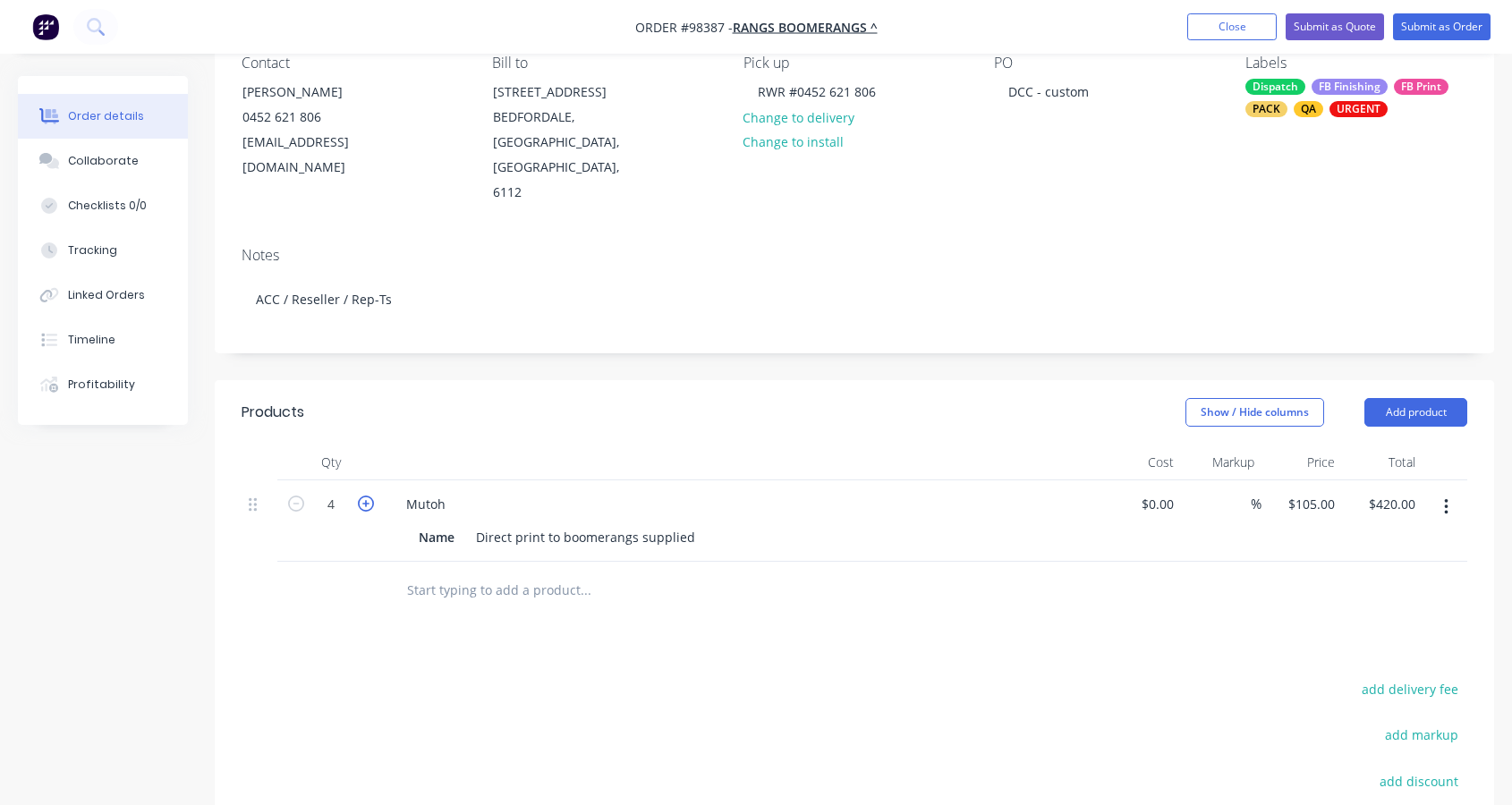
click at [366, 495] on icon "button" at bounding box center [366, 503] width 16 height 16
type input "5"
type input "$525.00"
click at [366, 495] on icon "button" at bounding box center [366, 503] width 16 height 16
type input "6"
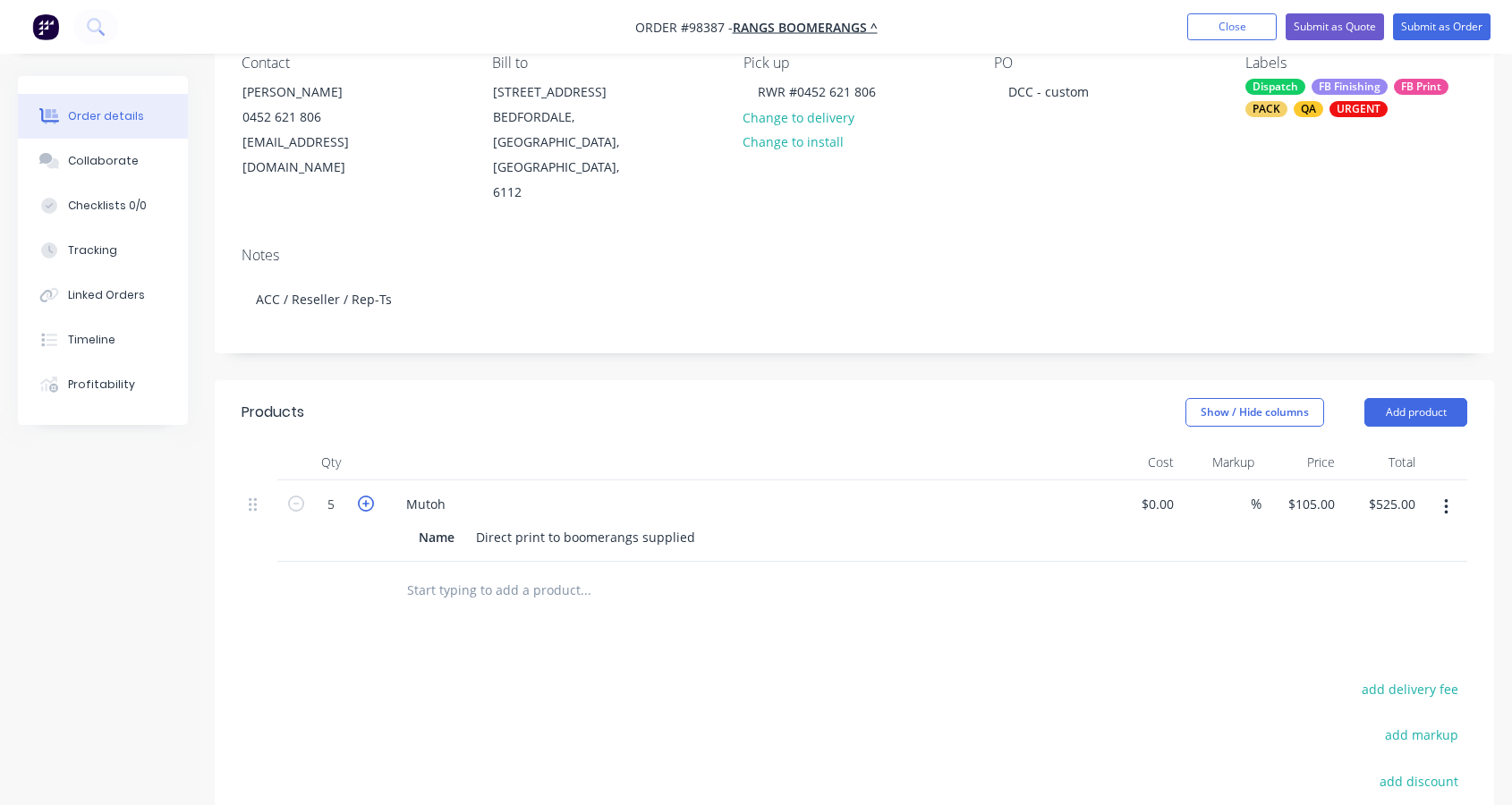
type input "$630.00"
click at [366, 495] on icon "button" at bounding box center [366, 503] width 16 height 16
type input "7"
type input "$735.00"
click at [462, 572] on input "text" at bounding box center [585, 590] width 358 height 35
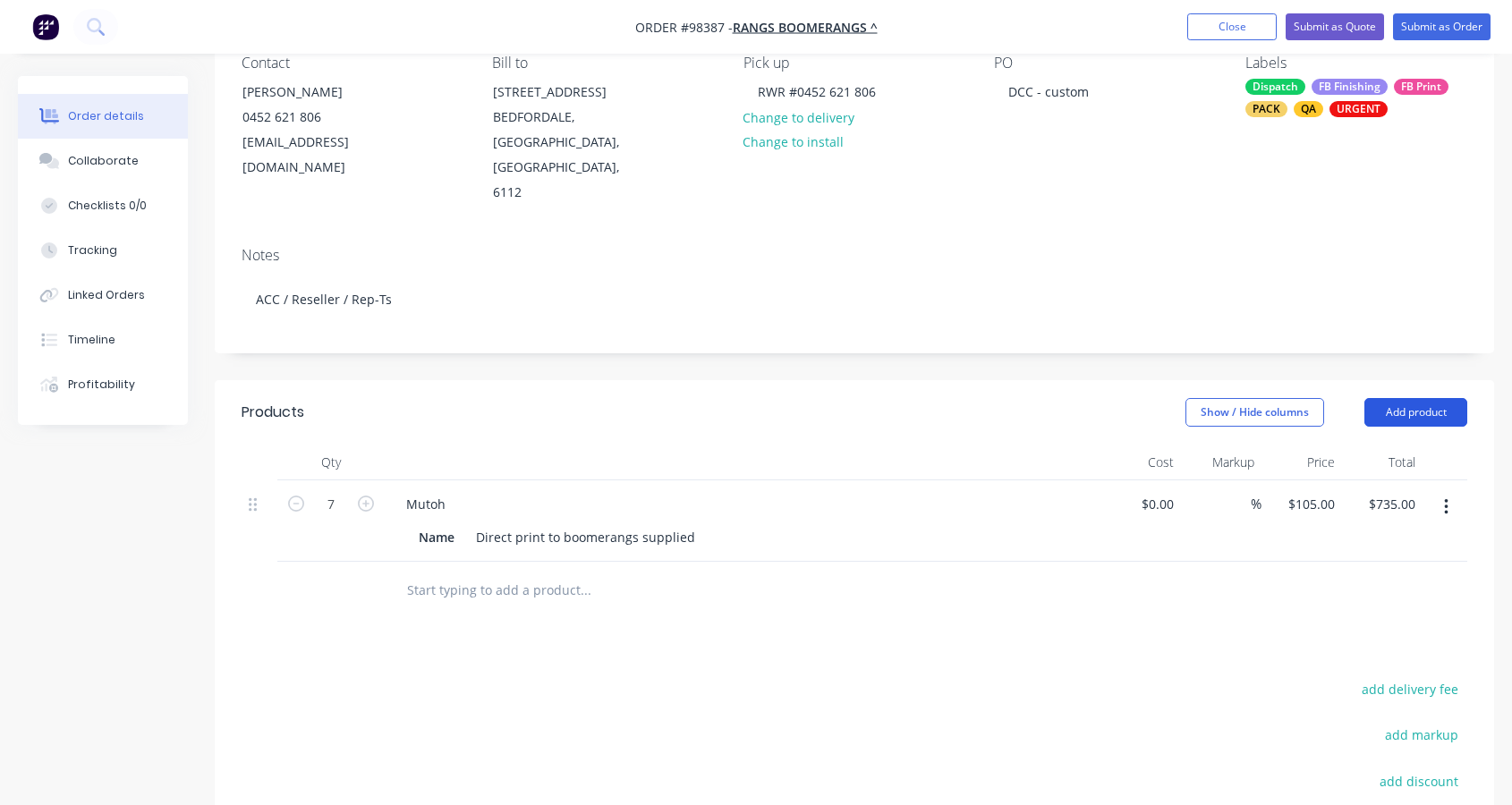
click at [1421, 398] on button "Add product" at bounding box center [1415, 412] width 103 height 29
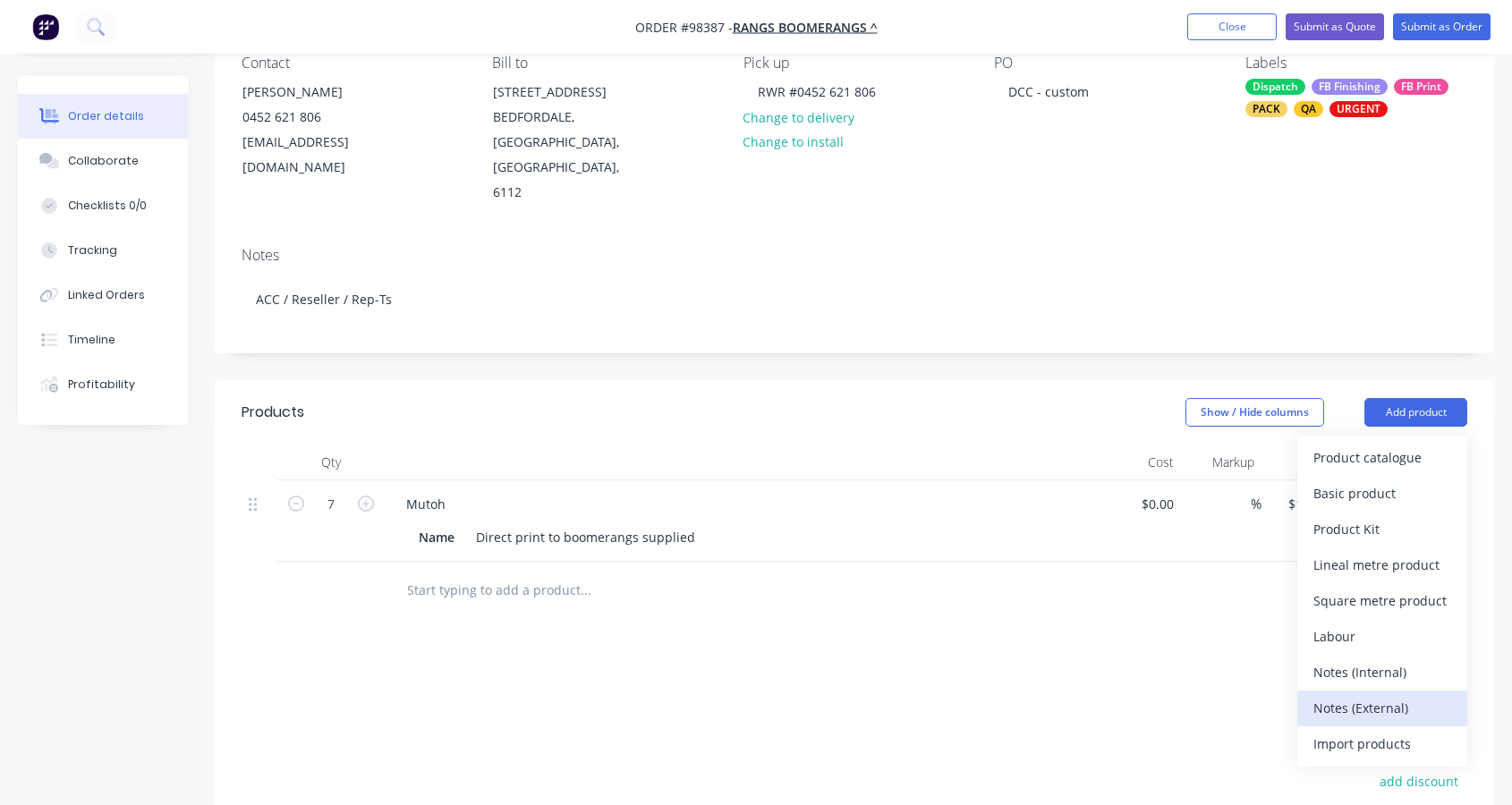
click at [1395, 695] on div "Notes (External)" at bounding box center [1382, 708] width 138 height 26
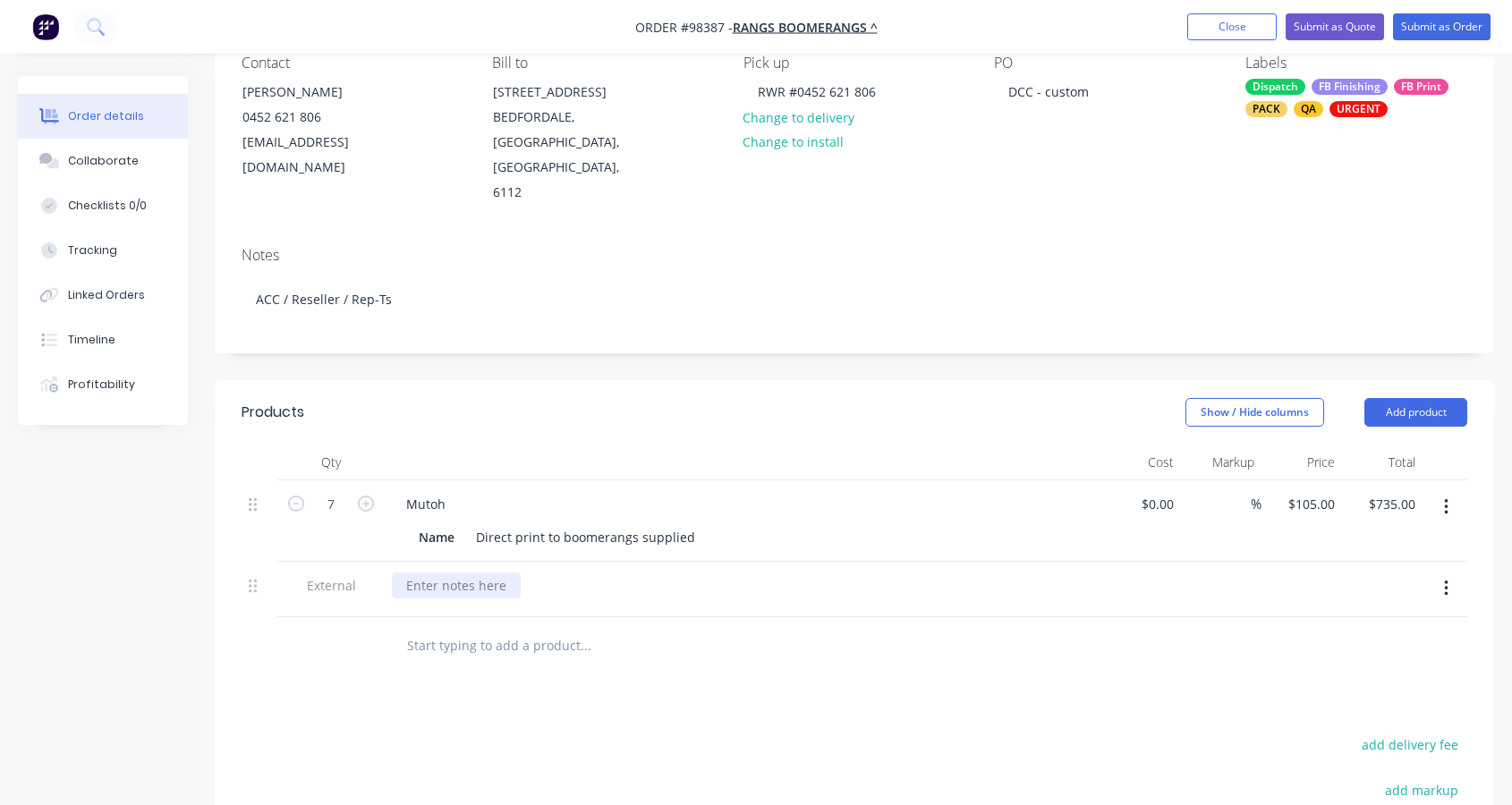
click at [459, 572] on div at bounding box center [456, 585] width 129 height 26
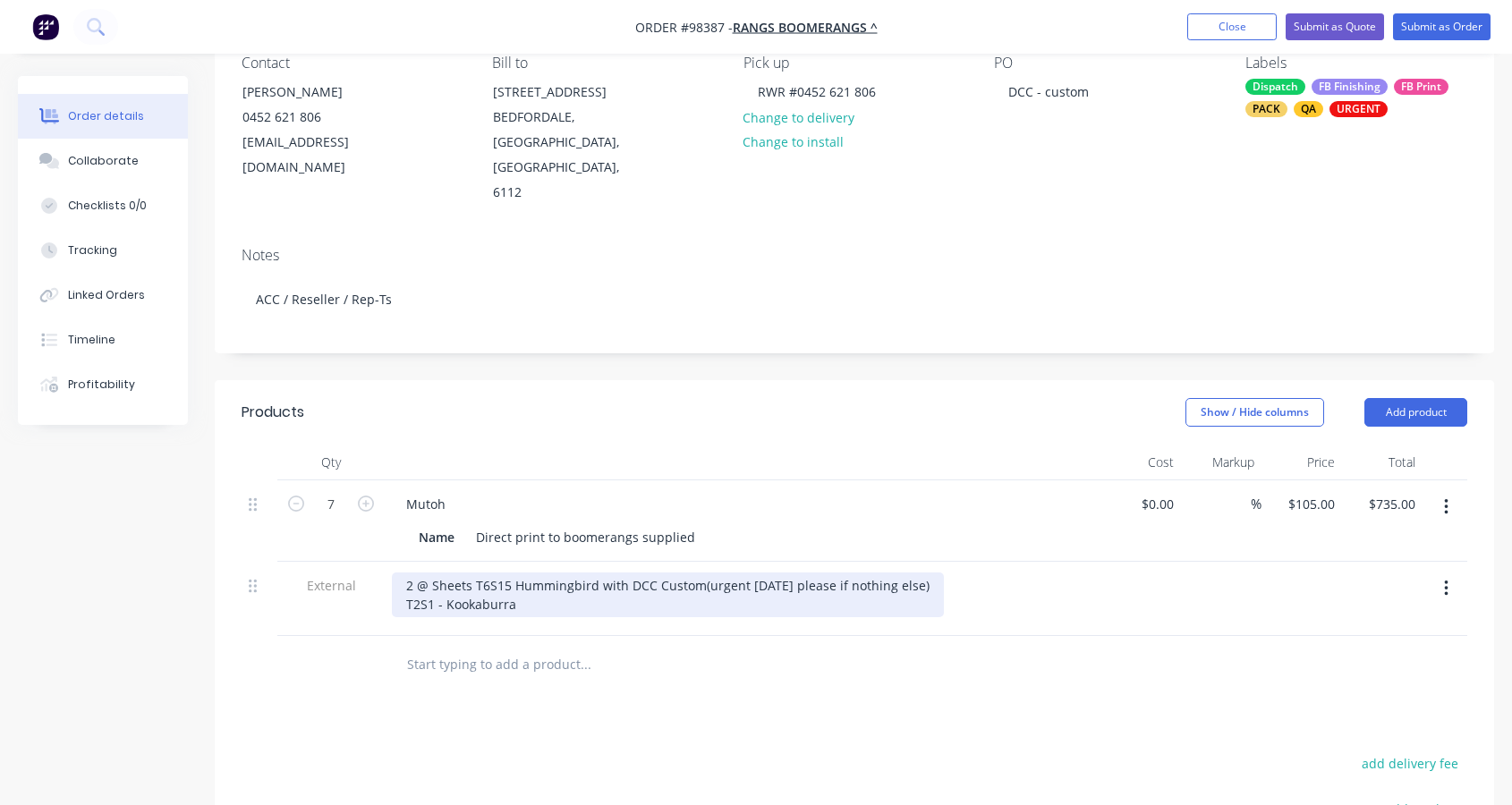
click at [403, 572] on div "2 @ Sheets T6S15 Hummingbird with DCC Custom(urgent [DATE] please if nothing el…" at bounding box center [667, 594] width 552 height 45
drag, startPoint x: 468, startPoint y: 538, endPoint x: 492, endPoint y: 543, distance: 24.5
click at [468, 572] on div "2 @ Sheets T6S15 Hummingbird with DCC Custom(urgent [DATE] please if nothing el…" at bounding box center [667, 594] width 552 height 45
click at [515, 572] on div "2 @ Sheets - T6S15 Hummingbird with DCC Custom(urgent [DATE] please if nothing …" at bounding box center [671, 594] width 560 height 45
click at [595, 572] on div "2 @ Sheets - T6S15 - Hummingbird with DCC Custom(urgent [DATE] please if nothin…" at bounding box center [675, 594] width 568 height 45
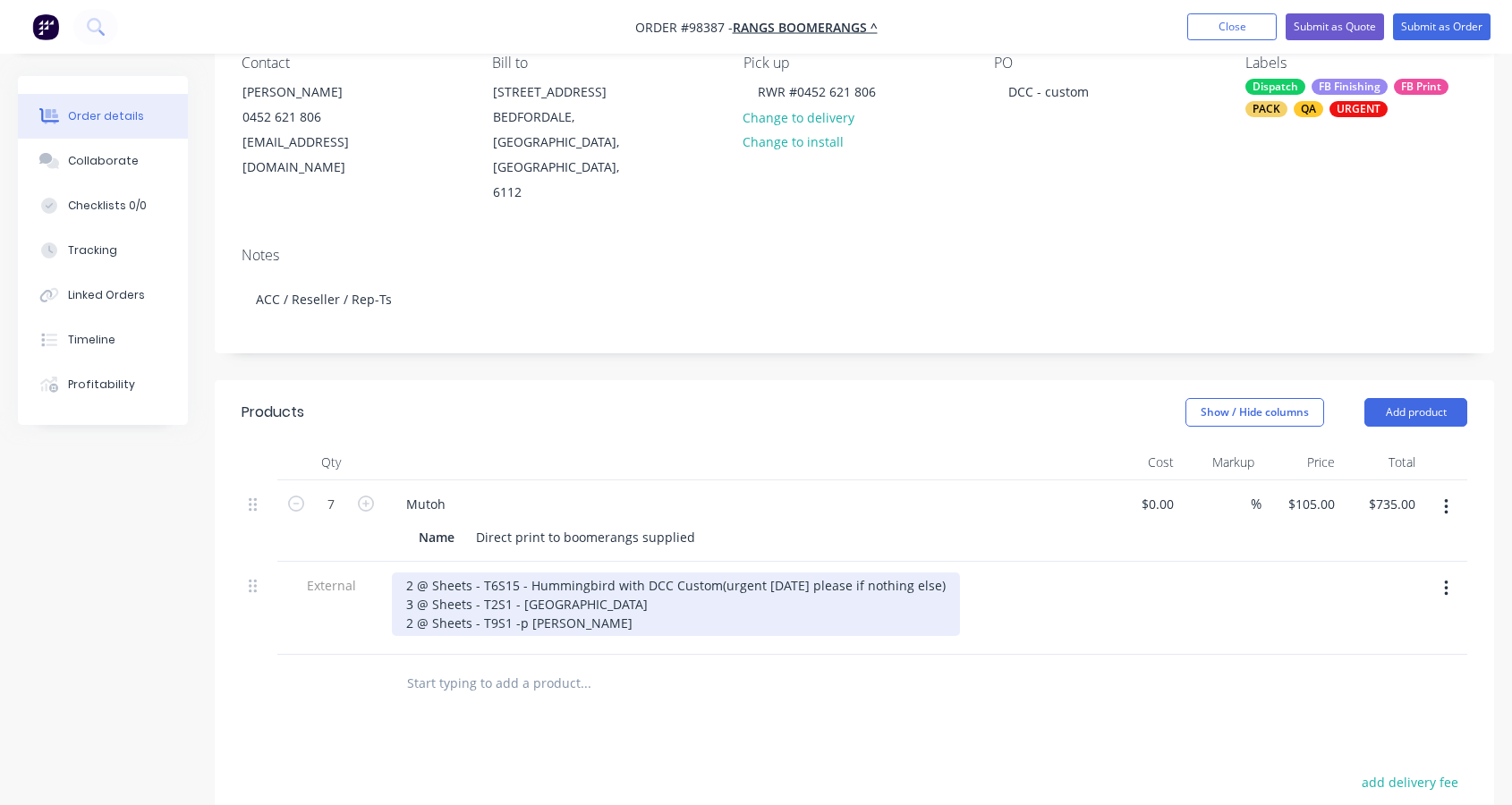
click at [522, 578] on div "2 @ Sheets - T6S15 - Hummingbird with DCC Custom(urgent [DATE] please if nothin…" at bounding box center [675, 604] width 568 height 64
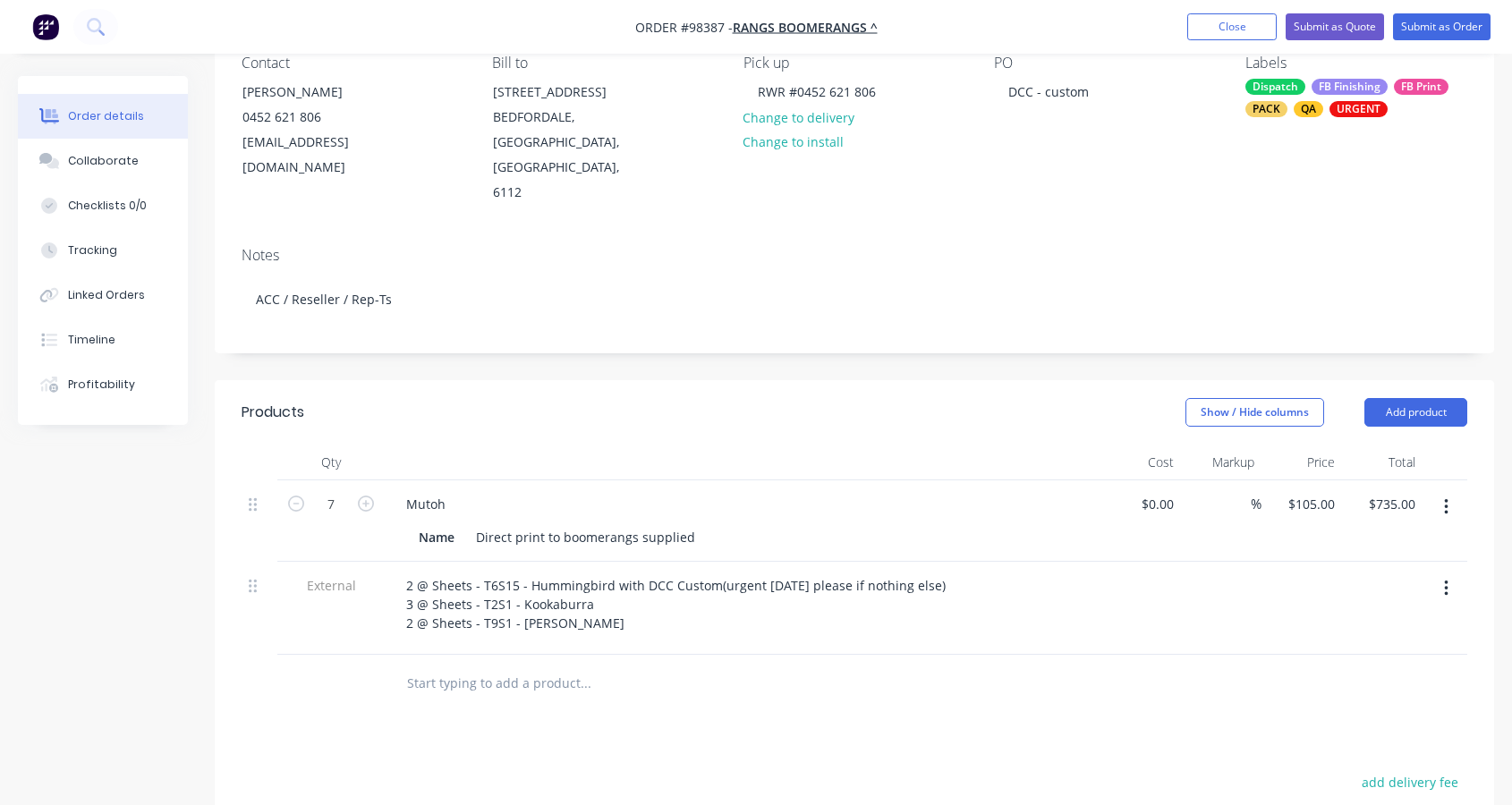
click at [544, 665] on input "text" at bounding box center [585, 682] width 358 height 35
click at [1443, 398] on button "Add product" at bounding box center [1415, 412] width 103 height 29
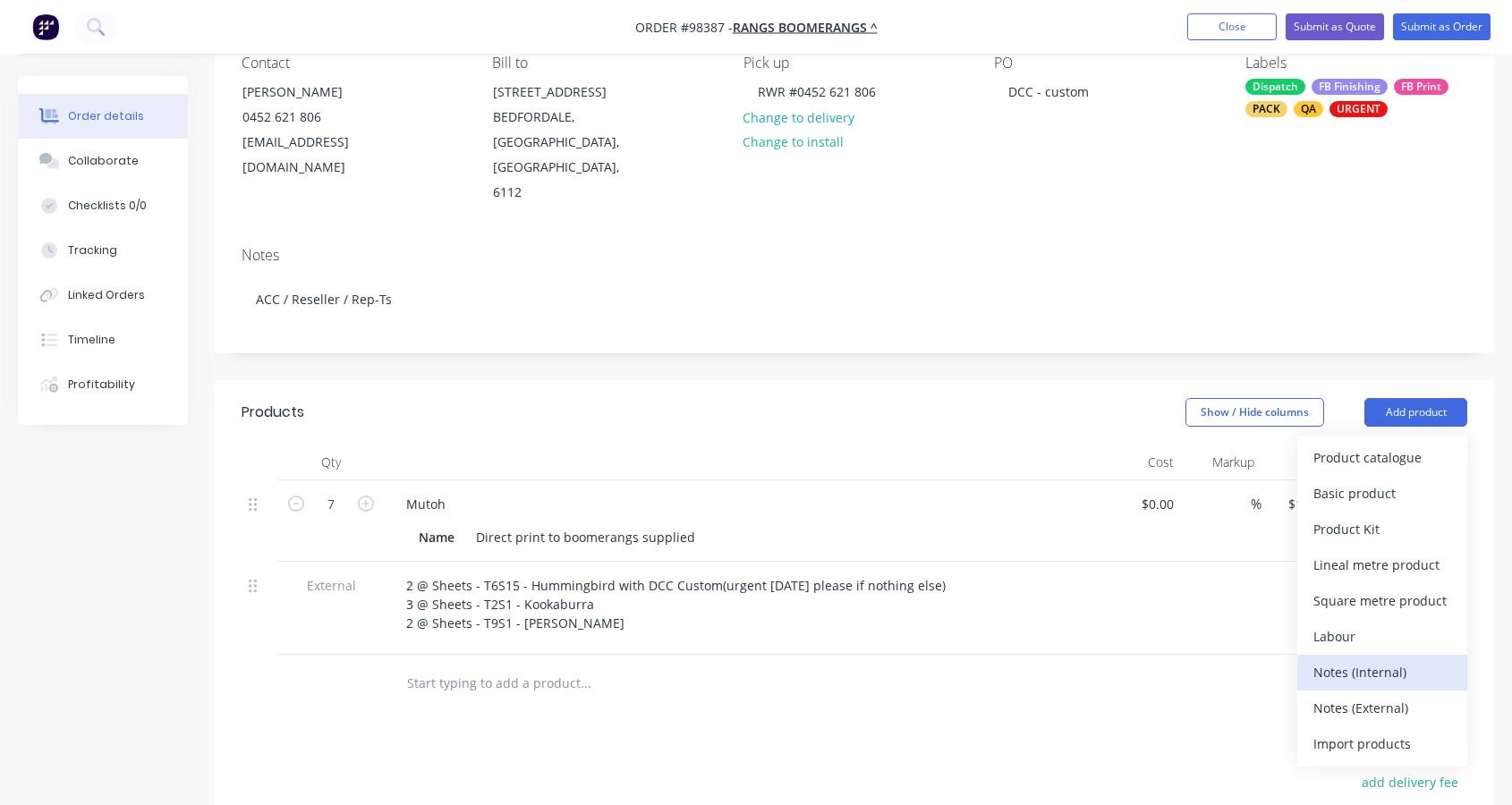
click at [1369, 660] on div "Notes (Internal)" at bounding box center [1382, 672] width 138 height 26
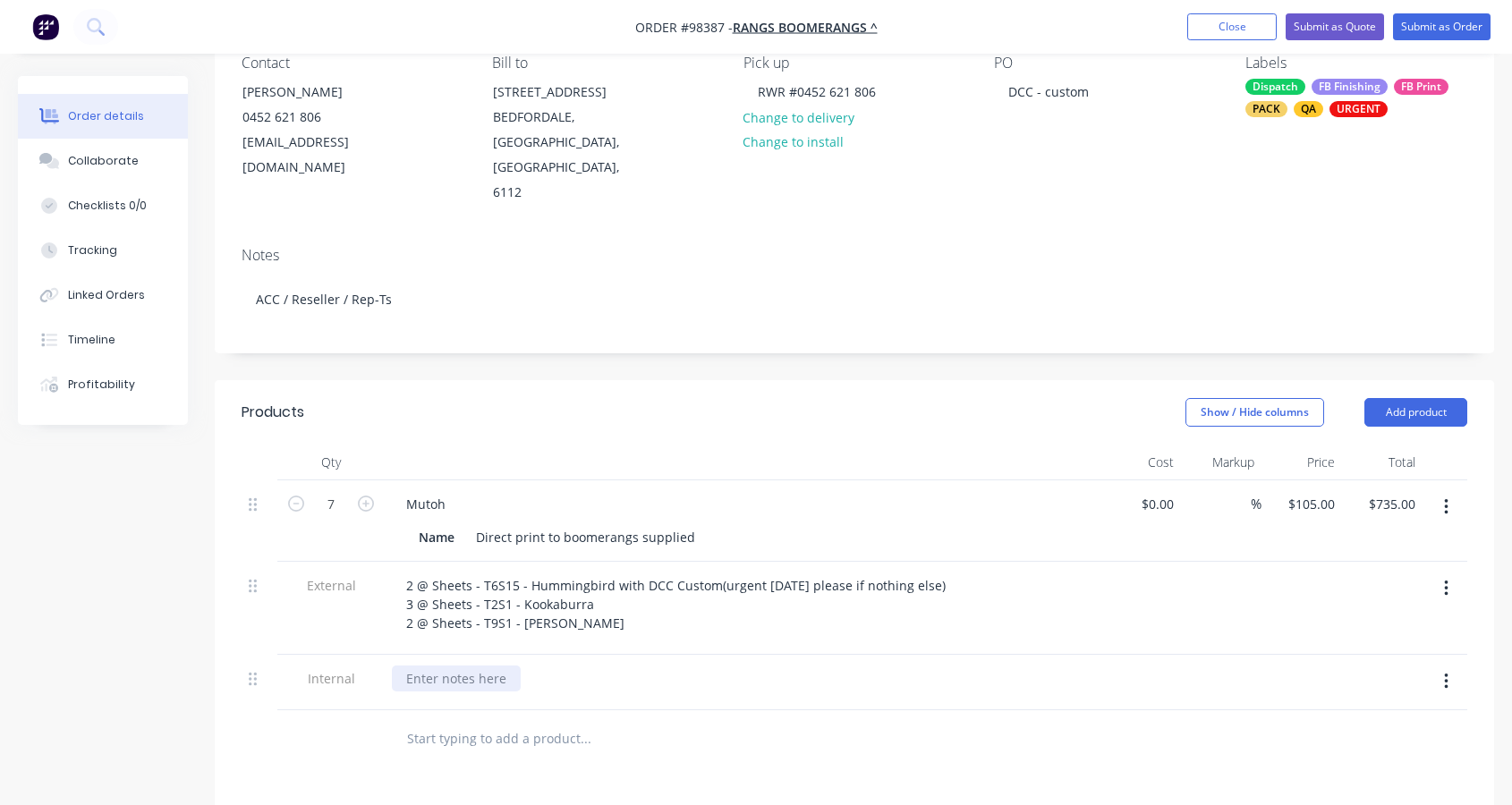
click at [436, 665] on div at bounding box center [456, 678] width 129 height 26
drag, startPoint x: 844, startPoint y: 633, endPoint x: 801, endPoint y: 630, distance: 43.1
click at [803, 665] on div "Has asked if theres any chance of being ready for [DATE] afternoon. Custom DCC" at bounding box center [648, 678] width 512 height 26
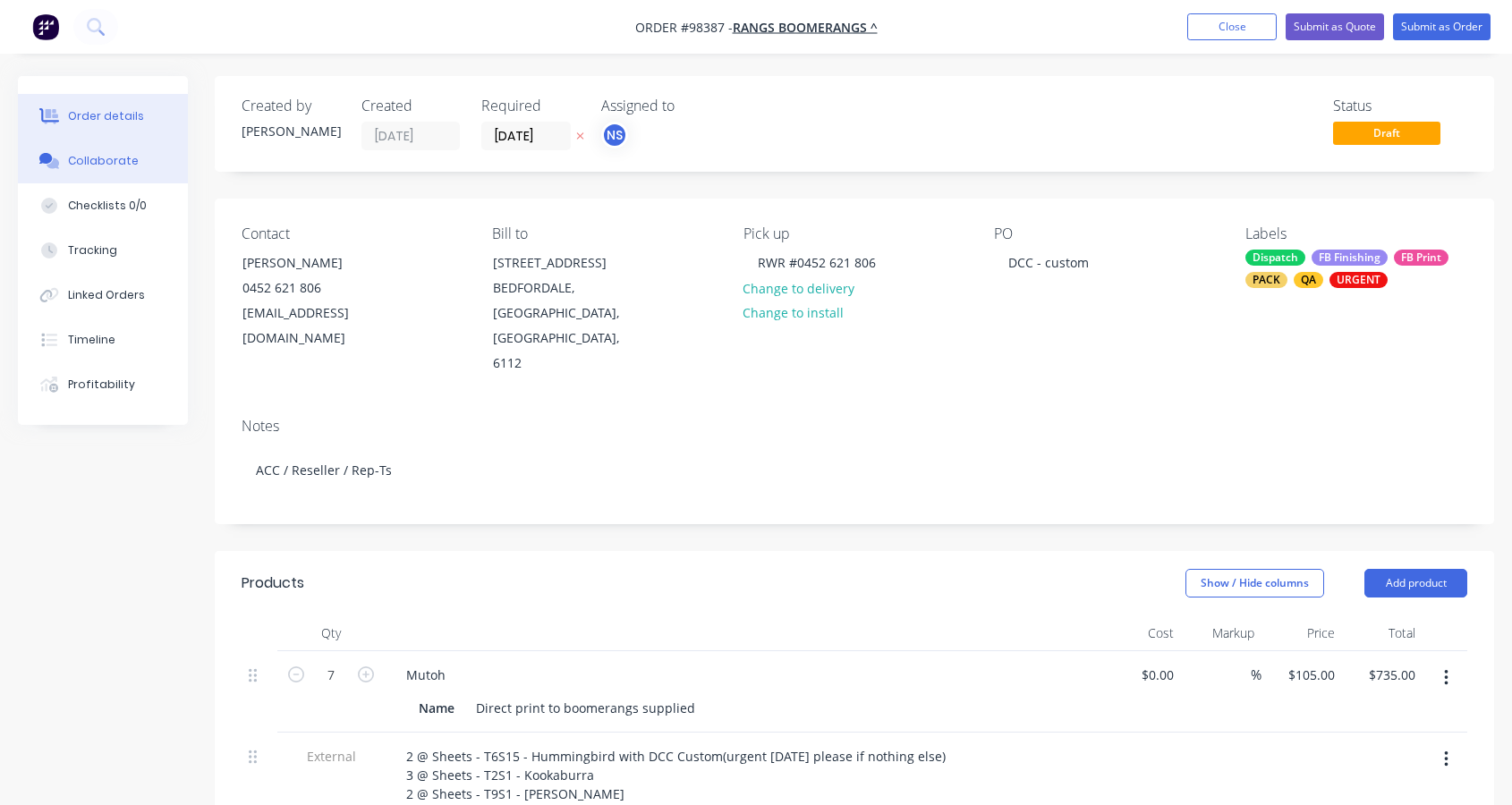
click at [104, 161] on div "Collaborate" at bounding box center [104, 161] width 71 height 16
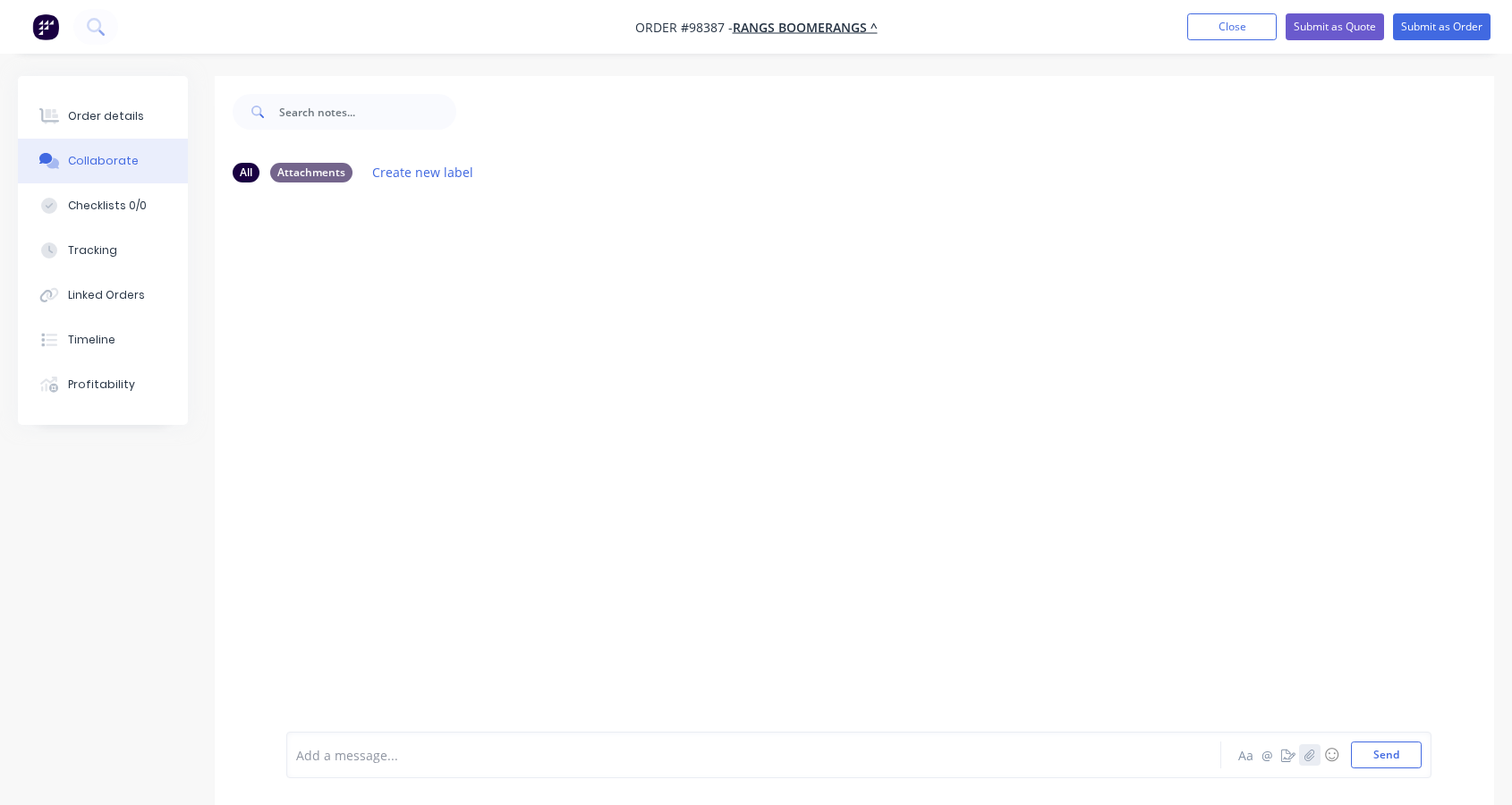
click at [1308, 754] on icon "button" at bounding box center [1309, 755] width 11 height 13
click at [1386, 758] on button "Send" at bounding box center [1387, 755] width 71 height 27
click at [158, 108] on button "Order details" at bounding box center [103, 115] width 170 height 45
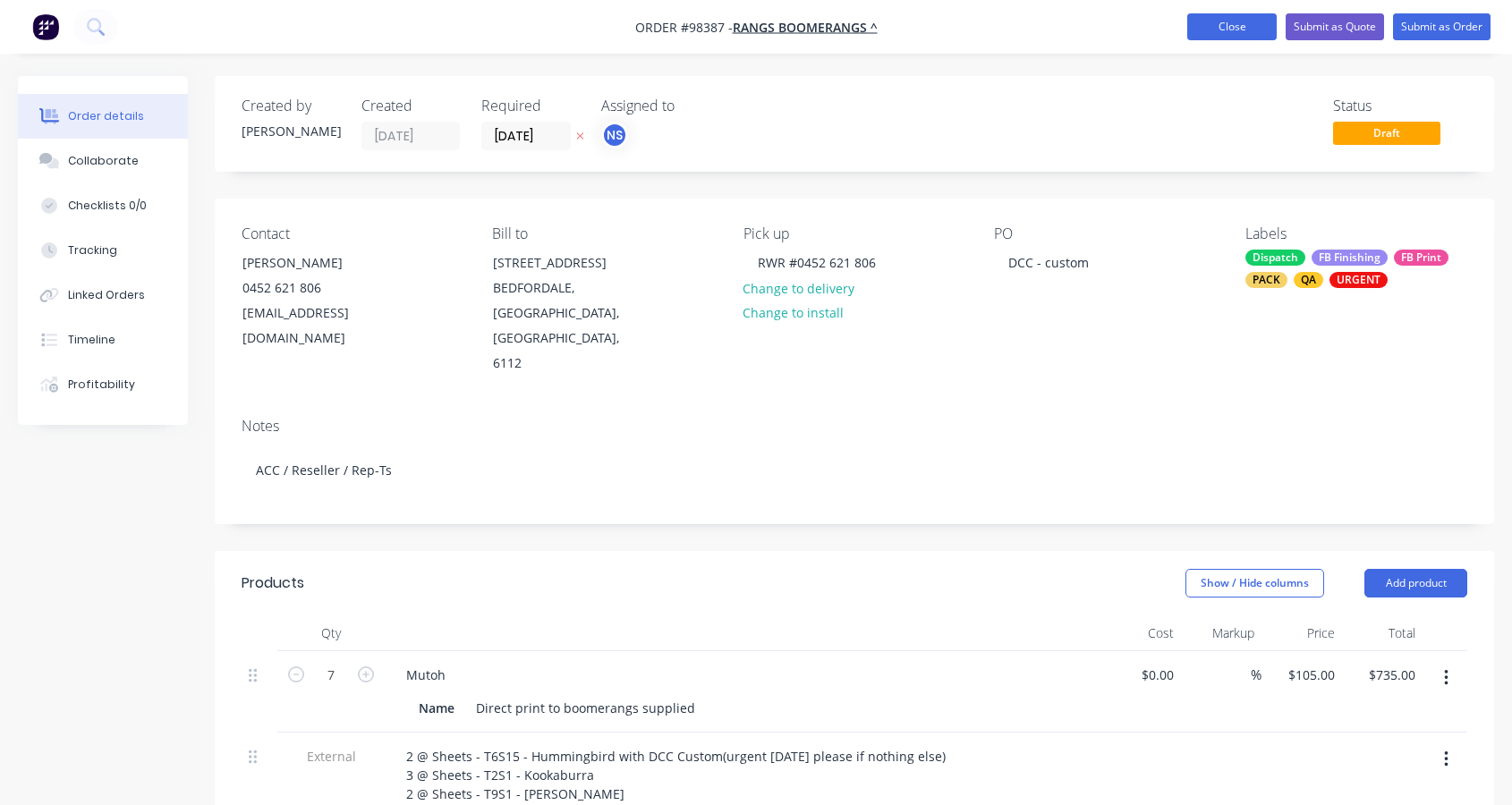
click at [1256, 33] on button "Close" at bounding box center [1231, 27] width 89 height 27
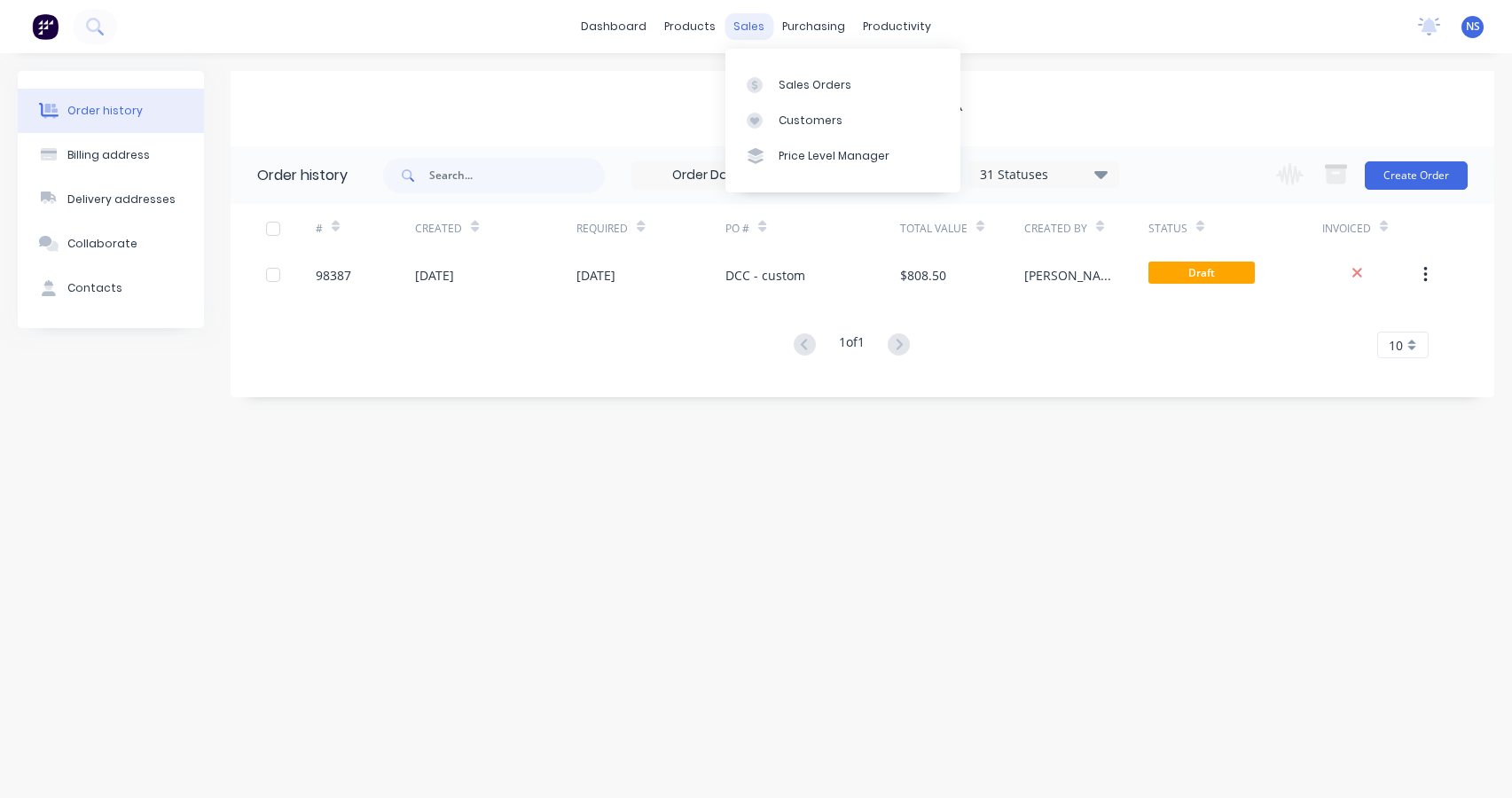
click at [743, 20] on div "sales" at bounding box center [748, 27] width 49 height 27
click at [797, 84] on div "Sales Orders" at bounding box center [814, 86] width 73 height 16
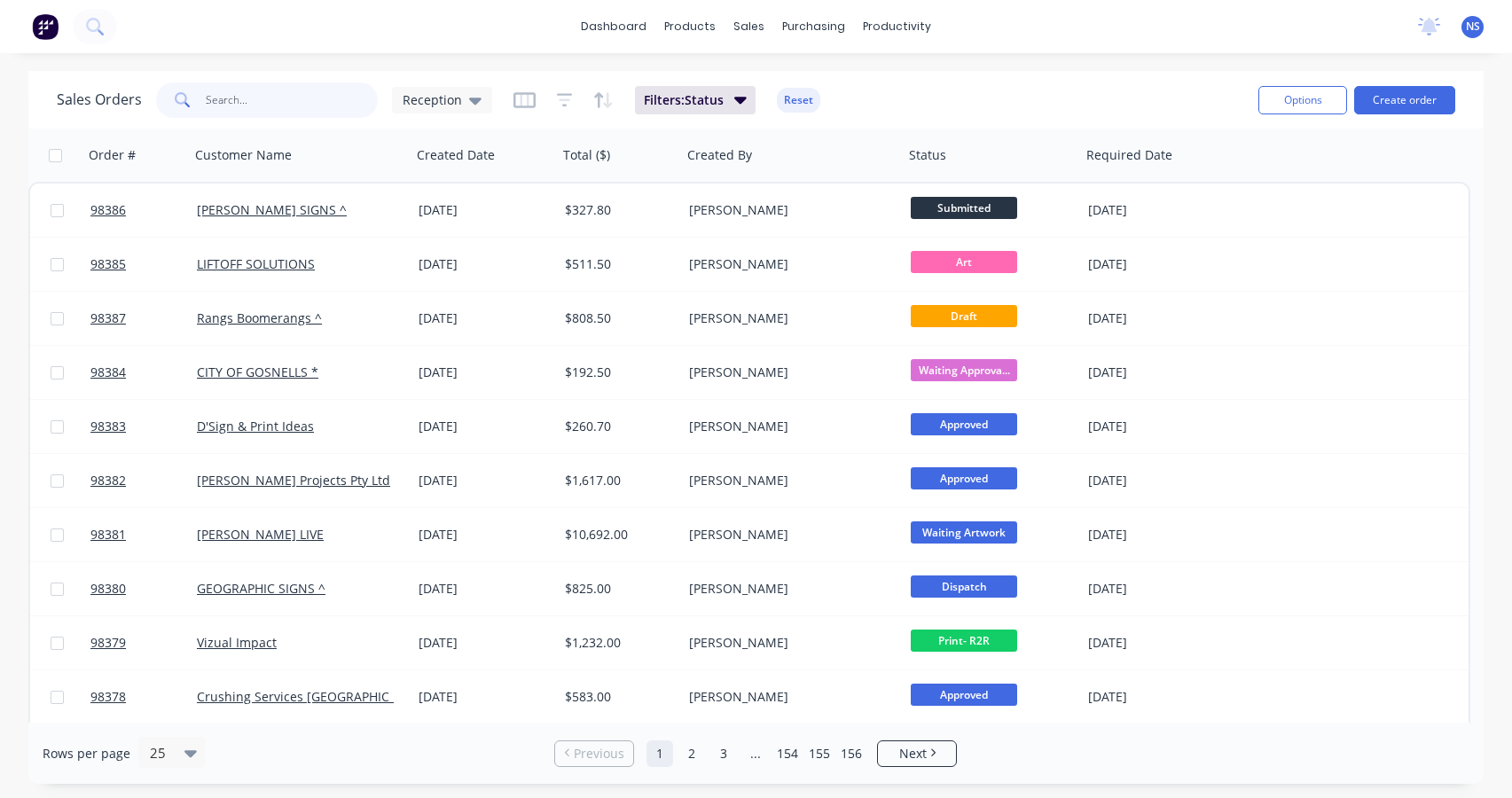
click at [242, 104] on input "text" at bounding box center [292, 100] width 173 height 35
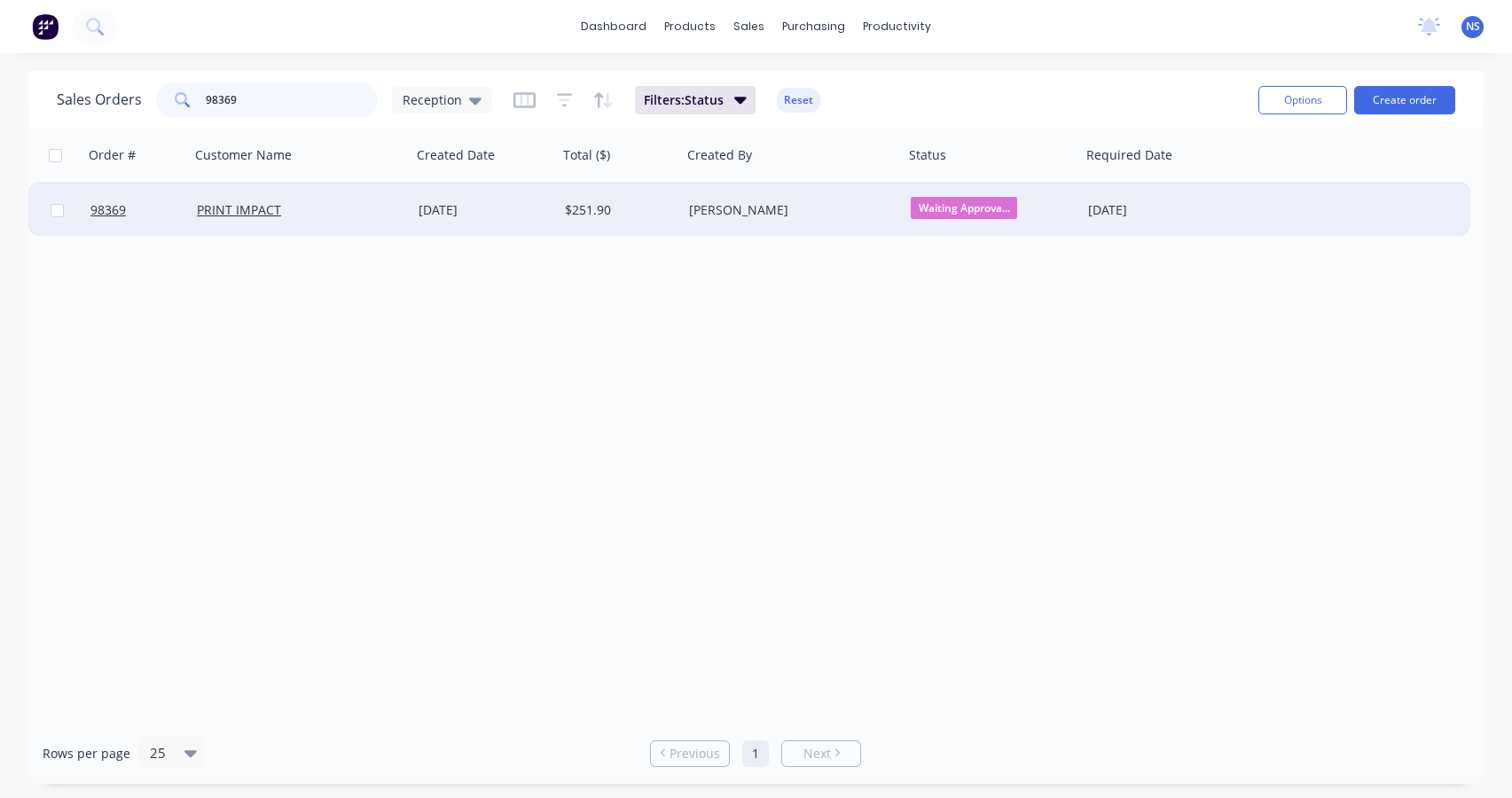
type input "98369"
click at [349, 214] on div "PRINT IMPACT" at bounding box center [295, 210] width 197 height 18
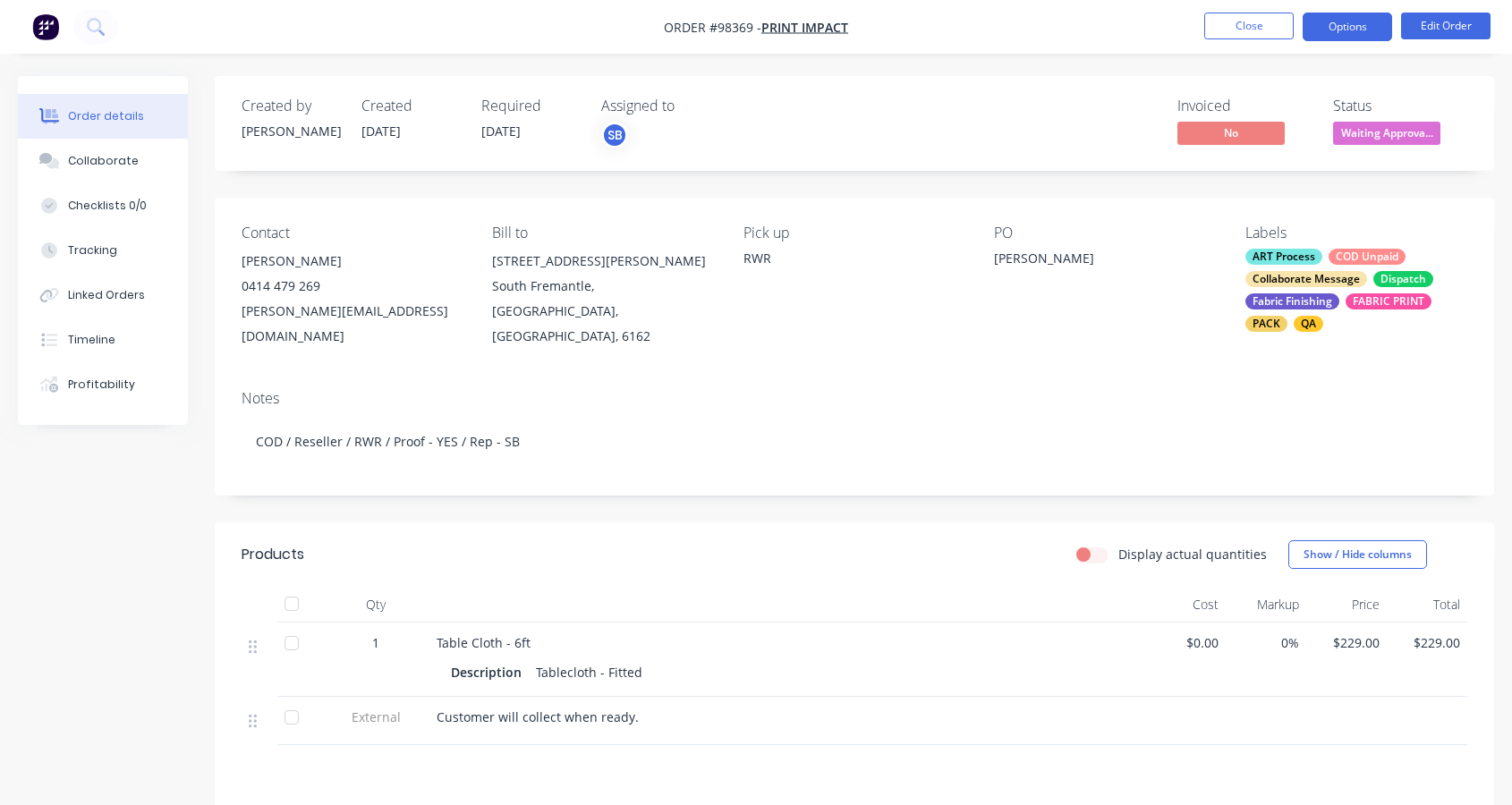
click at [1346, 18] on button "Options" at bounding box center [1347, 27] width 89 height 29
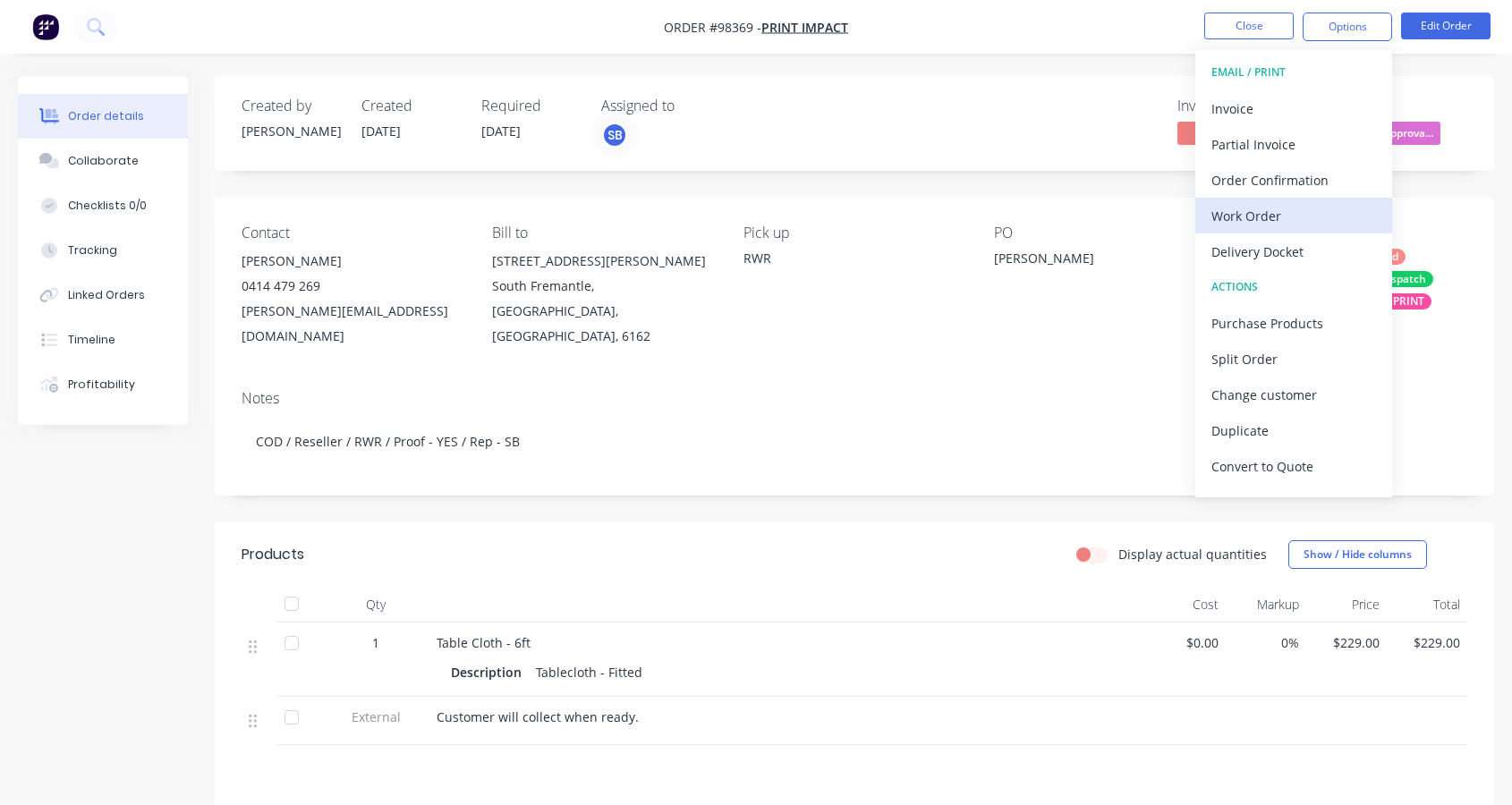
click at [1264, 213] on div "Work Order" at bounding box center [1293, 215] width 164 height 26
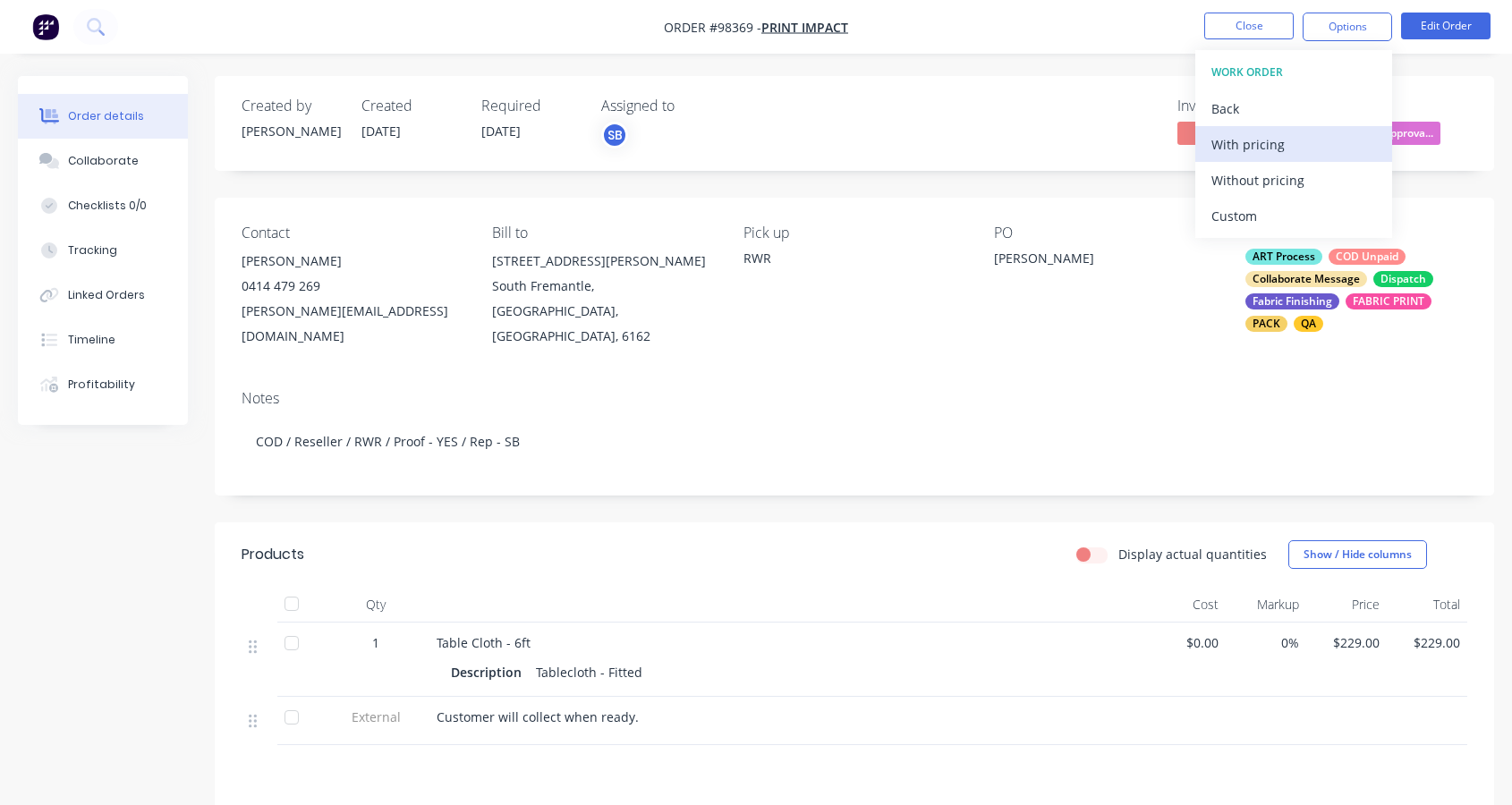
click at [1252, 145] on div "With pricing" at bounding box center [1293, 144] width 164 height 26
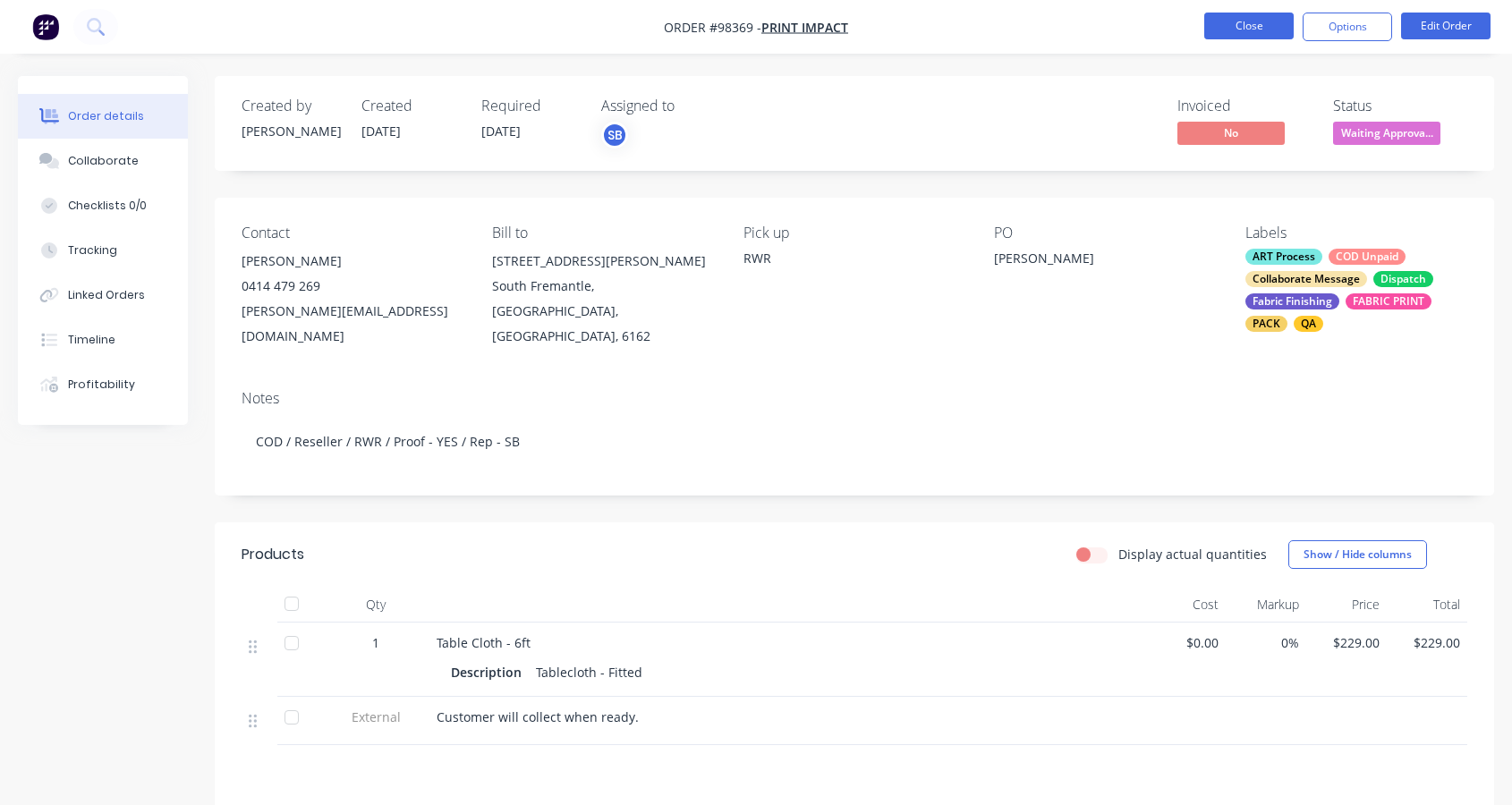
click at [1241, 27] on button "Close" at bounding box center [1248, 26] width 89 height 27
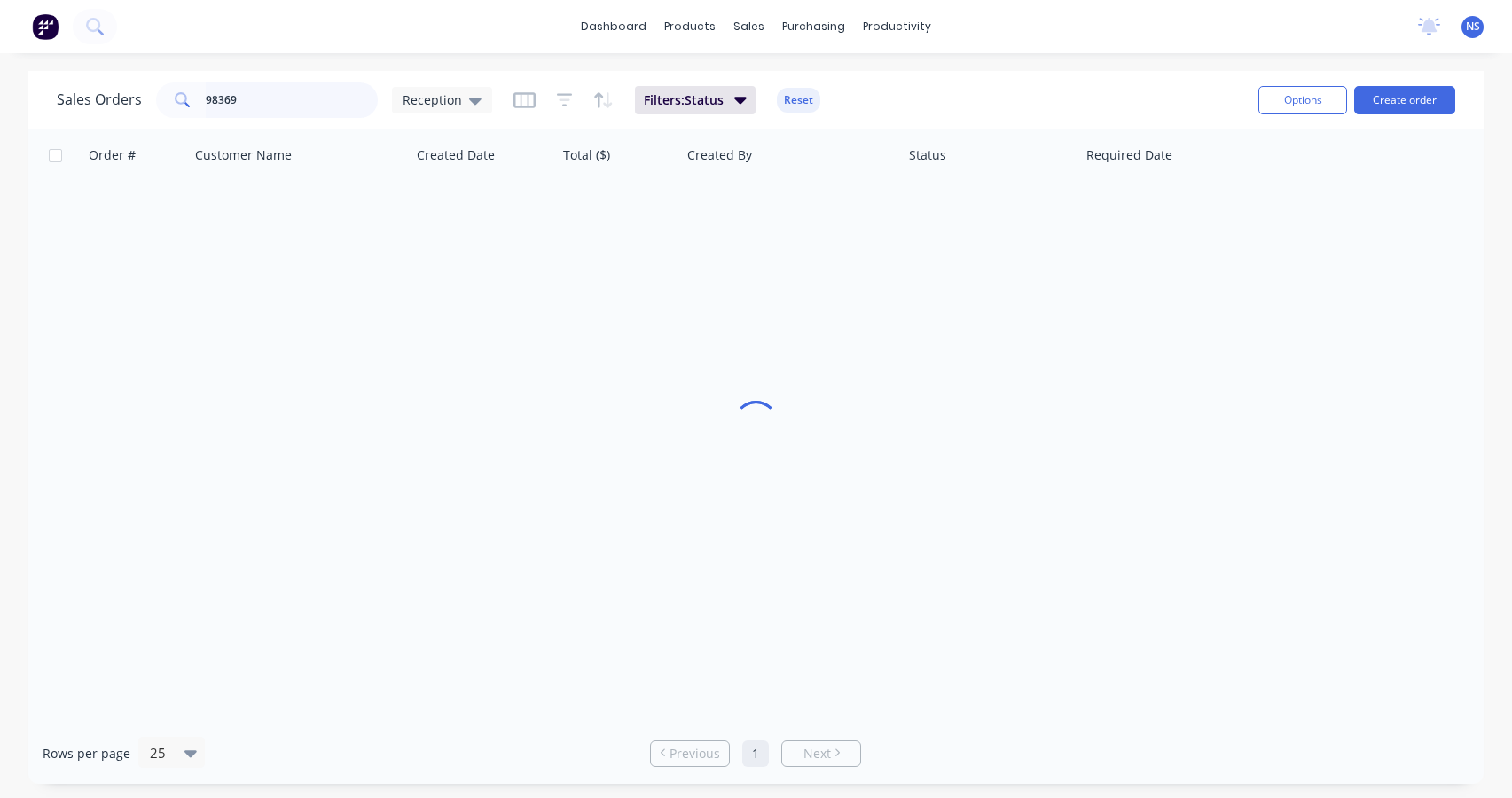
click at [284, 99] on input "98369" at bounding box center [292, 100] width 173 height 35
click at [284, 102] on input "98369" at bounding box center [292, 100] width 173 height 35
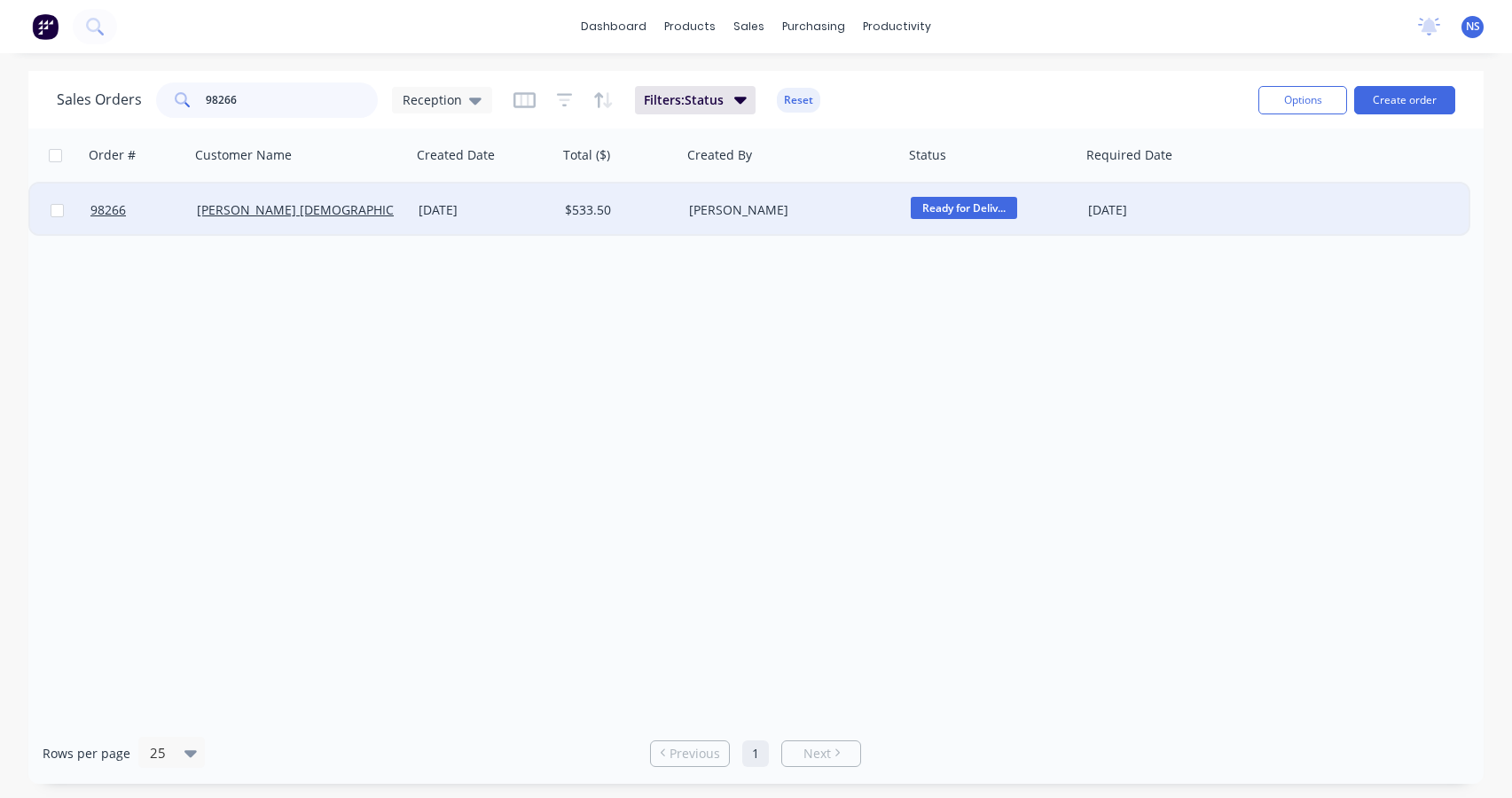
type input "98266"
click at [533, 210] on div "[DATE]" at bounding box center [484, 210] width 132 height 18
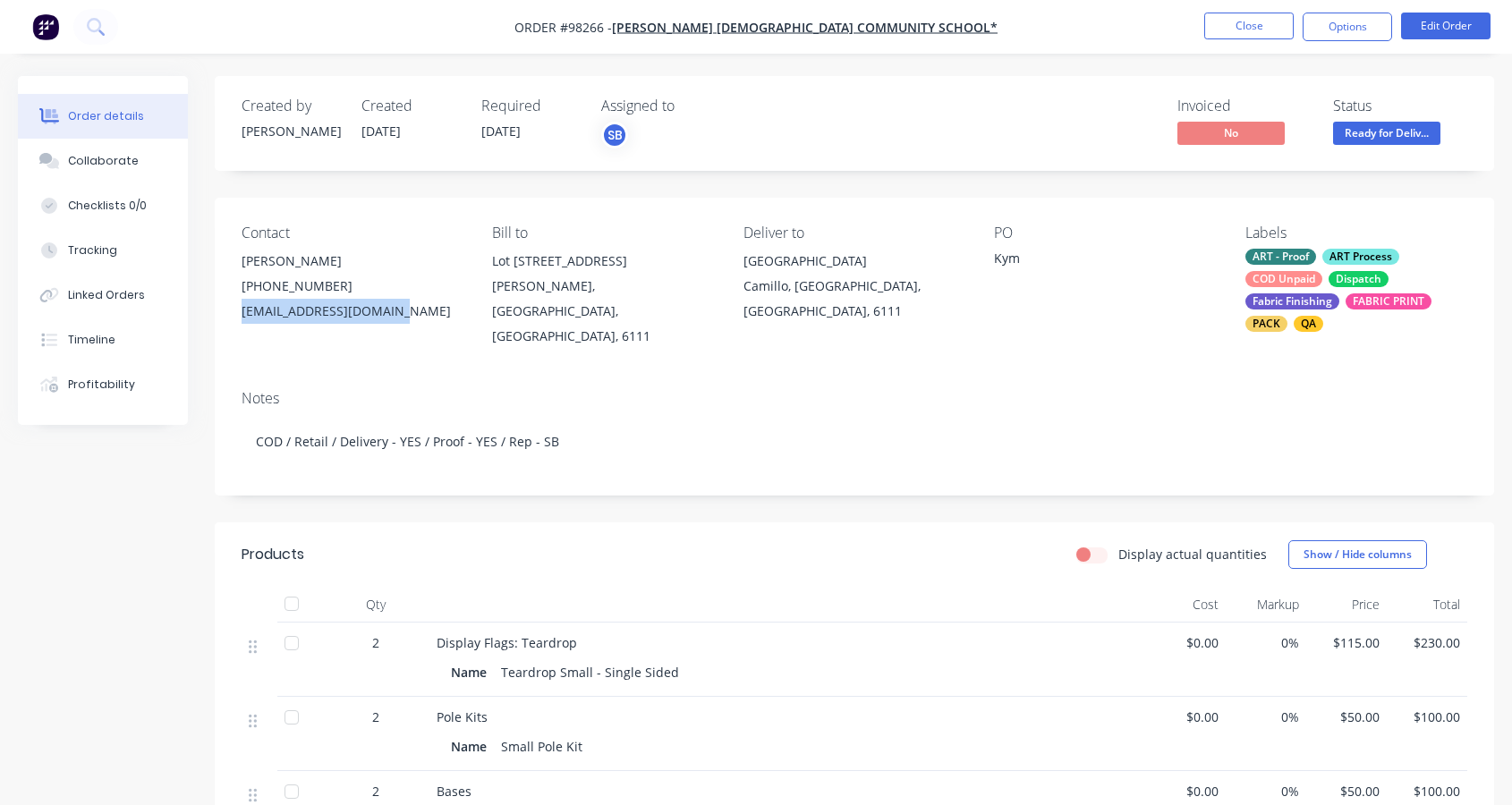
drag, startPoint x: 403, startPoint y: 313, endPoint x: 237, endPoint y: 308, distance: 166.1
click at [235, 308] on div "Contact Kym Brooks (08) 9495 8100 KBrooks@jwacs.wa.edu.au Bill to Lot 500 Centr…" at bounding box center [854, 287] width 1279 height 178
copy div "KBrooks@jwacs.wa.edu.au"
click at [82, 163] on div "Collaborate" at bounding box center [104, 161] width 71 height 16
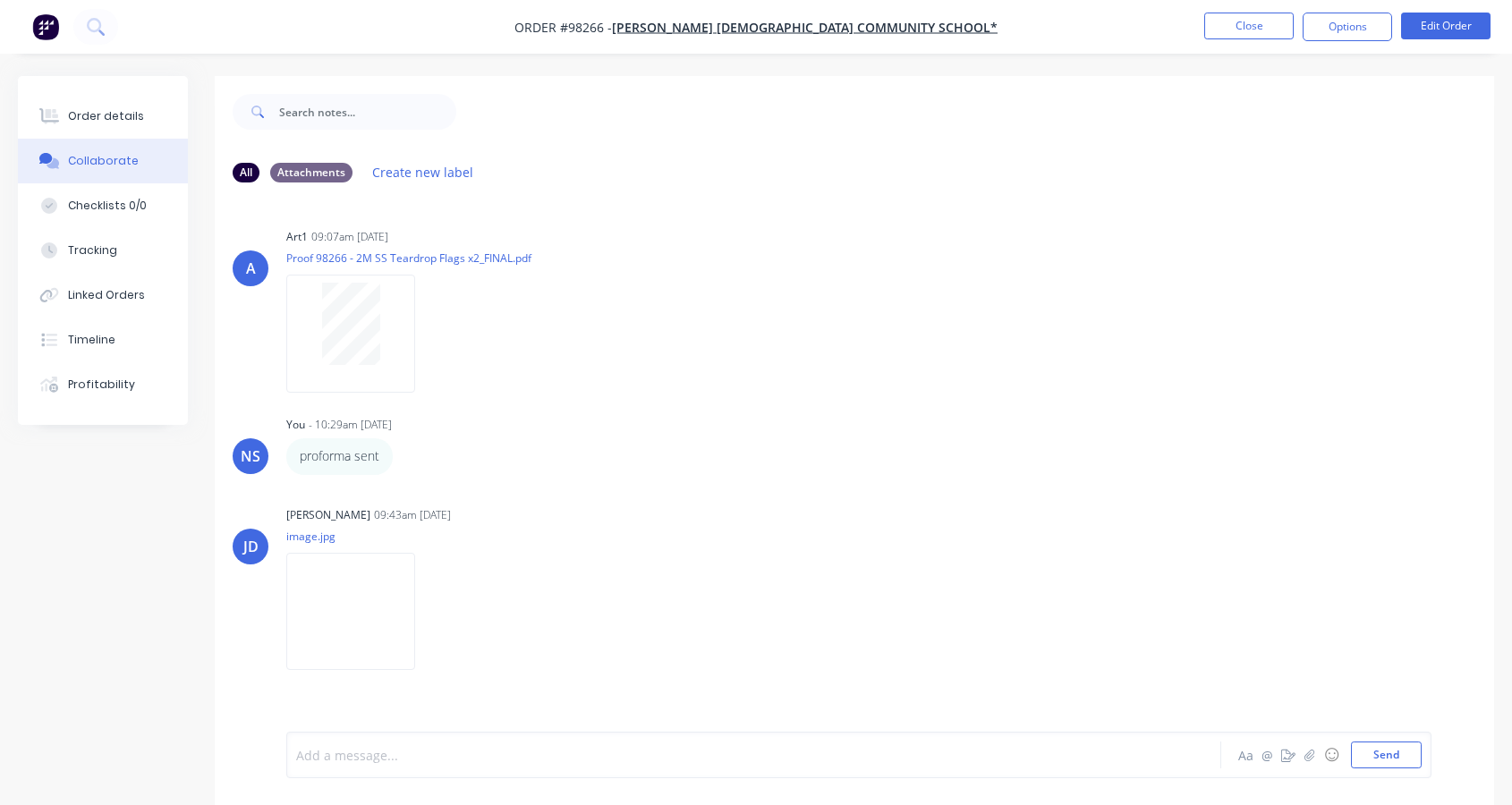
click at [502, 751] on div at bounding box center [719, 755] width 843 height 19
click at [1250, 18] on button "Close" at bounding box center [1248, 26] width 89 height 27
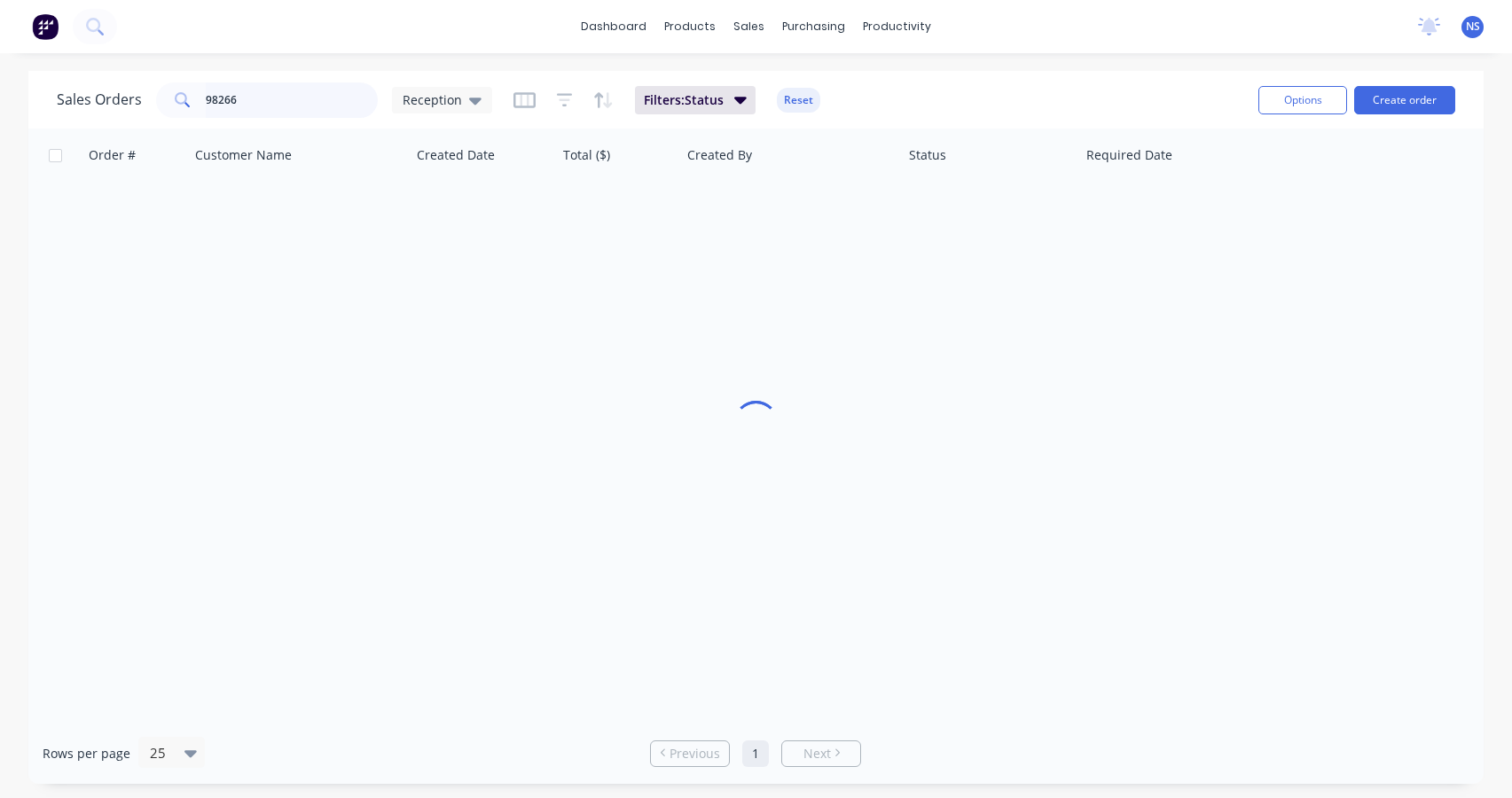
click at [289, 95] on input "98266" at bounding box center [292, 100] width 173 height 35
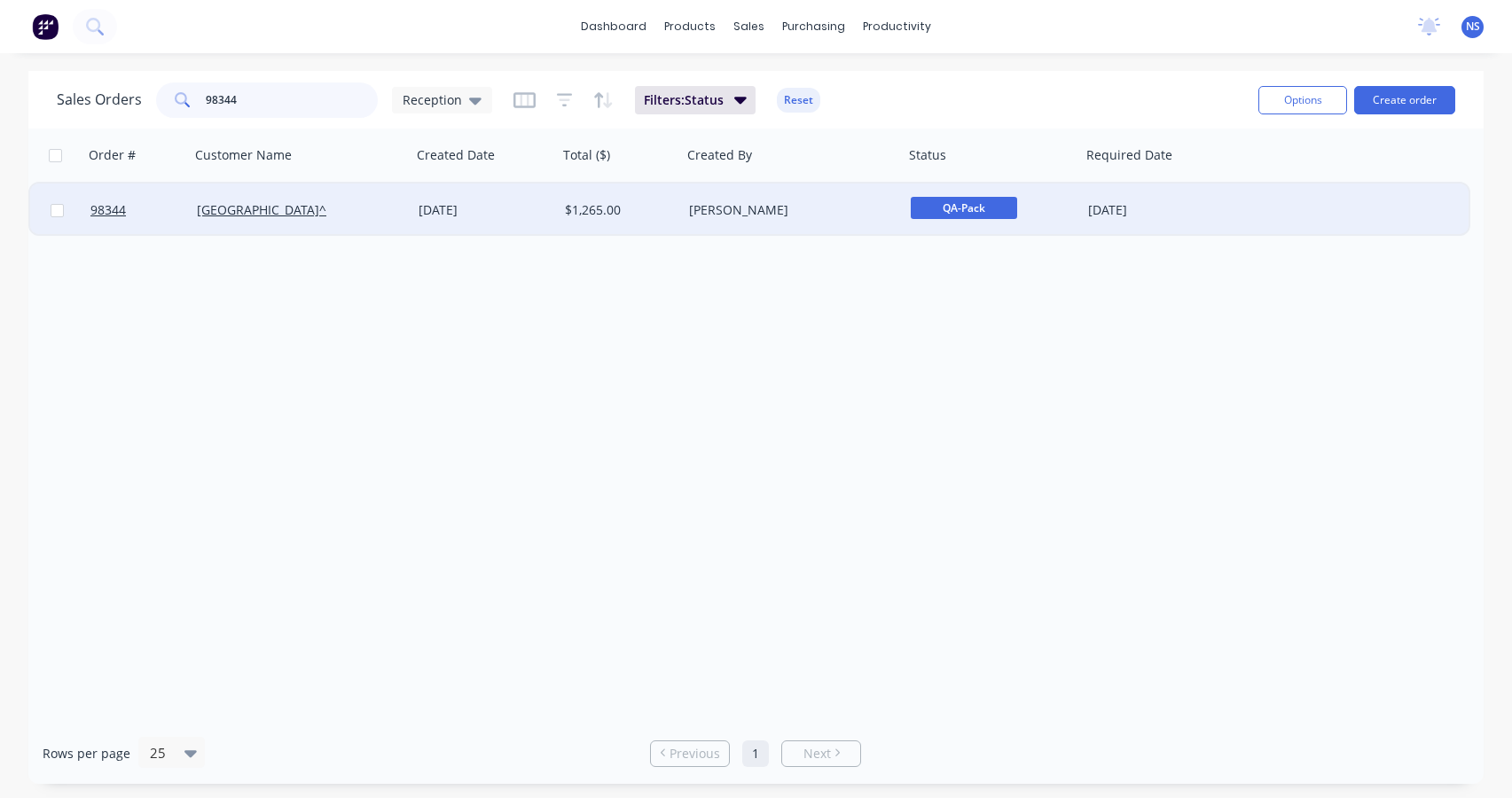
type input "98344"
click at [804, 211] on div "[PERSON_NAME]" at bounding box center [787, 210] width 197 height 18
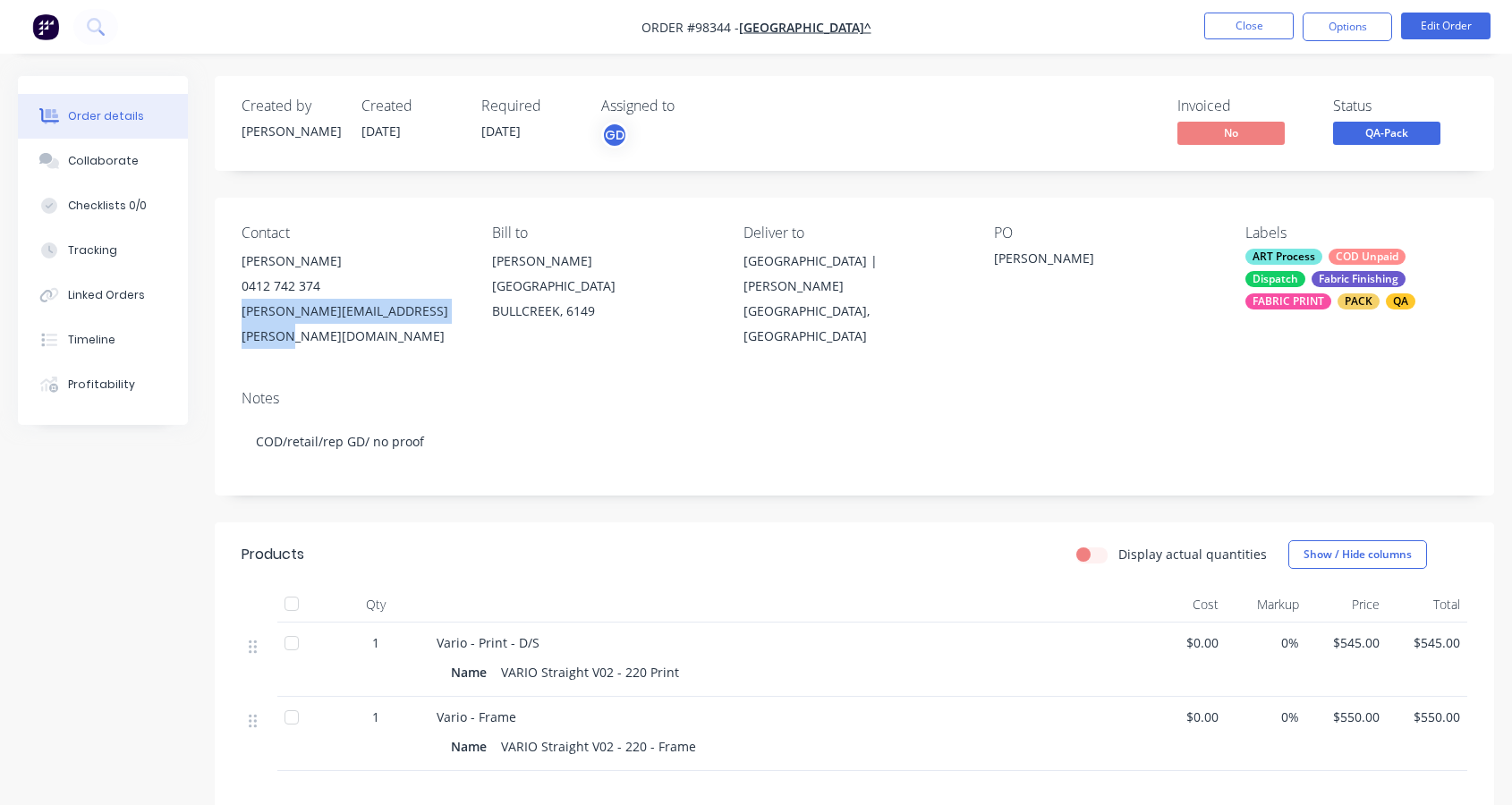
drag, startPoint x: 464, startPoint y: 313, endPoint x: 267, endPoint y: 319, distance: 197.1
click at [242, 322] on div "Contact Marlena Burling 0412 742 374 Marlena.Burling@allsaints.wa.edu.au Bill t…" at bounding box center [854, 287] width 1279 height 178
copy div "Marlena.Burling@allsaints.wa.edu.au"
click at [125, 158] on div "Collaborate" at bounding box center [104, 161] width 71 height 16
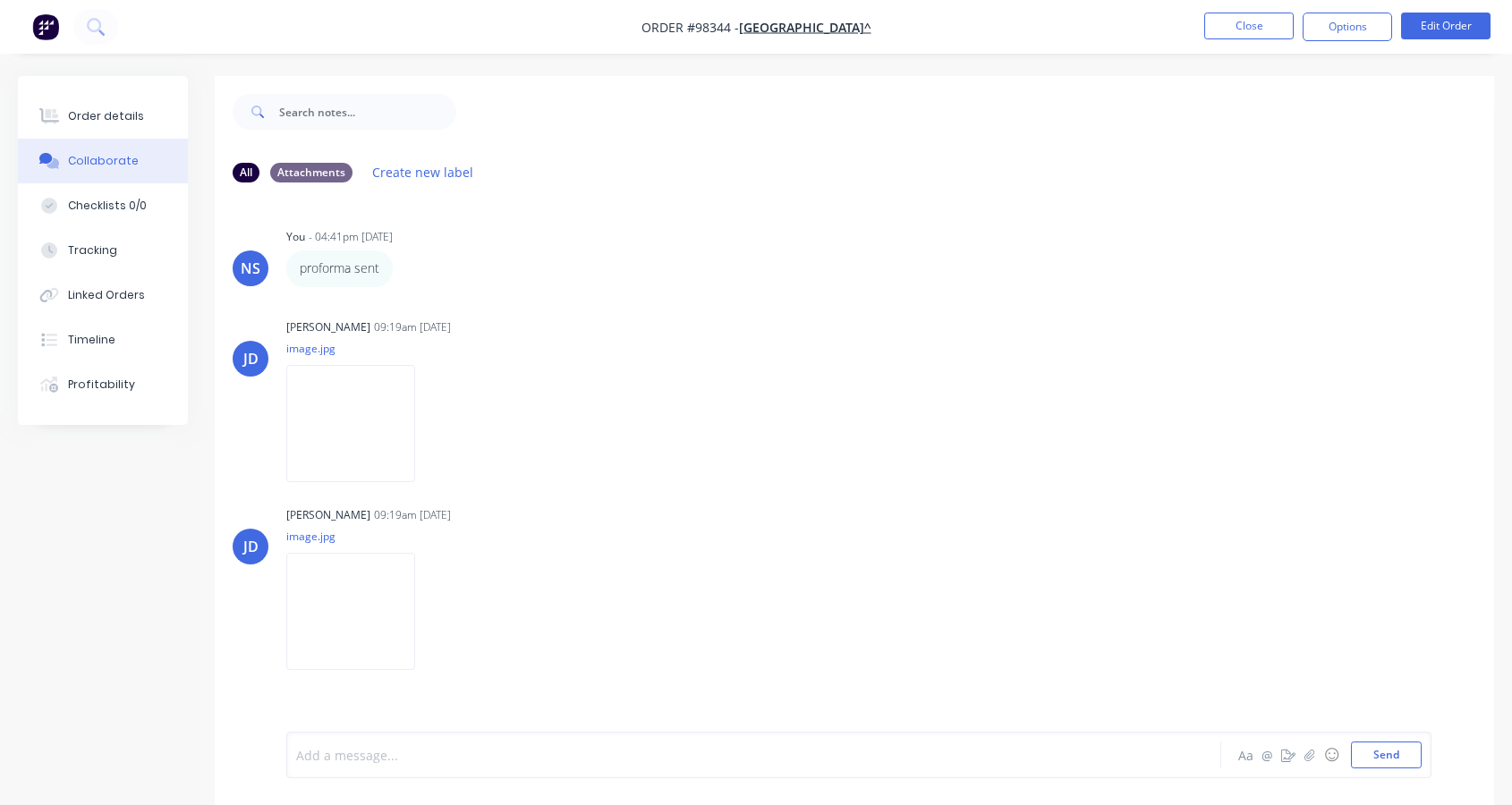
click at [407, 746] on div at bounding box center [719, 755] width 843 height 19
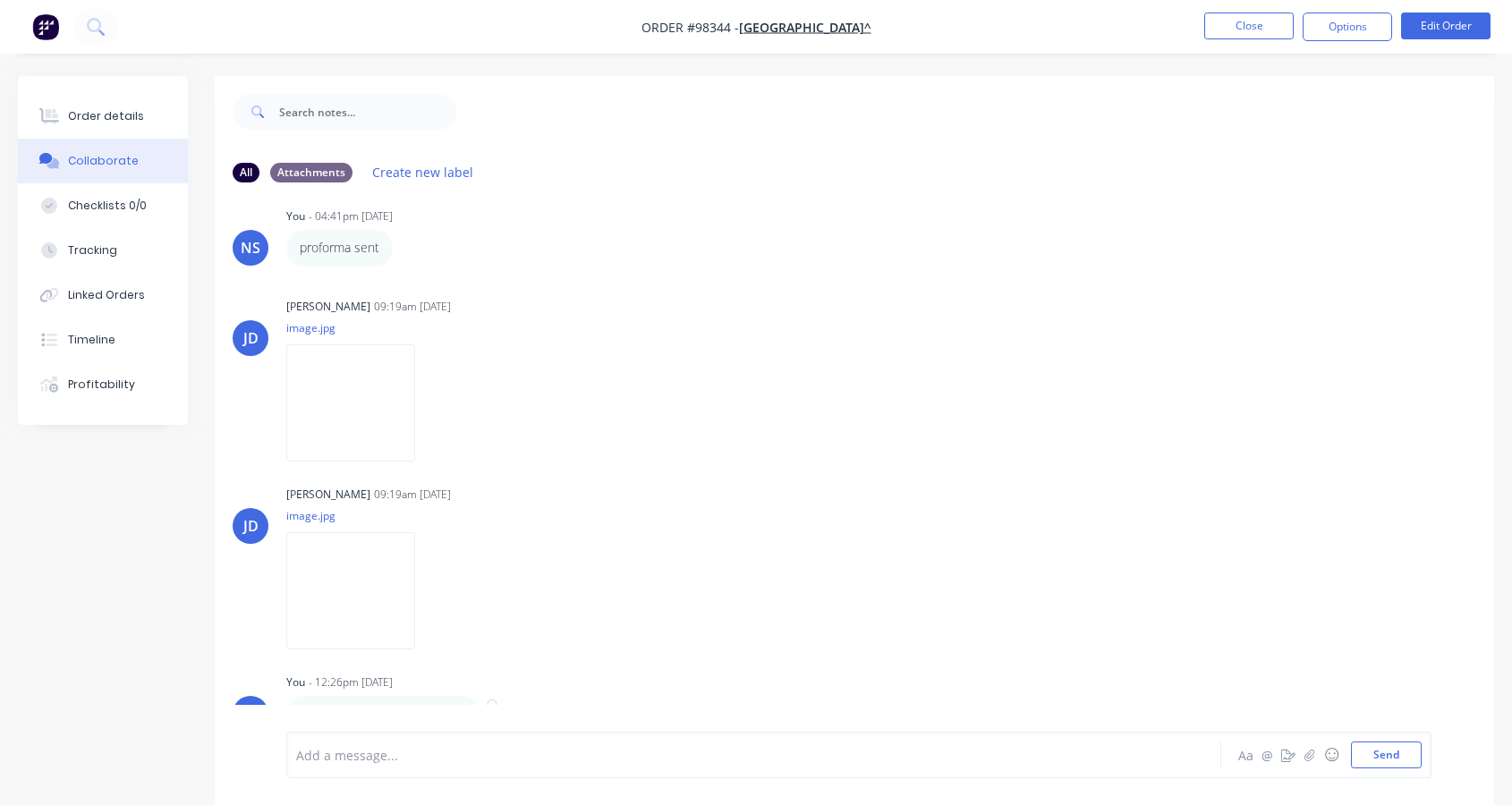
click at [489, 702] on button "button" at bounding box center [492, 713] width 7 height 26
click at [538, 681] on button "Edit" at bounding box center [557, 681] width 113 height 29
click at [438, 752] on span "photo archived & invocei sent" at bounding box center [386, 755] width 178 height 17
click at [1398, 755] on button "Send" at bounding box center [1387, 755] width 71 height 27
click at [1258, 17] on button "Close" at bounding box center [1248, 26] width 89 height 27
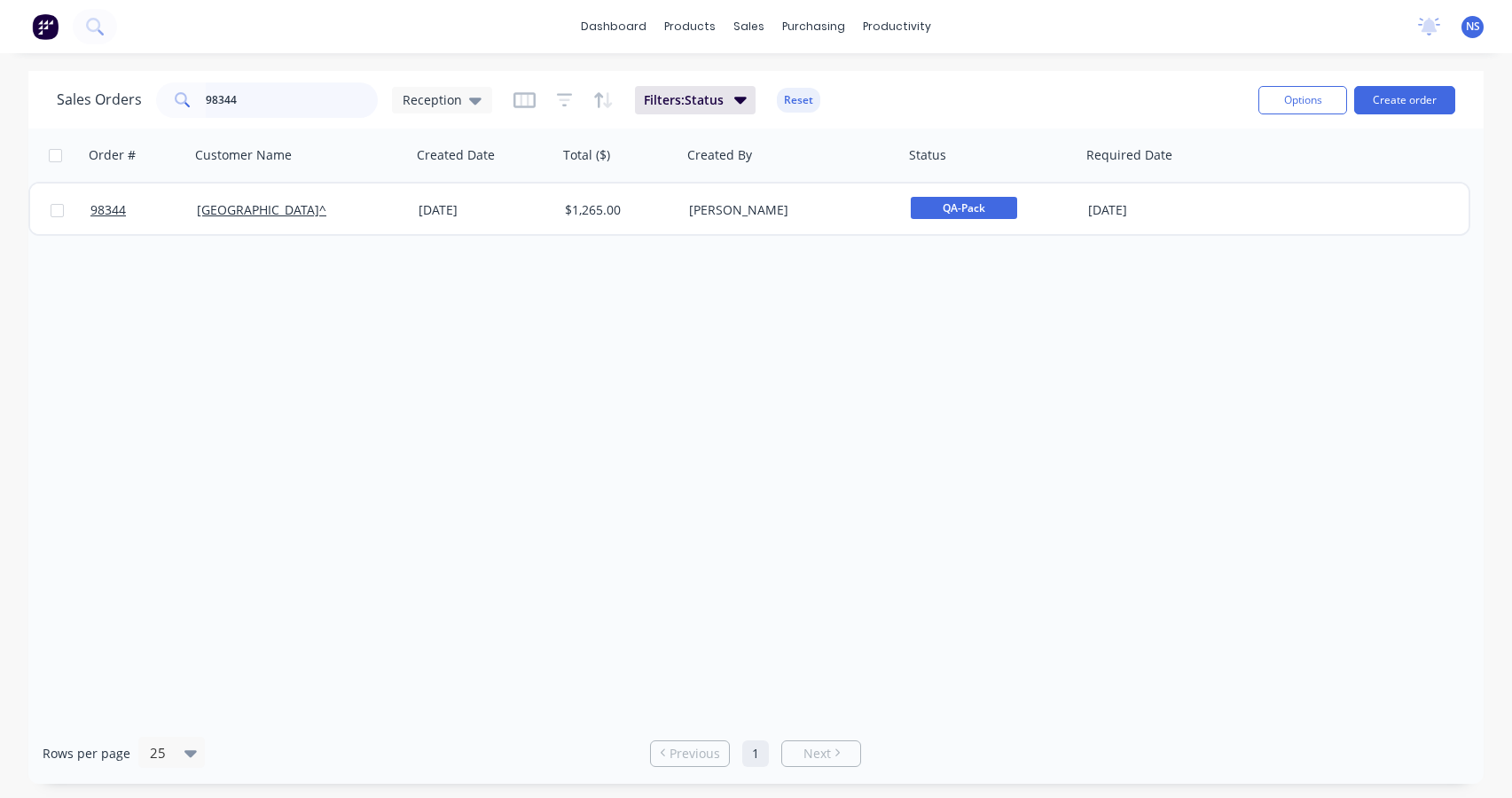
click at [312, 102] on input "98344" at bounding box center [292, 100] width 173 height 35
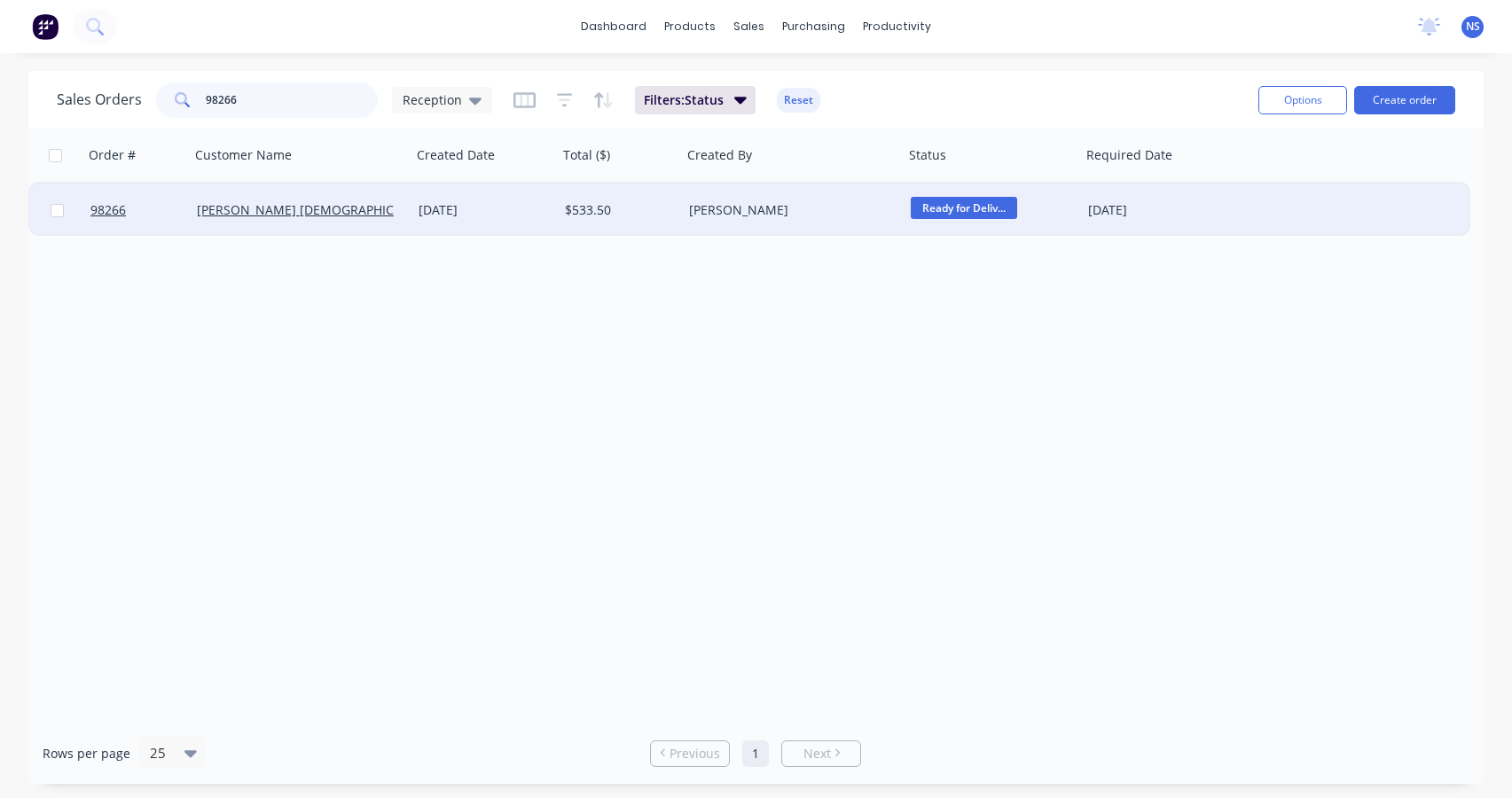
type input "98266"
click at [519, 213] on div "[DATE]" at bounding box center [484, 210] width 132 height 18
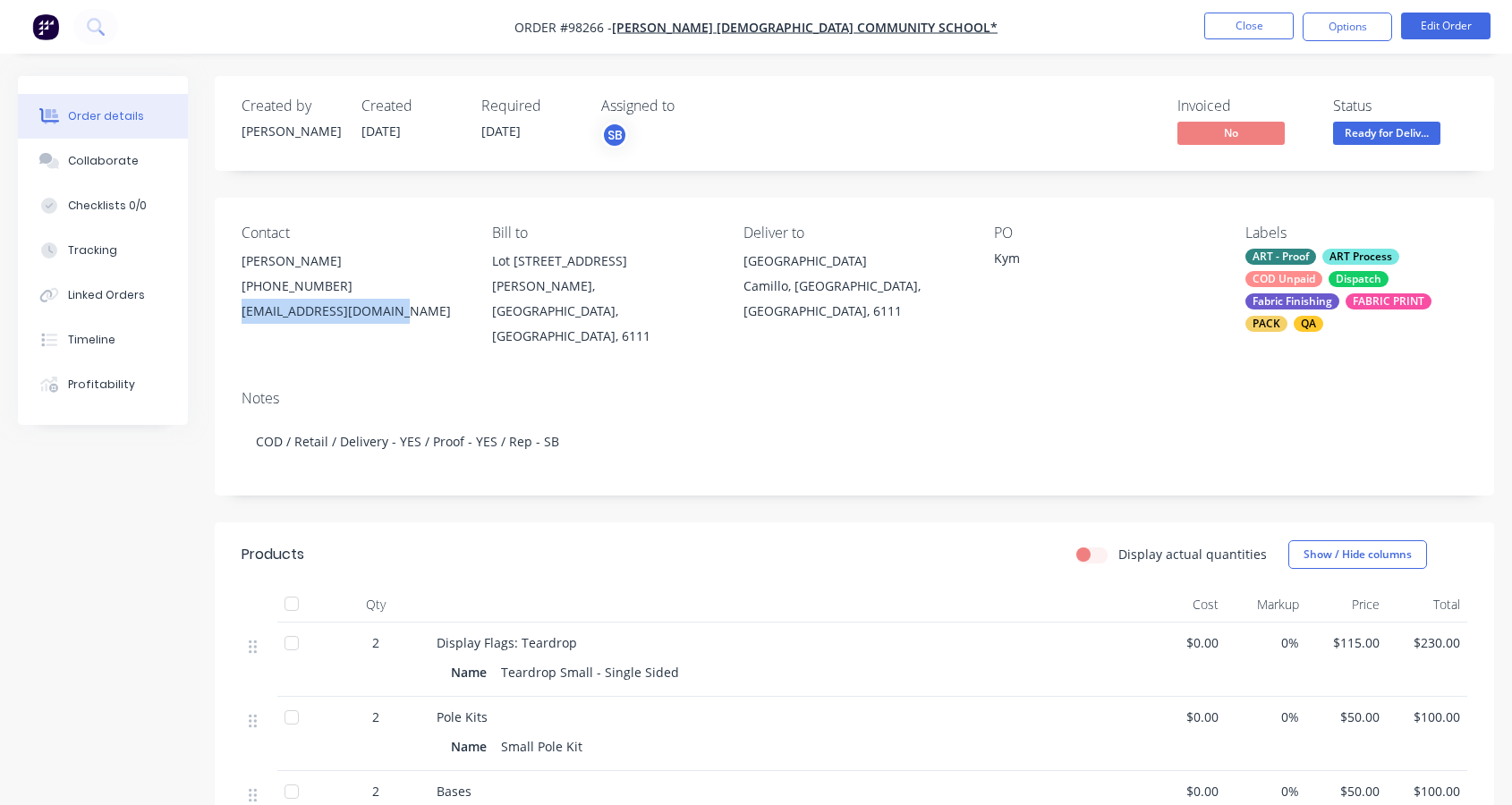
drag, startPoint x: 238, startPoint y: 314, endPoint x: 395, endPoint y: 320, distance: 157.1
click at [395, 320] on div "Contact Kym Brooks (08) 9495 8100 KBrooks@jwacs.wa.edu.au Bill to Lot 500 Centr…" at bounding box center [854, 287] width 1279 height 178
copy div "KBrooks@jwacs.wa.edu.au"
click at [100, 157] on div "Collaborate" at bounding box center [104, 161] width 71 height 16
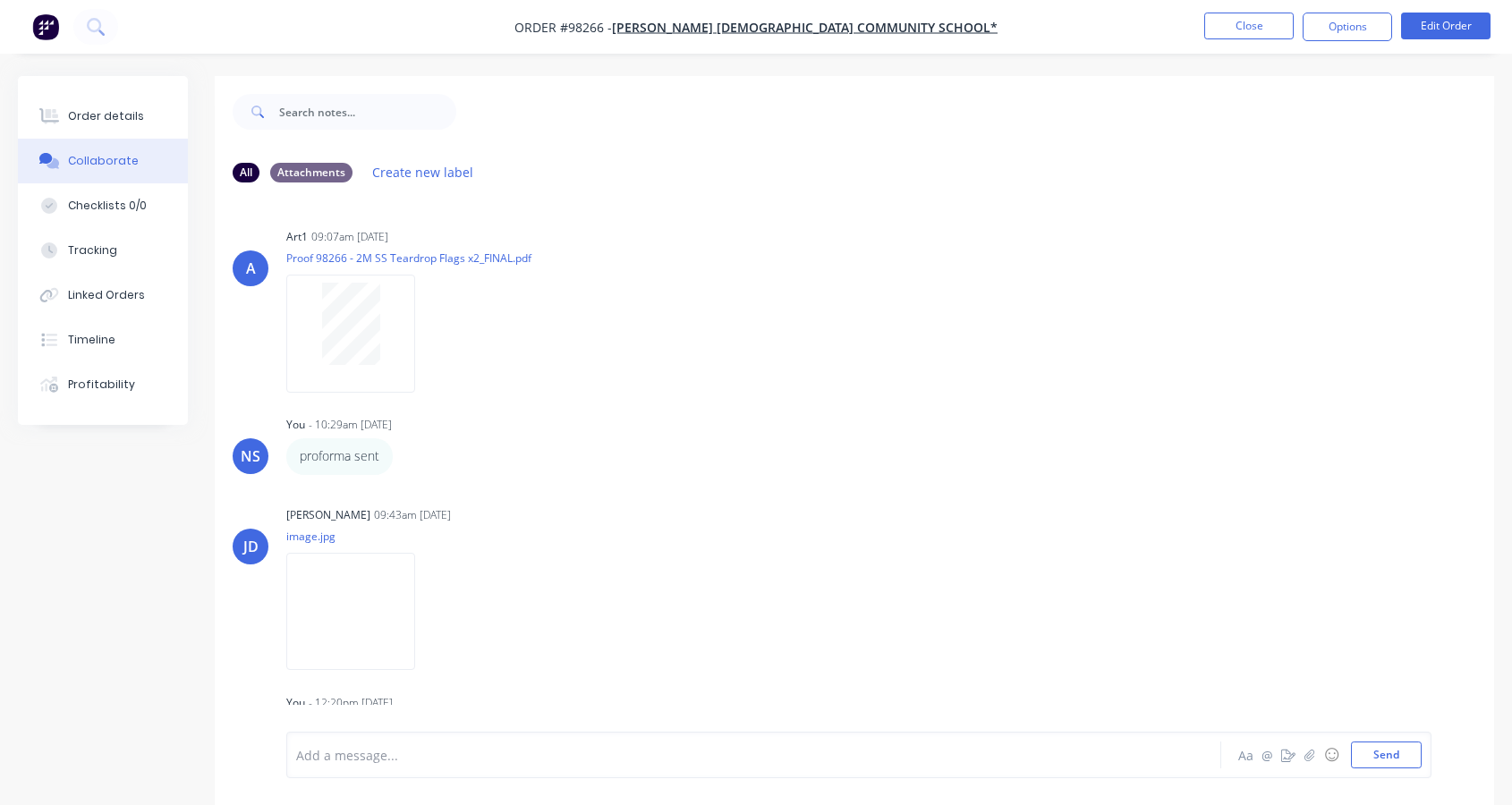
click at [402, 752] on div at bounding box center [719, 755] width 843 height 19
click at [1368, 750] on button "Send" at bounding box center [1387, 755] width 71 height 27
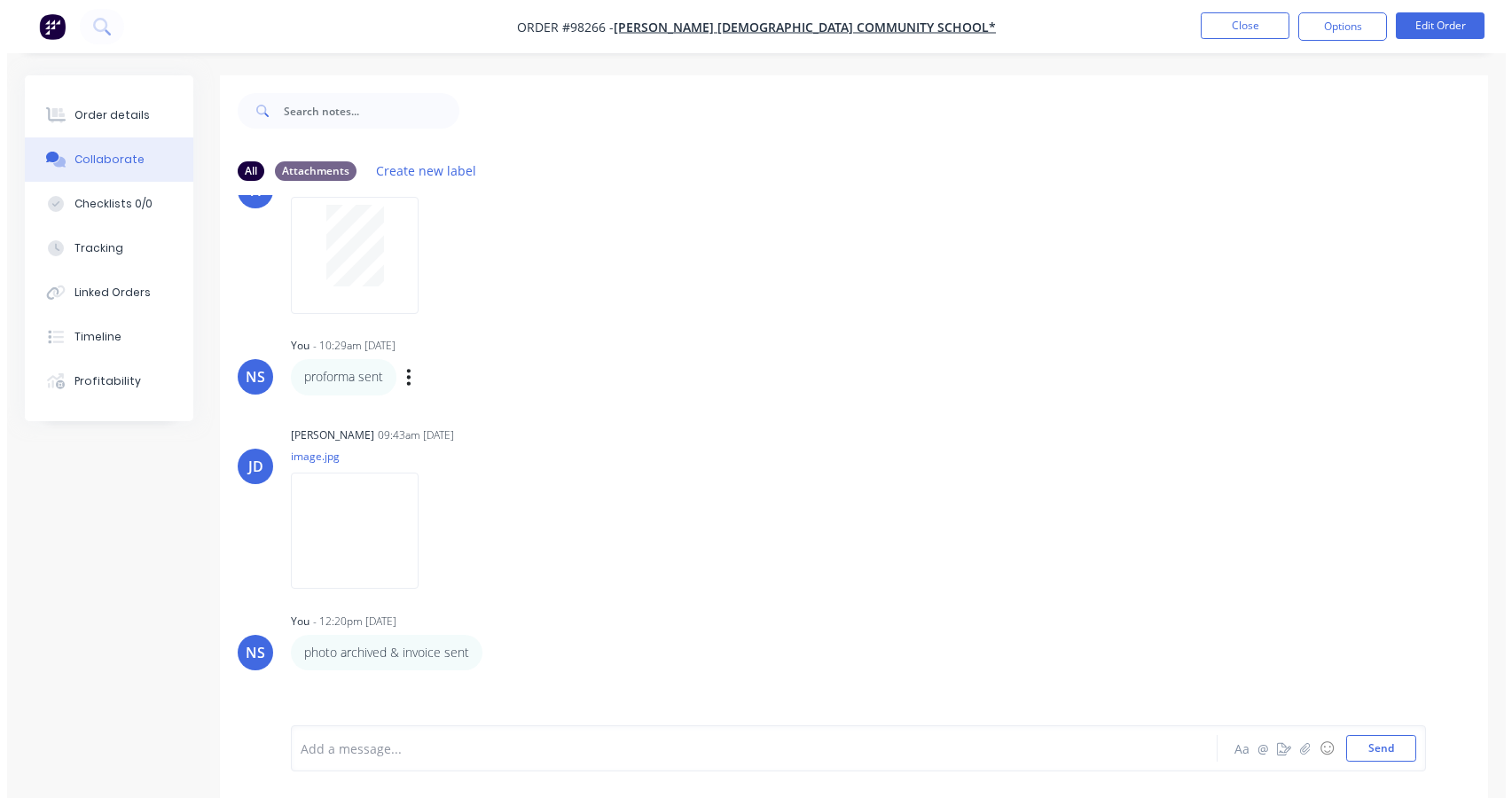
scroll to position [109, 0]
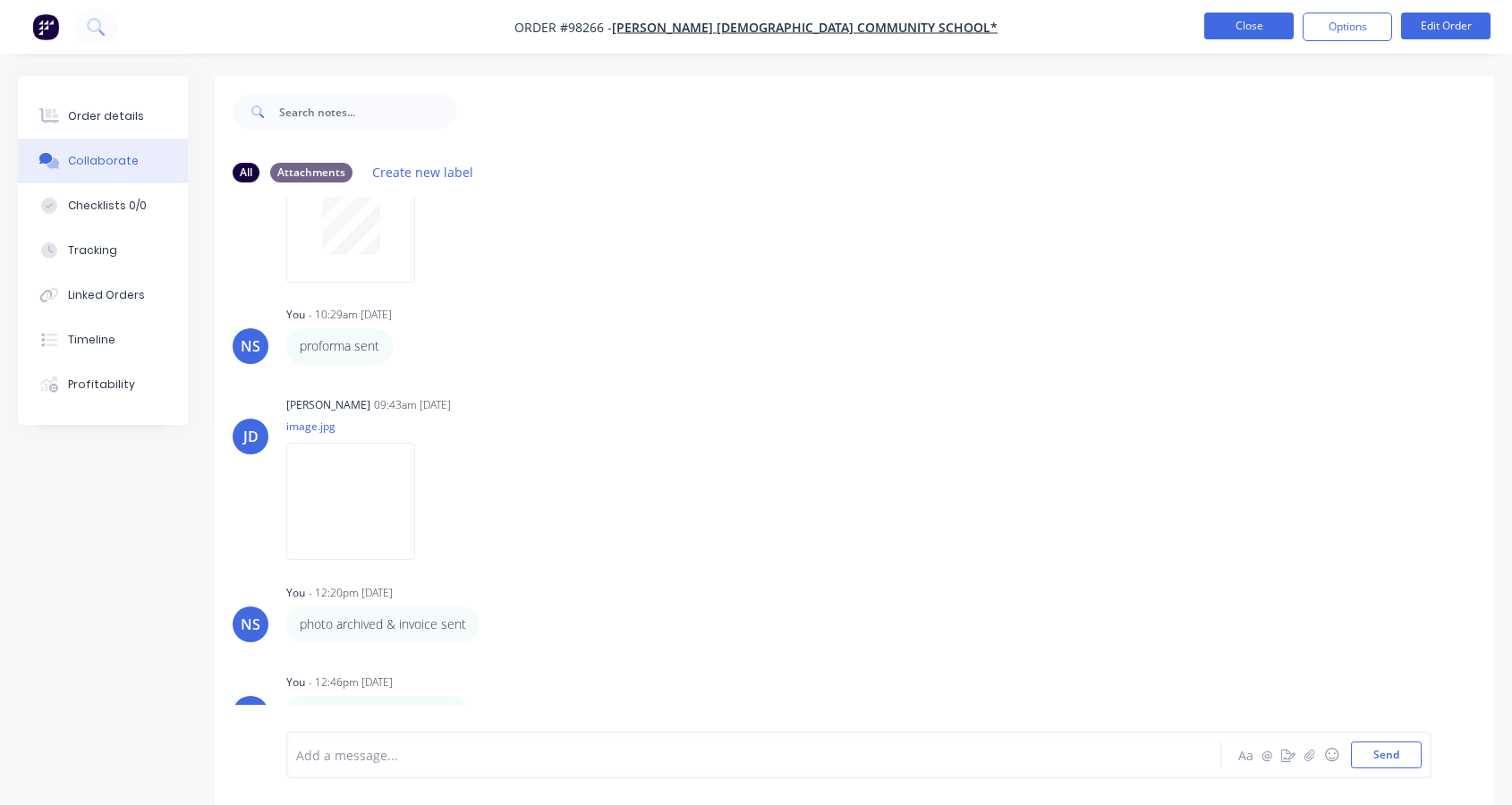
click at [1239, 18] on button "Close" at bounding box center [1248, 26] width 89 height 27
